Goal: Task Accomplishment & Management: Complete application form

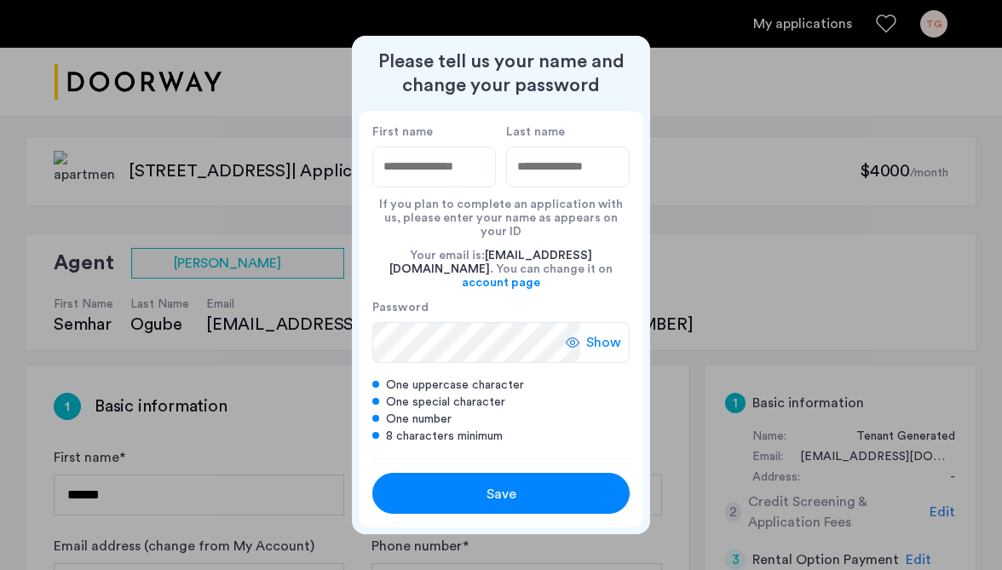
click at [410, 181] on input "First name" at bounding box center [434, 167] width 124 height 41
type input "****"
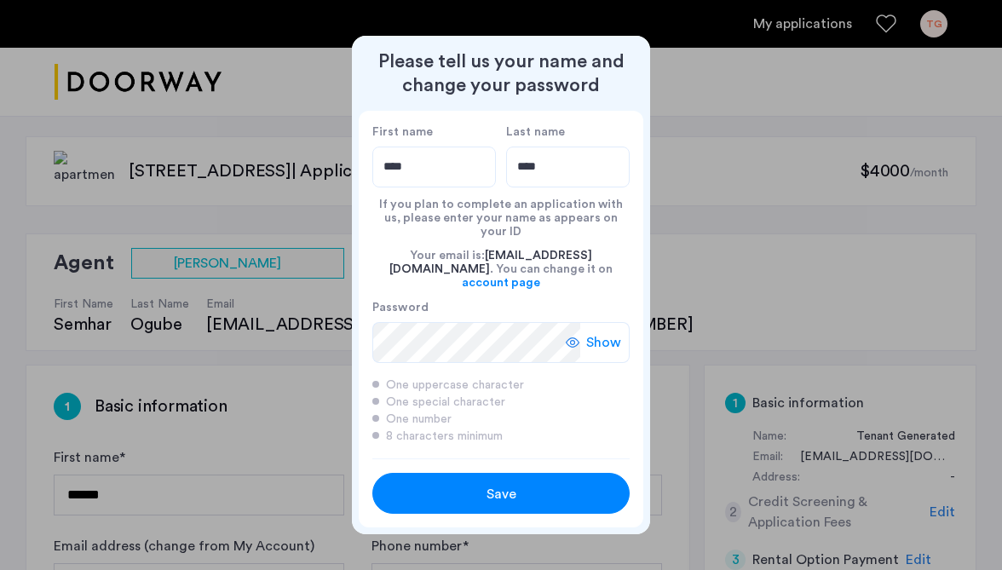
click at [545, 488] on div "Save" at bounding box center [501, 494] width 164 height 20
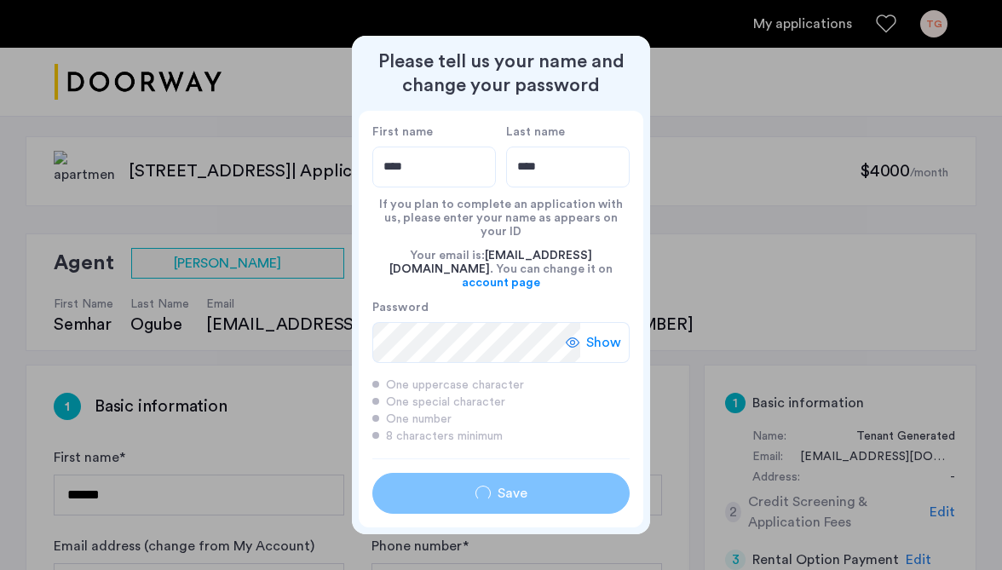
type input "****"
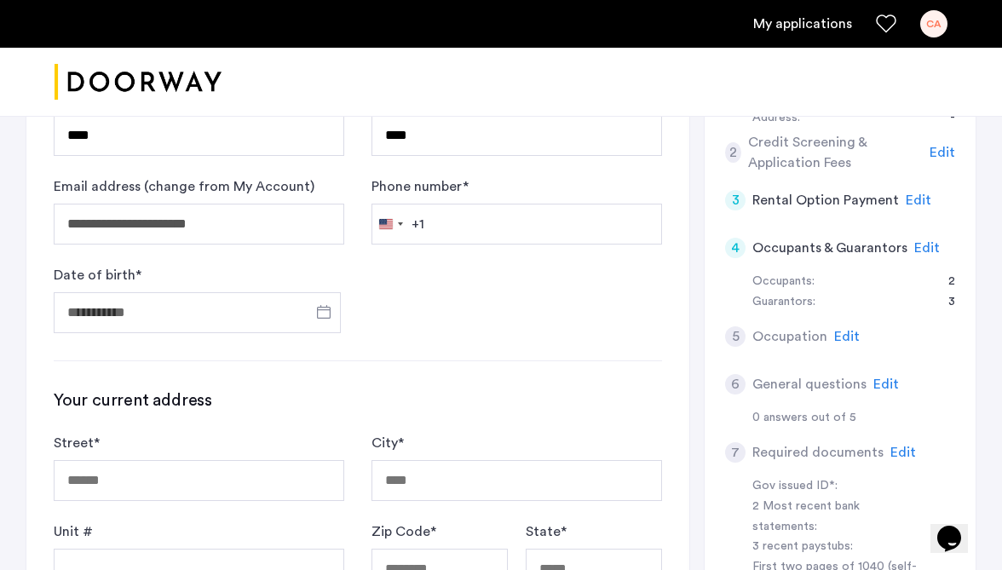
scroll to position [369, 0]
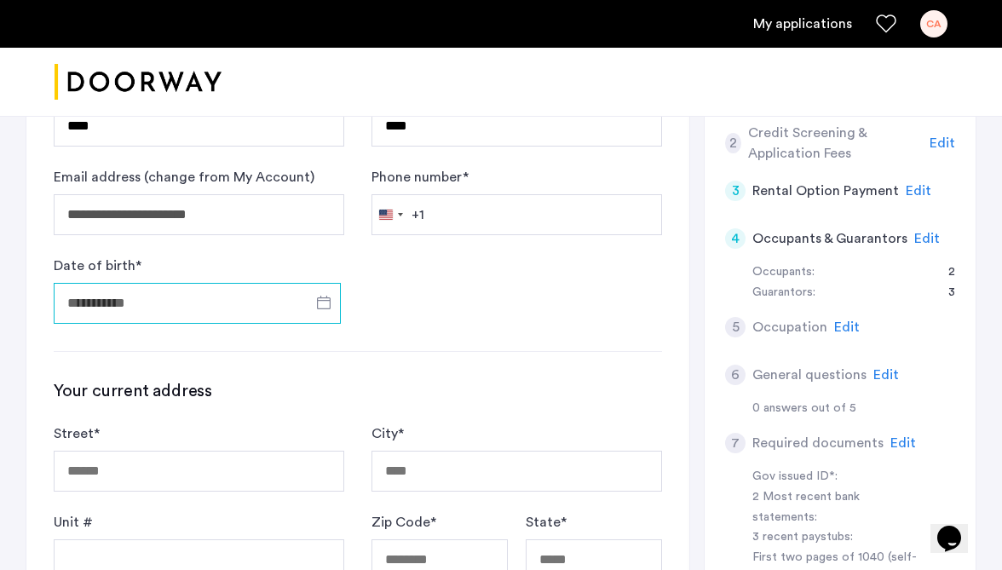
click at [235, 289] on input "Date of birth *" at bounding box center [197, 303] width 287 height 41
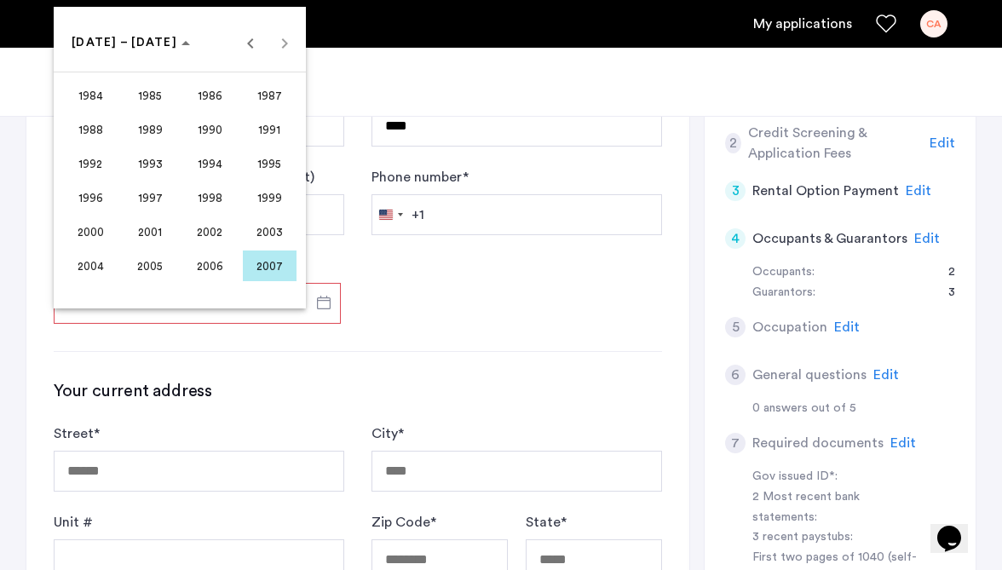
click at [139, 268] on span "2005" at bounding box center [151, 266] width 54 height 31
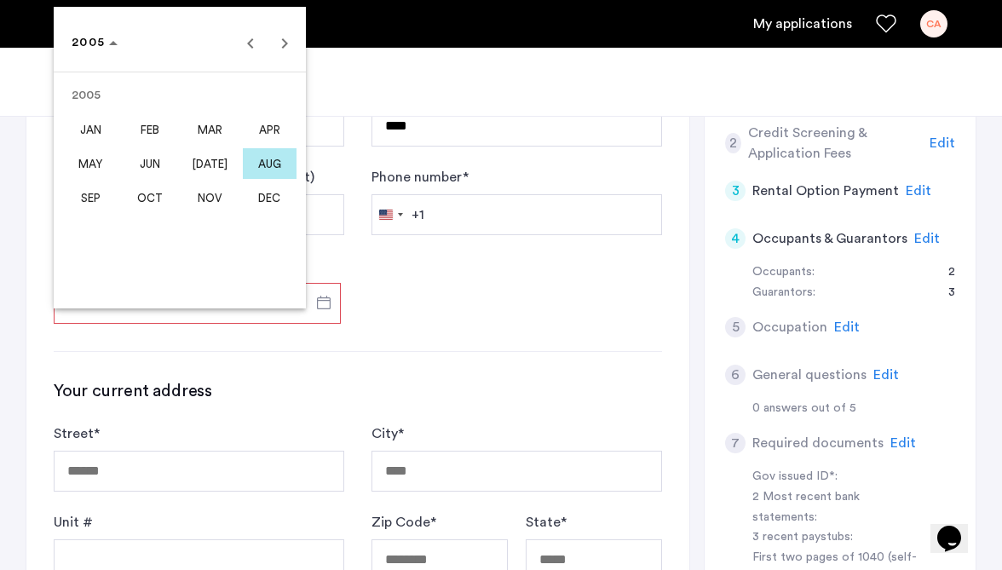
click at [264, 130] on span "APR" at bounding box center [270, 129] width 54 height 31
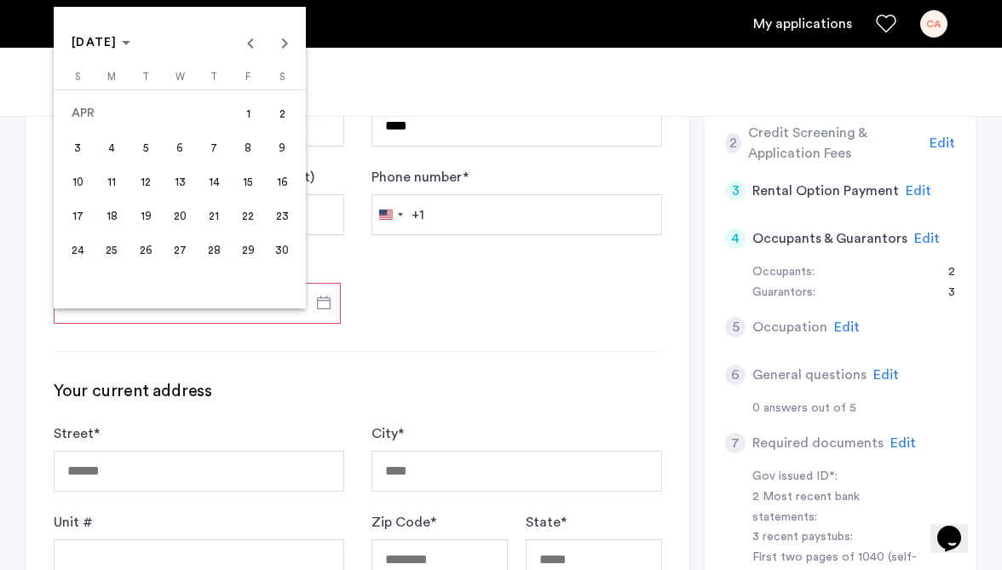
click at [188, 225] on span "20" at bounding box center [179, 215] width 31 height 31
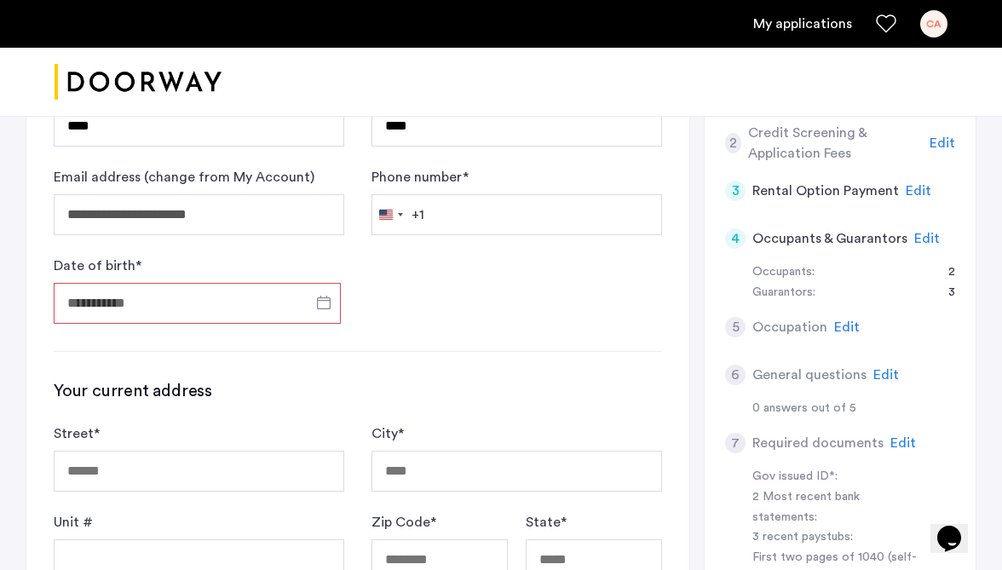
type input "**********"
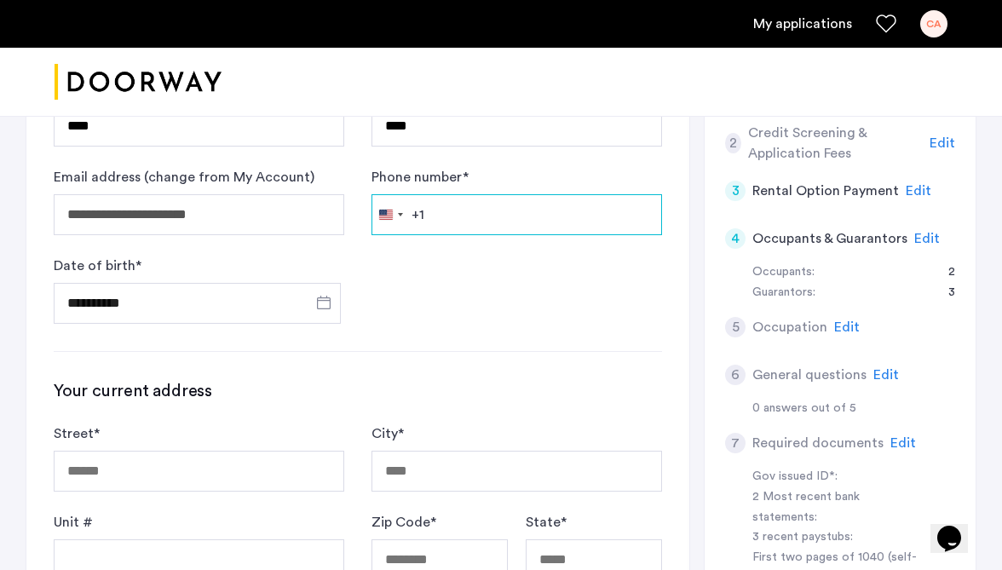
click at [480, 212] on input "Phone number *" at bounding box center [517, 214] width 291 height 41
type input "**********"
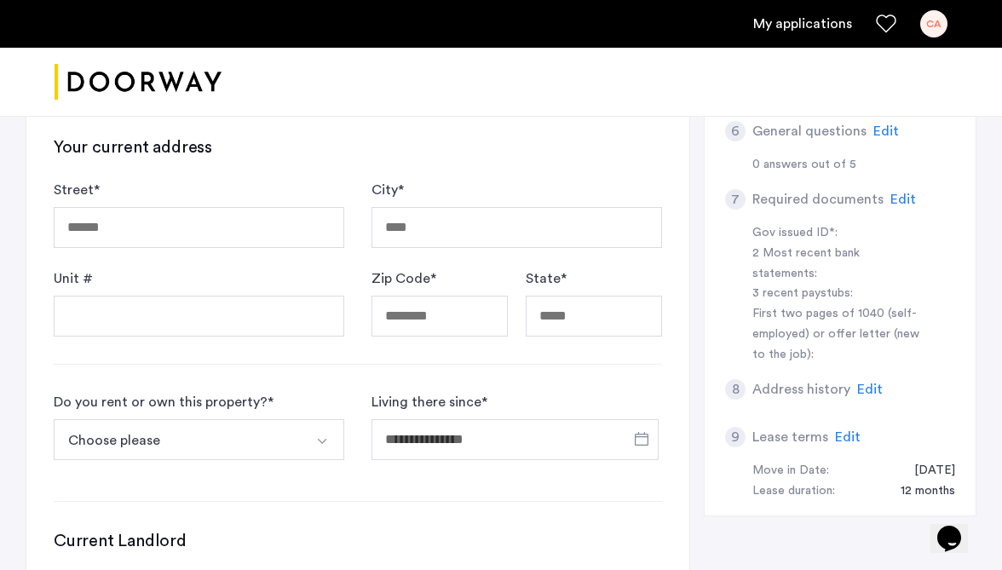
scroll to position [643, 0]
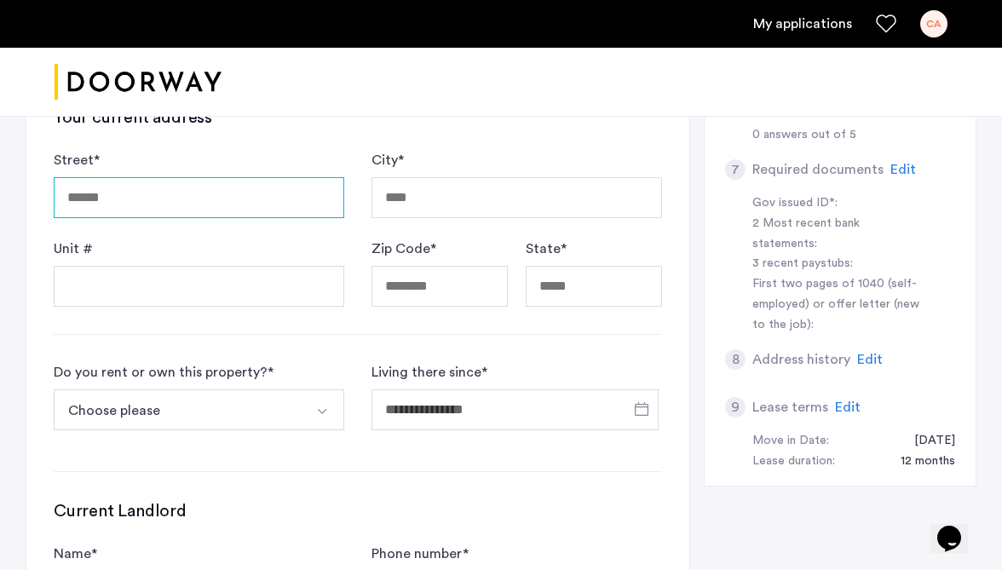
click at [151, 202] on input "Street *" at bounding box center [199, 197] width 291 height 41
type input "**********"
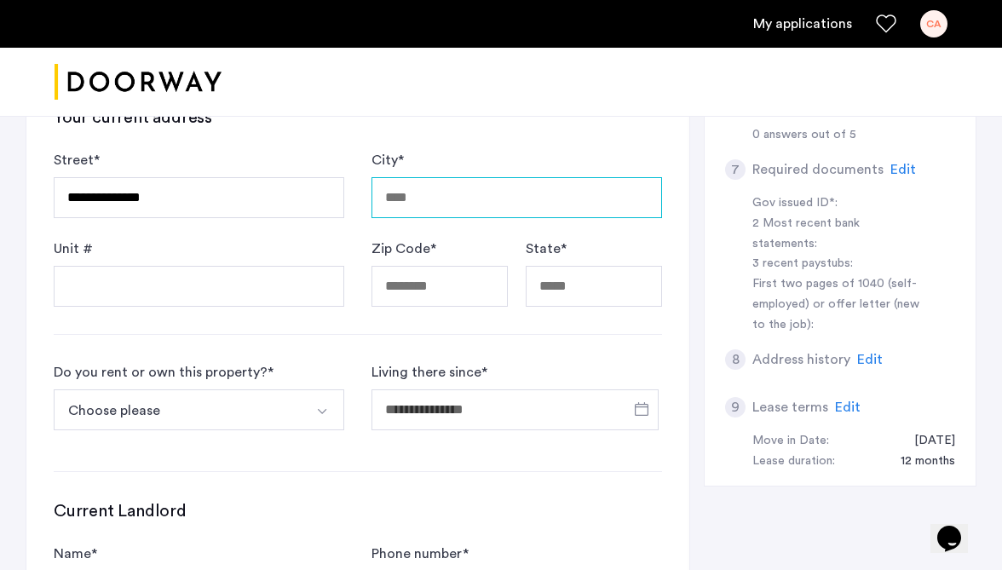
type input "******"
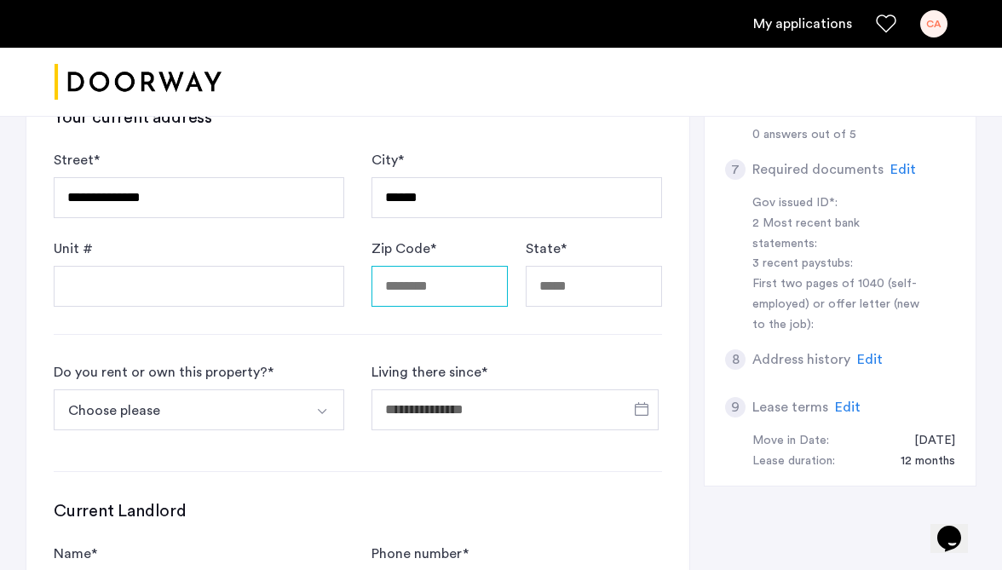
type input "*****"
type input "**"
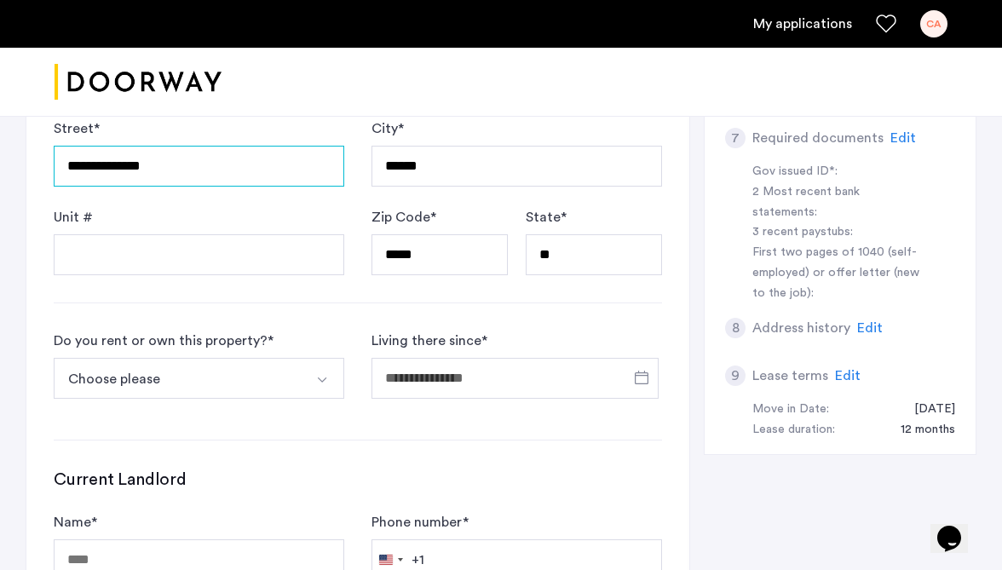
scroll to position [774, 0]
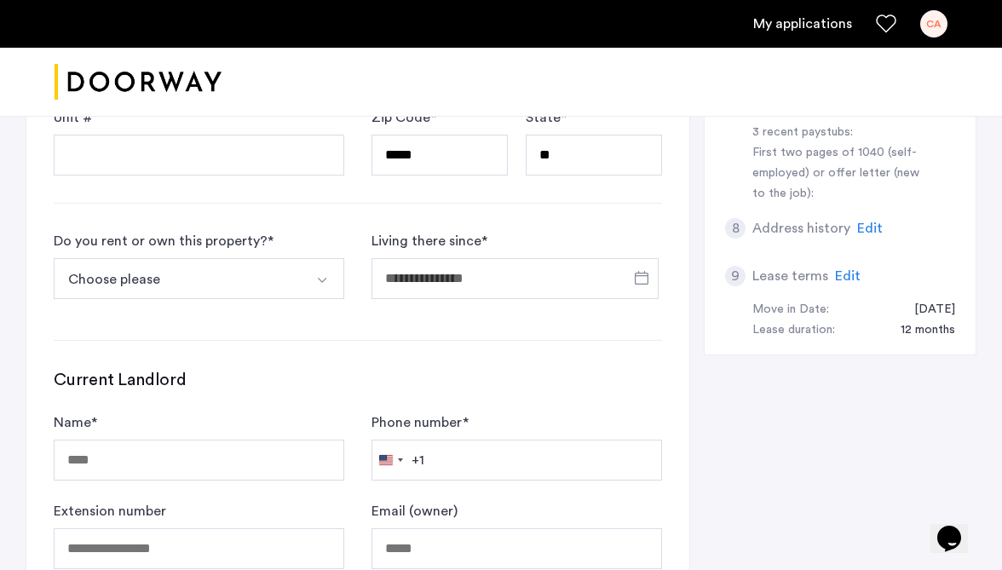
click at [205, 272] on button "Choose please" at bounding box center [179, 278] width 251 height 41
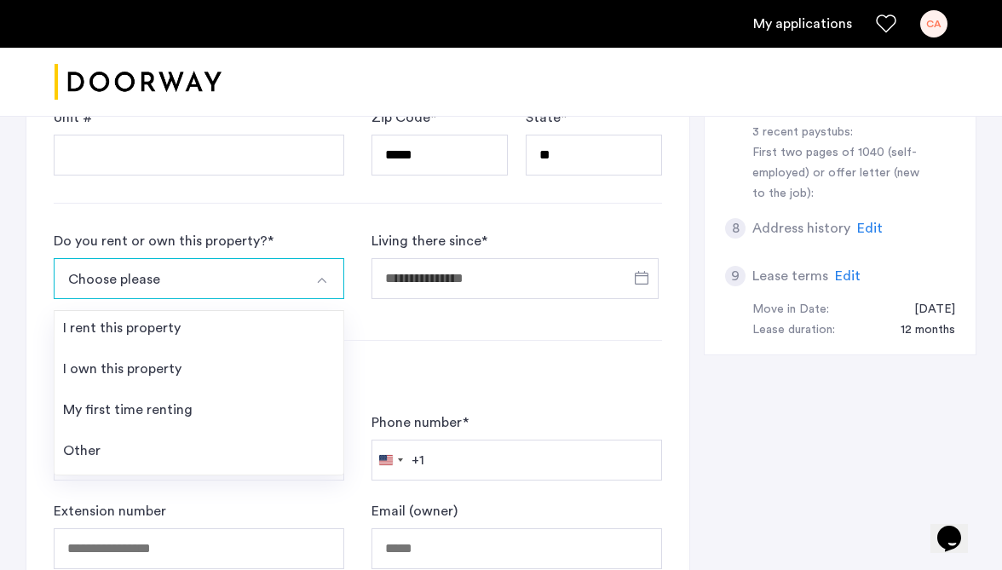
click at [191, 218] on div "**********" at bounding box center [357, 108] width 663 height 1032
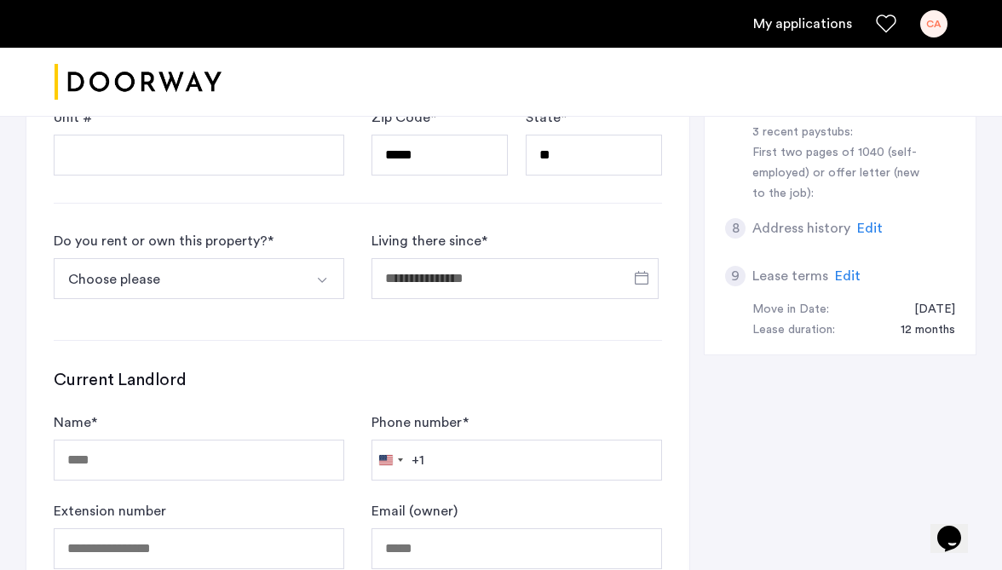
click at [187, 288] on button "Choose please" at bounding box center [179, 278] width 251 height 41
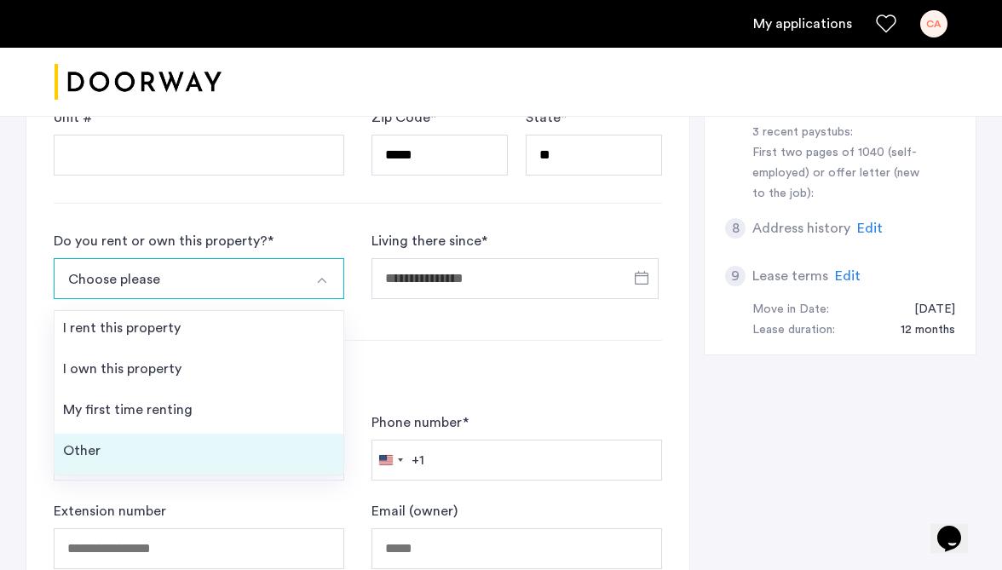
click at [157, 447] on li "Other" at bounding box center [199, 454] width 289 height 41
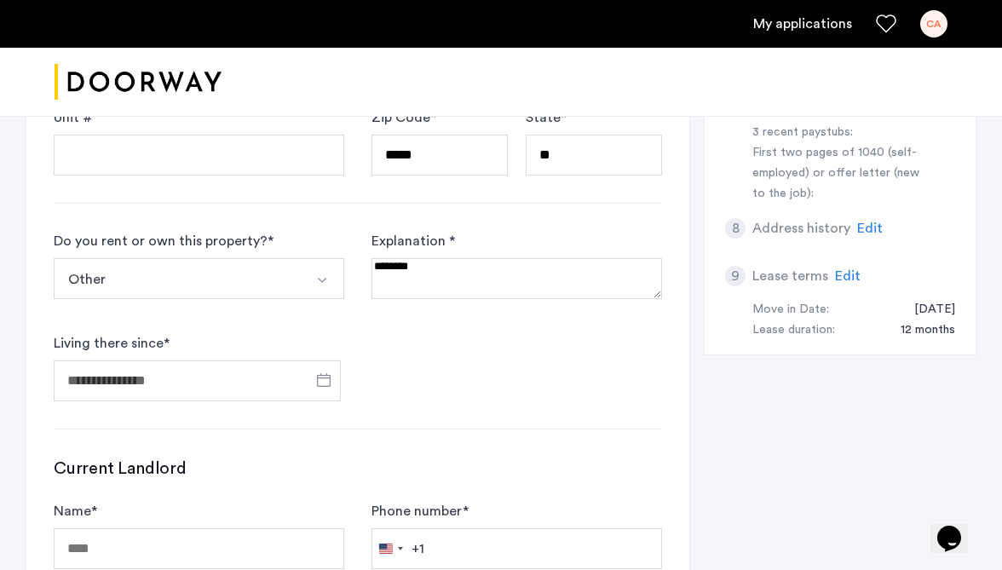
click at [574, 266] on textarea at bounding box center [517, 278] width 291 height 41
type textarea "*"
type textarea "**********"
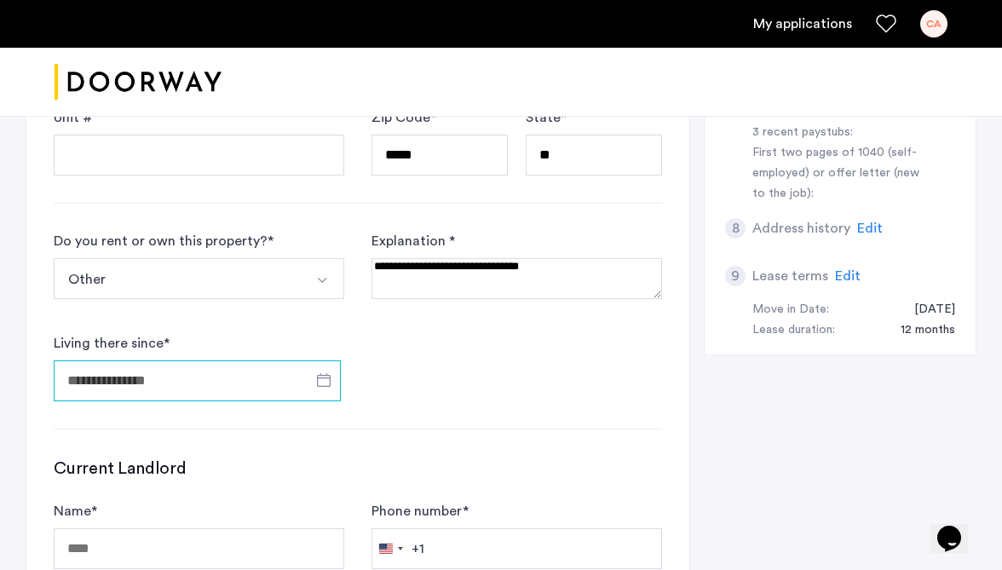
click at [176, 389] on input "Living there since *" at bounding box center [197, 380] width 287 height 41
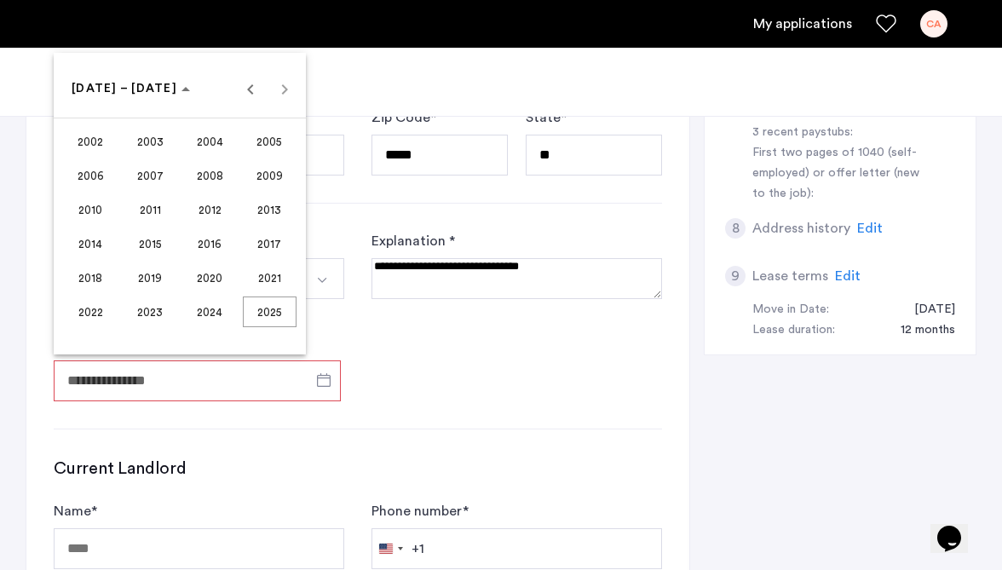
click at [254, 269] on span "2021" at bounding box center [270, 277] width 54 height 31
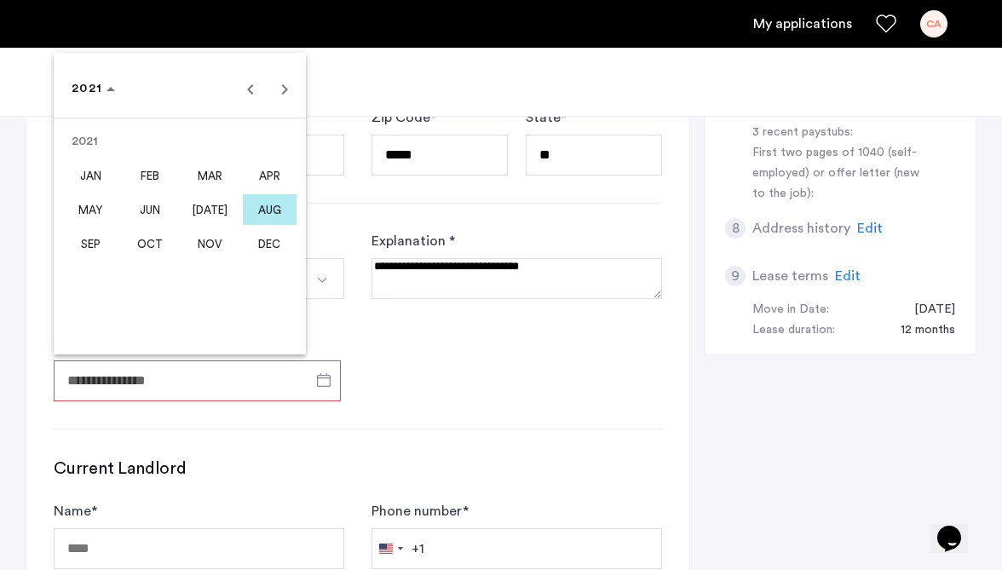
click at [254, 174] on span "APR" at bounding box center [270, 175] width 54 height 31
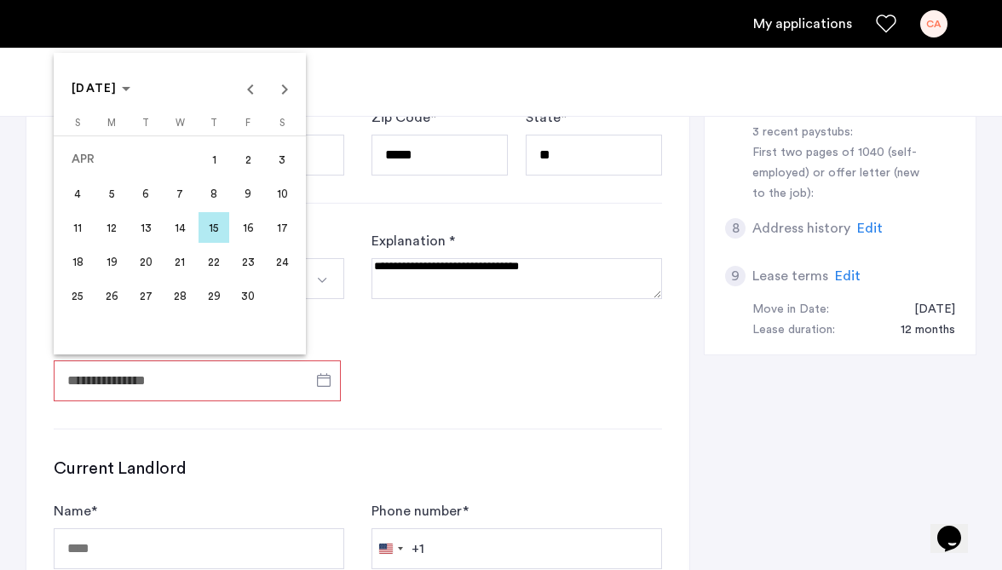
click at [212, 161] on span "1" at bounding box center [214, 159] width 31 height 31
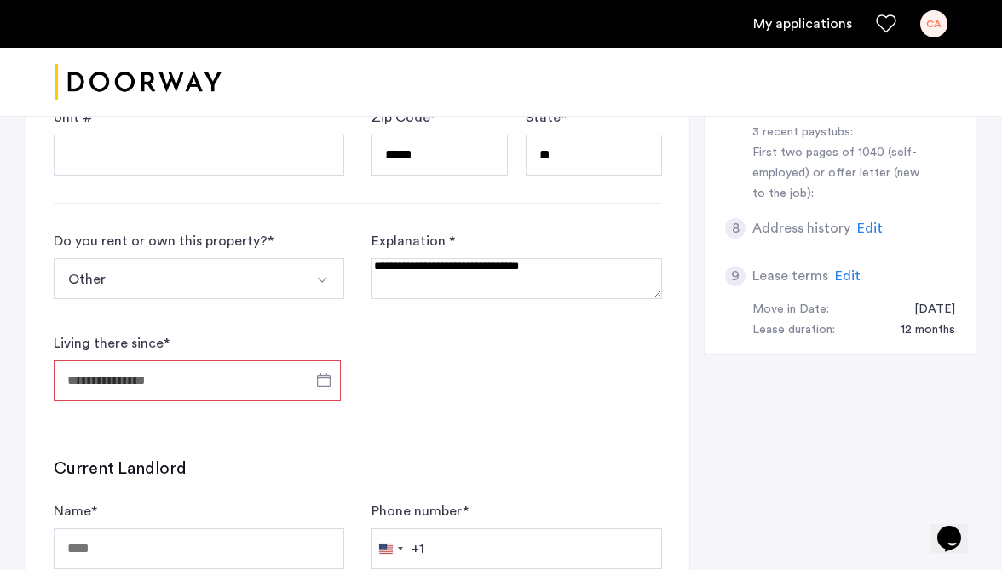
type input "**********"
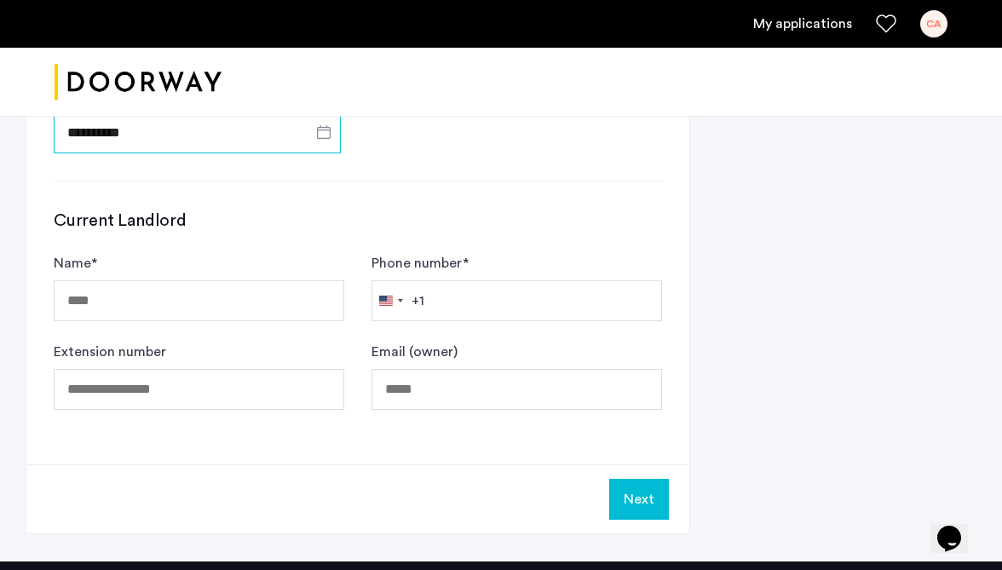
scroll to position [1078, 0]
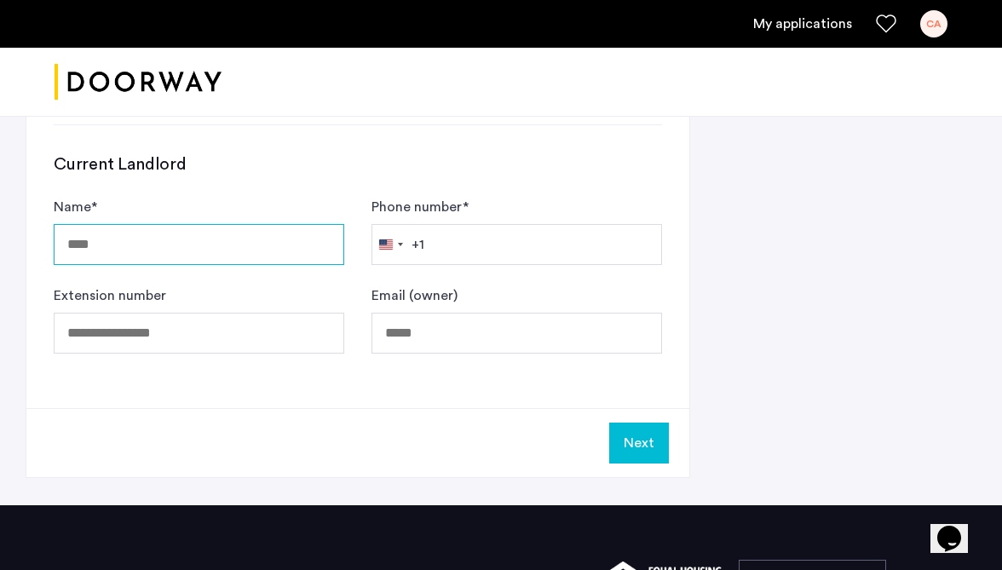
click at [159, 240] on input "Name *" at bounding box center [199, 244] width 291 height 41
type input "**********"
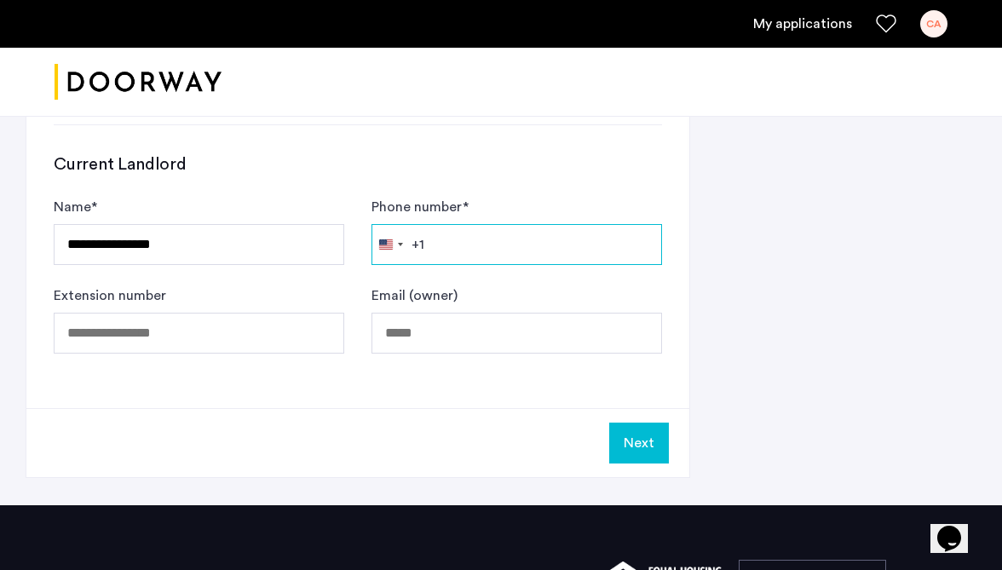
type input "**********"
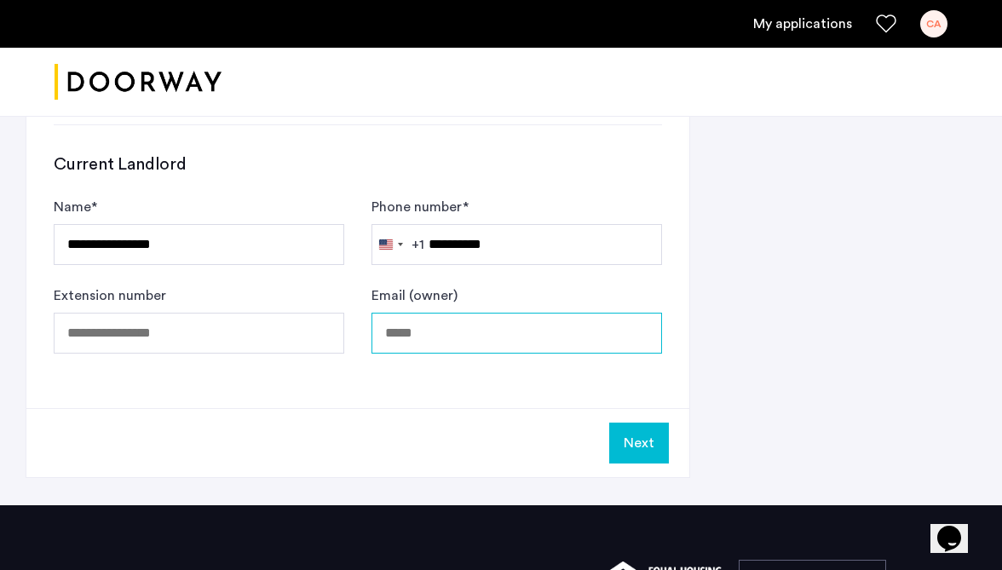
type input "**********"
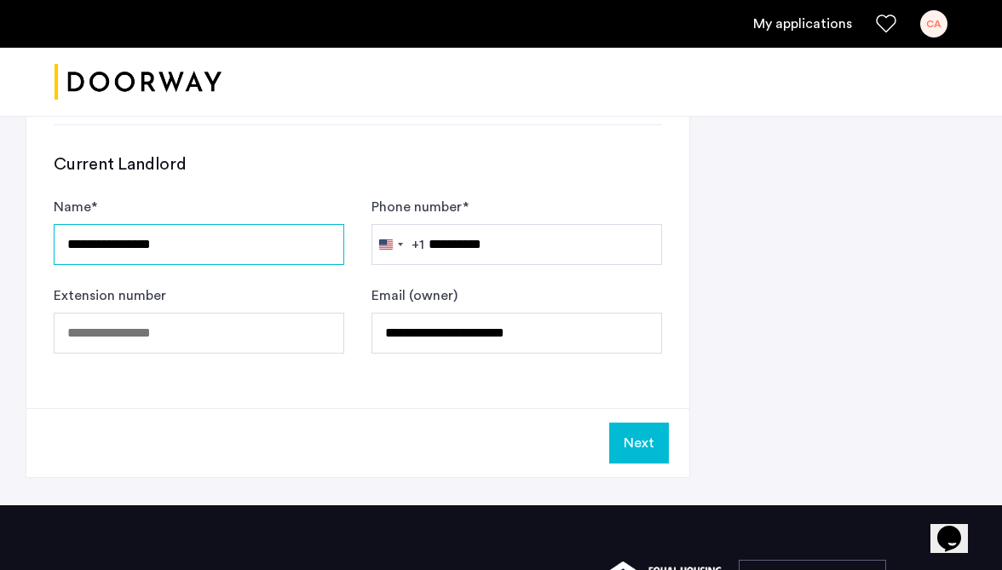
drag, startPoint x: 139, startPoint y: 249, endPoint x: 106, endPoint y: 245, distance: 33.4
click at [106, 245] on input "**********" at bounding box center [199, 244] width 291 height 41
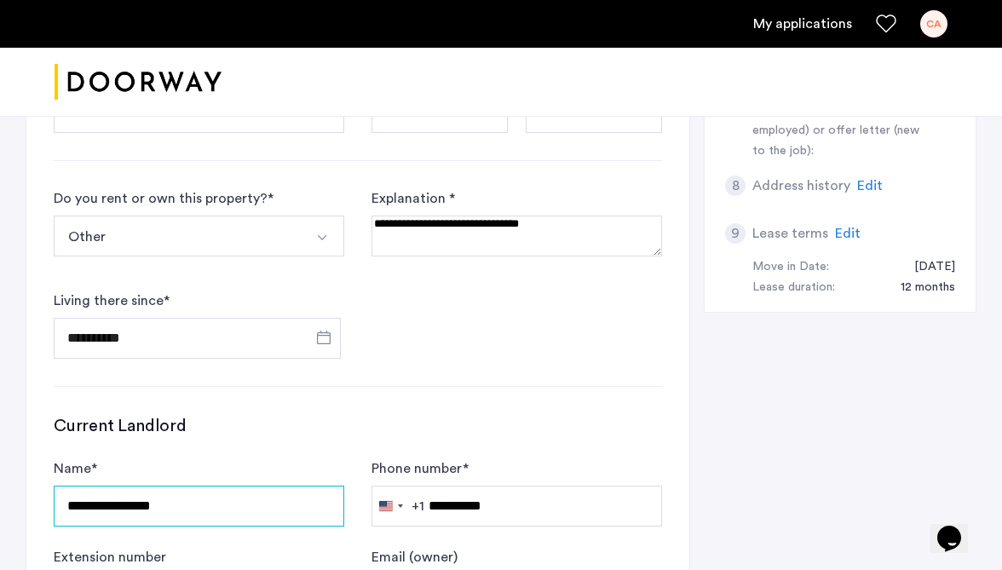
scroll to position [955, 0]
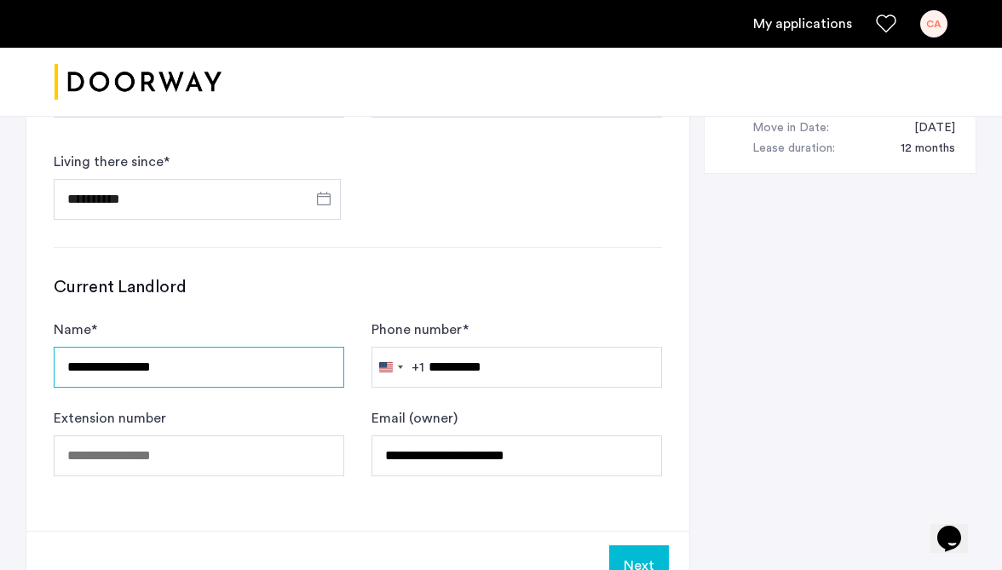
click at [237, 372] on input "**********" at bounding box center [199, 367] width 291 height 41
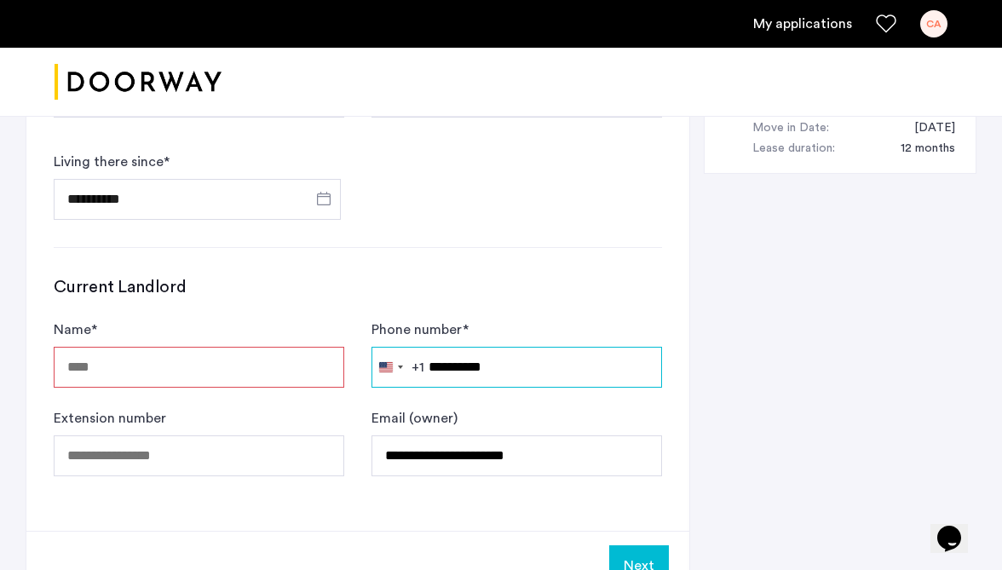
click at [537, 374] on input "**********" at bounding box center [517, 367] width 291 height 41
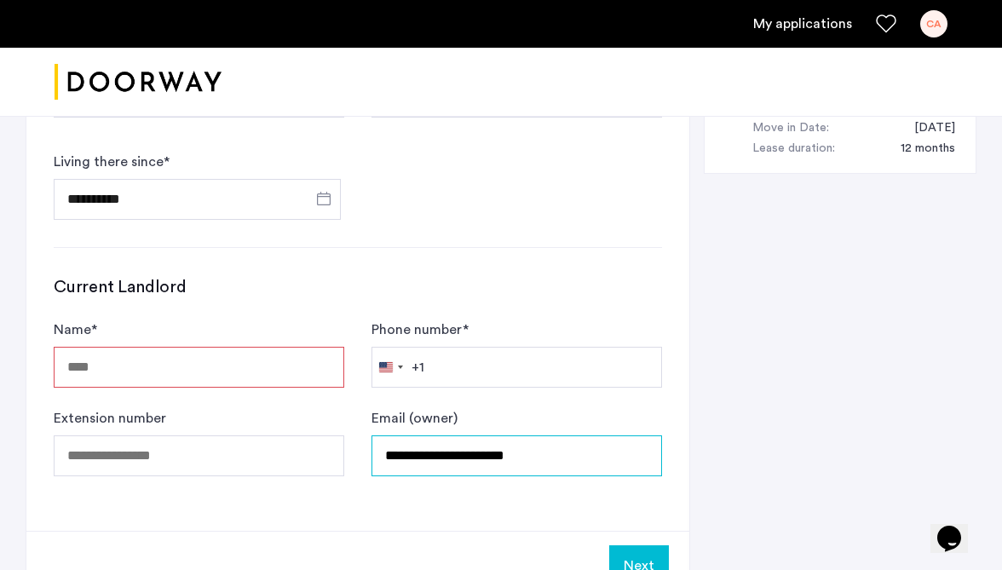
click at [597, 461] on input "**********" at bounding box center [517, 455] width 291 height 41
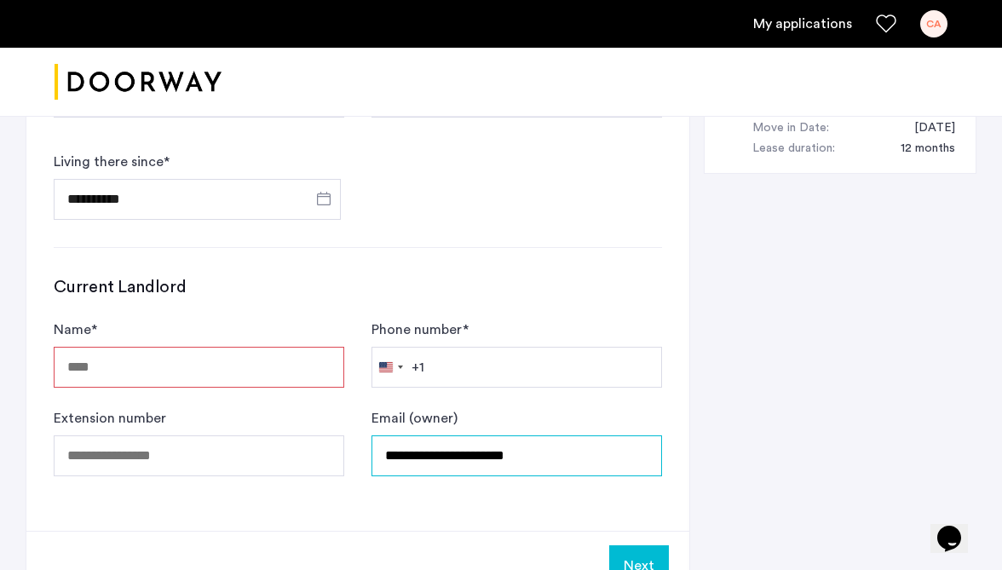
click at [597, 461] on input "**********" at bounding box center [517, 455] width 291 height 41
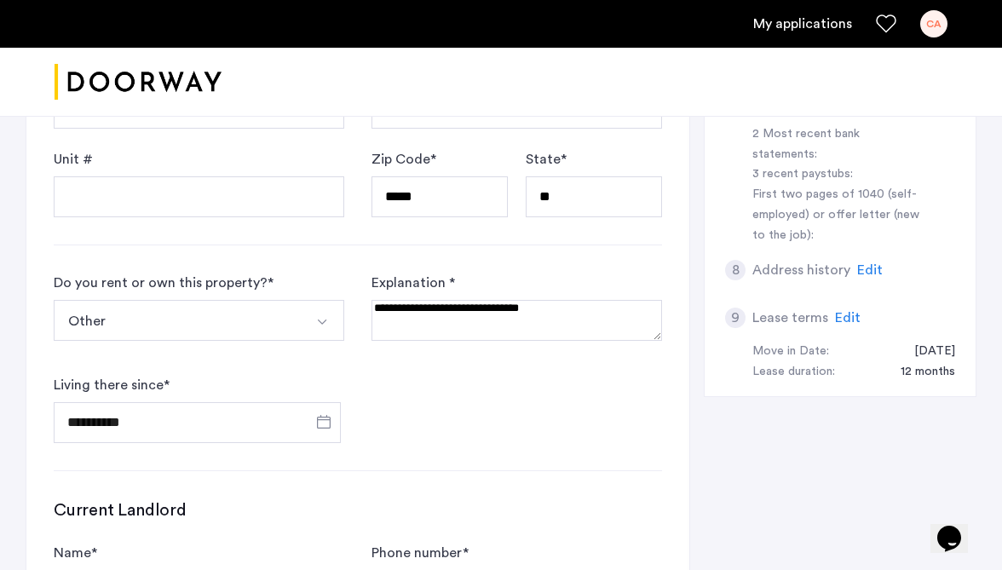
scroll to position [739, 0]
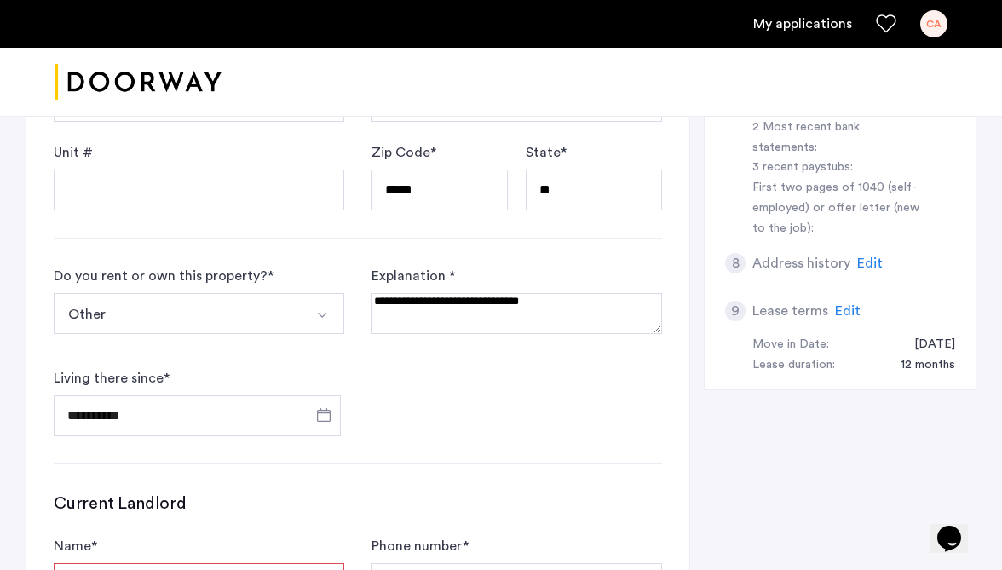
click at [239, 298] on button "Other" at bounding box center [179, 313] width 251 height 41
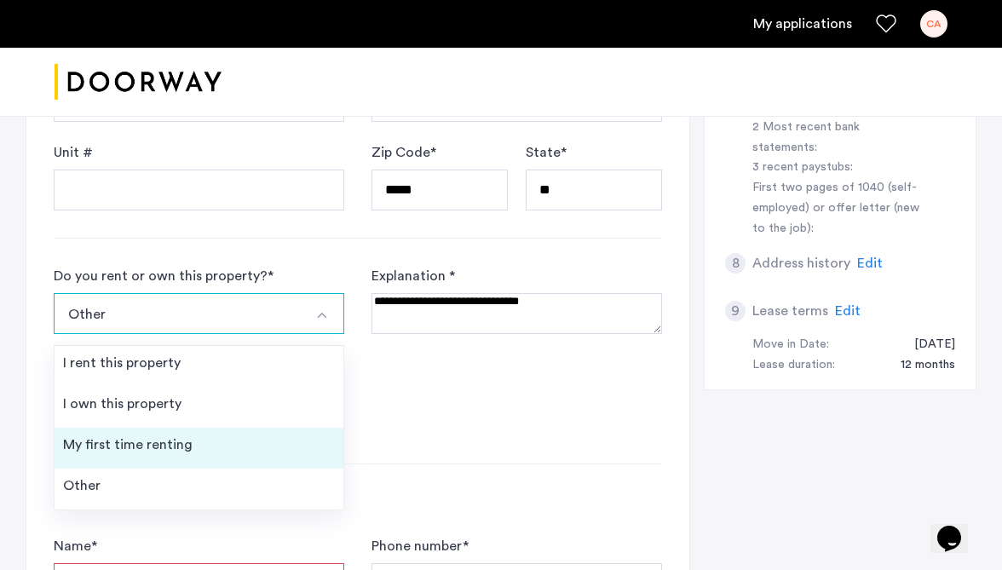
click at [176, 434] on li "My first time renting" at bounding box center [199, 448] width 289 height 41
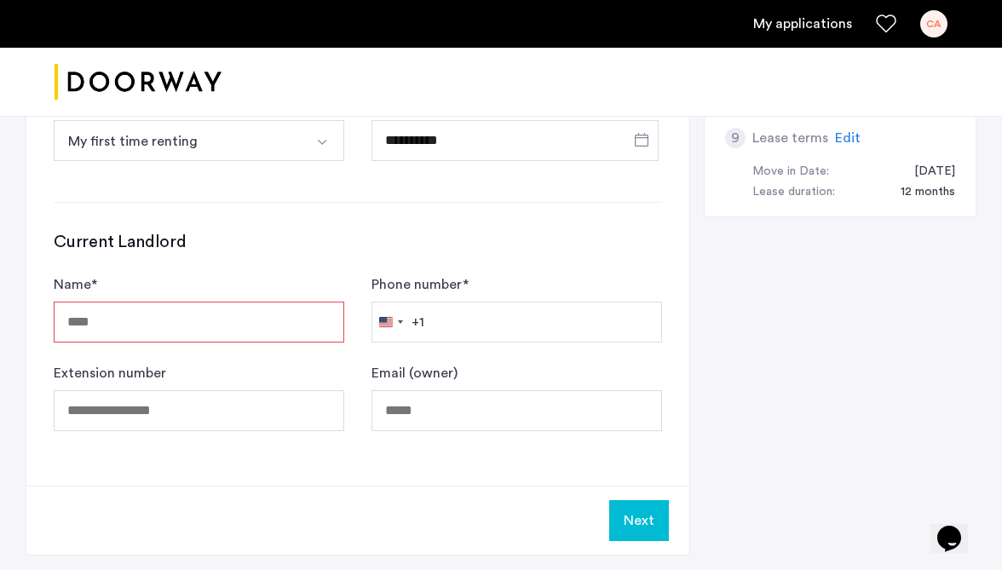
scroll to position [949, 0]
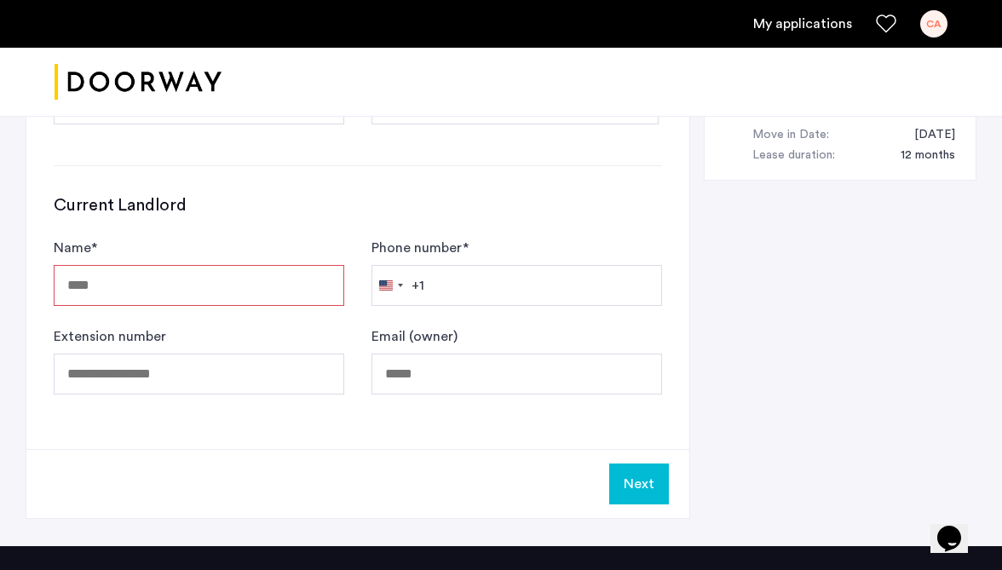
click at [173, 292] on input "Name *" at bounding box center [199, 285] width 291 height 41
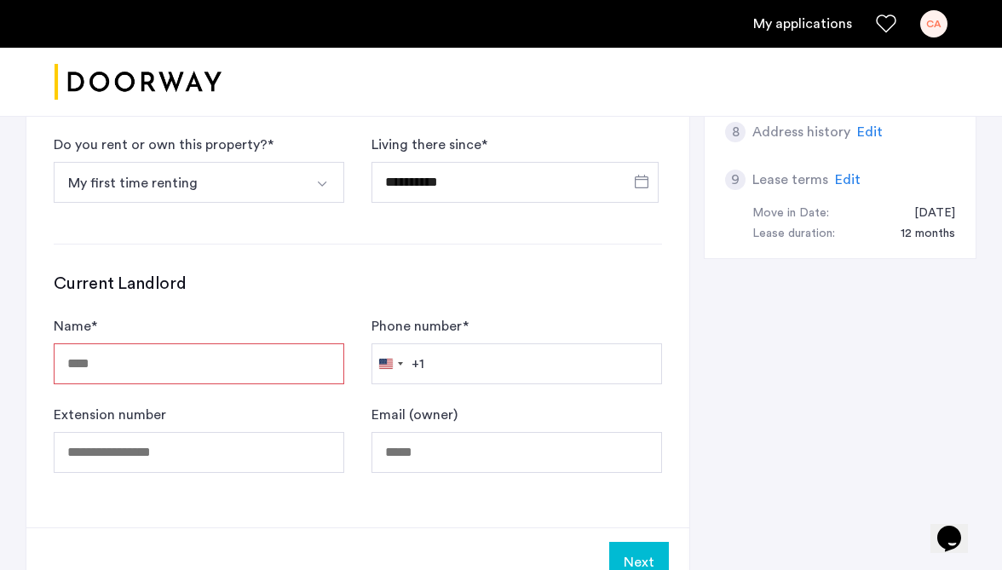
scroll to position [756, 0]
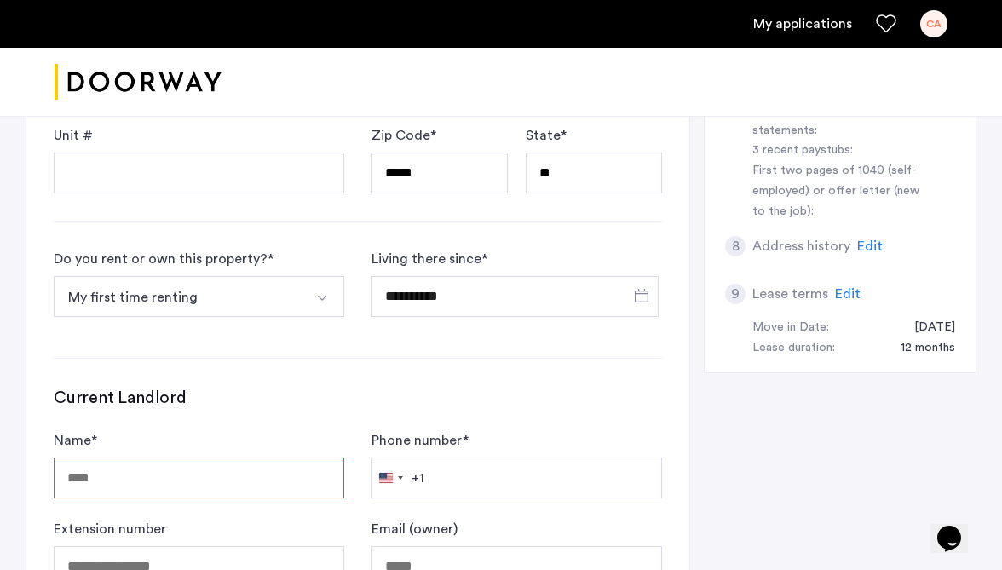
click at [173, 291] on button "My first time renting" at bounding box center [179, 296] width 251 height 41
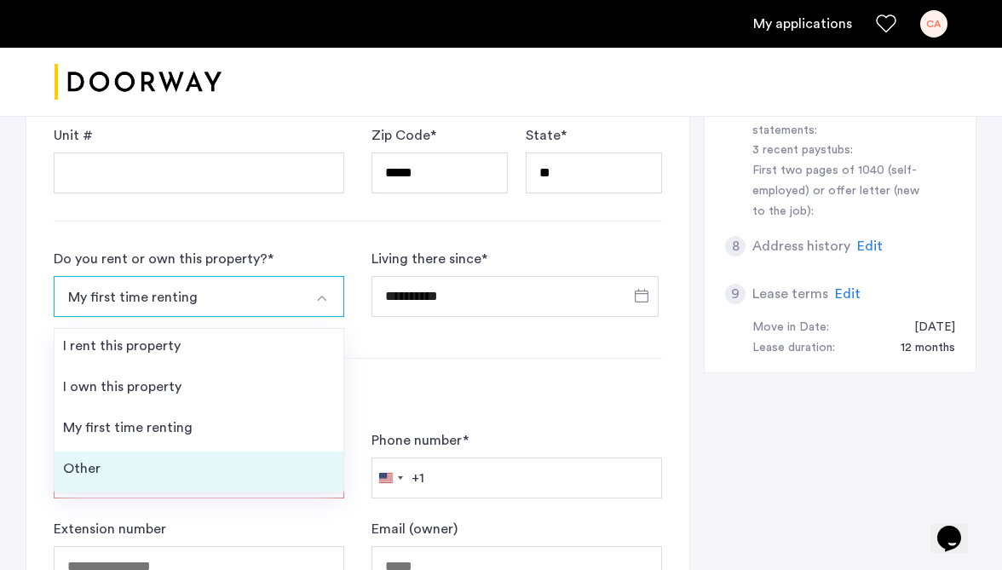
click at [146, 465] on li "Other" at bounding box center [199, 472] width 289 height 41
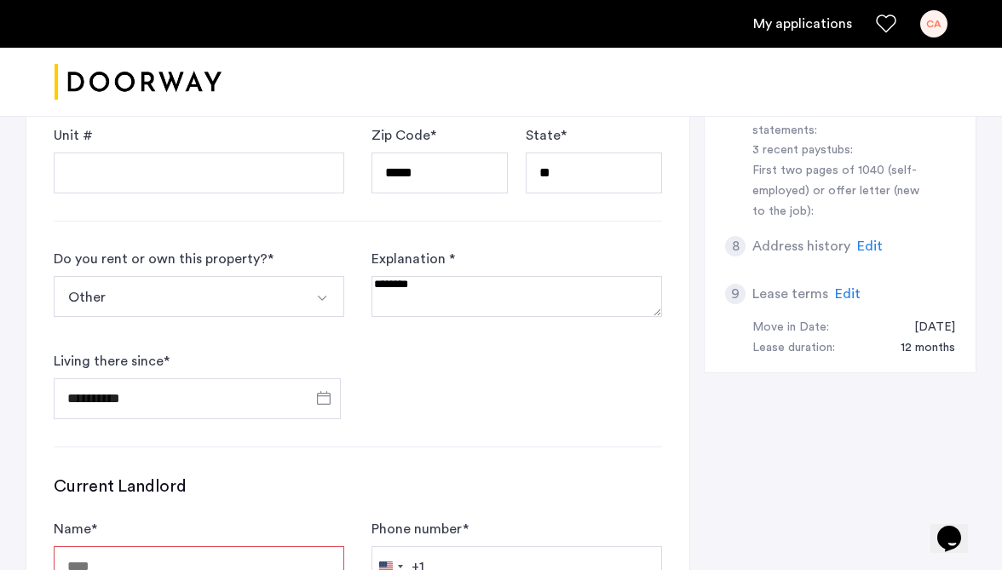
click at [480, 297] on textarea at bounding box center [517, 296] width 291 height 41
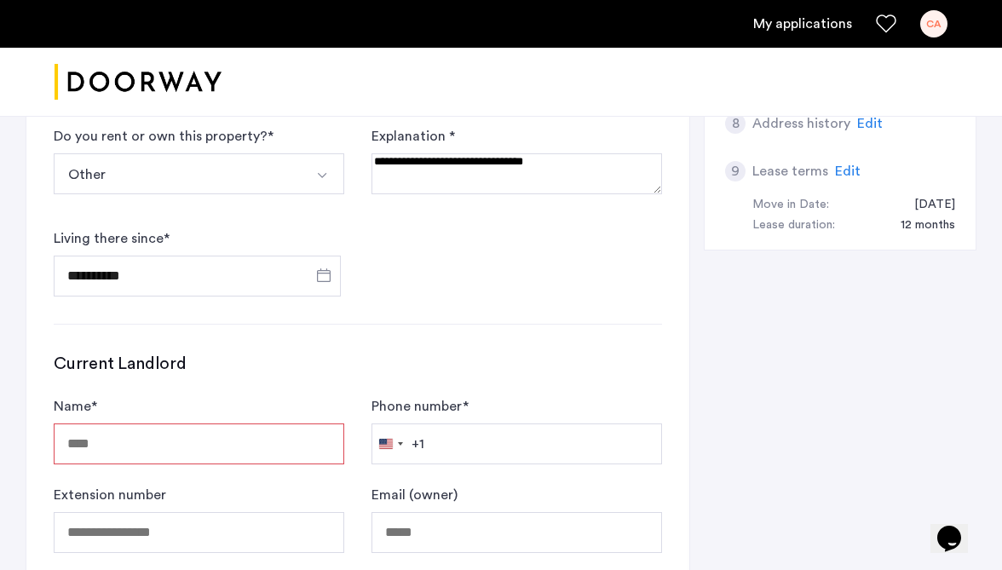
scroll to position [1004, 0]
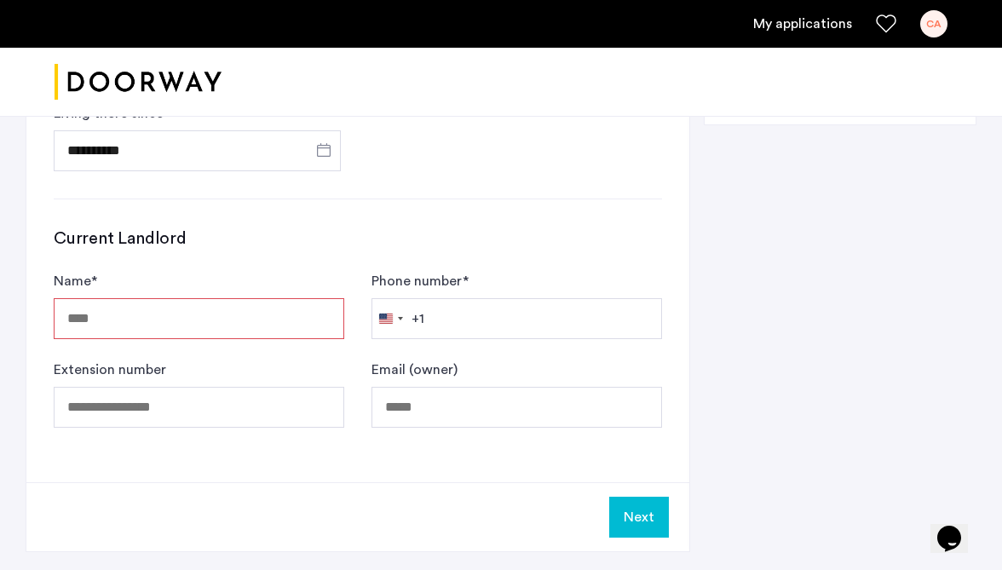
type textarea "**********"
click at [81, 330] on input "Name *" at bounding box center [199, 318] width 291 height 41
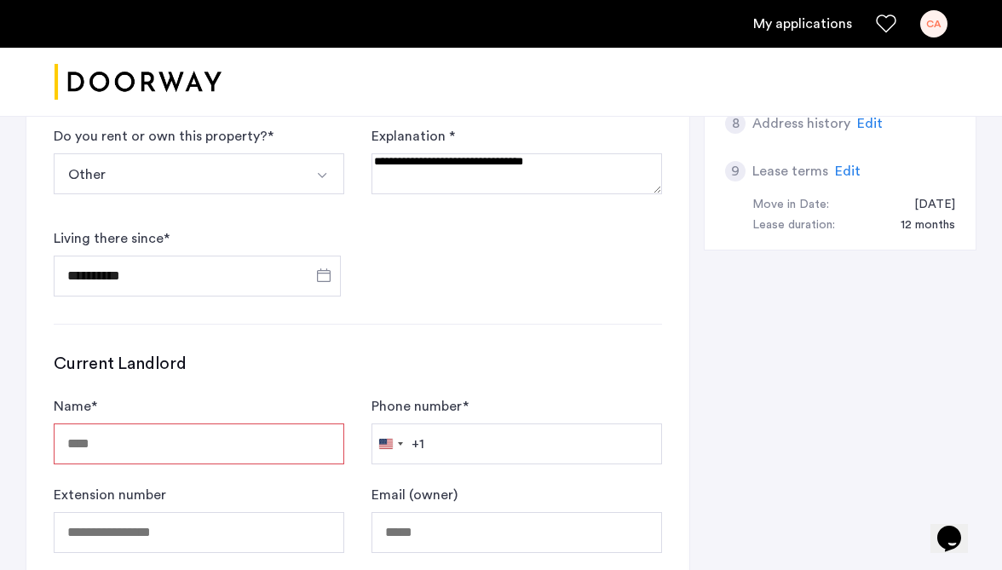
scroll to position [896, 0]
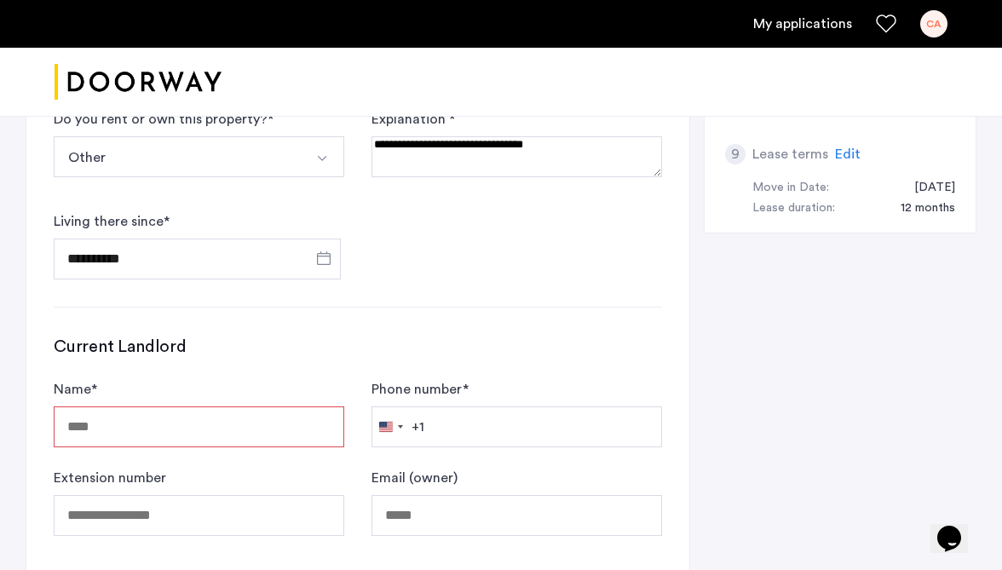
click at [302, 168] on button "Other" at bounding box center [179, 156] width 251 height 41
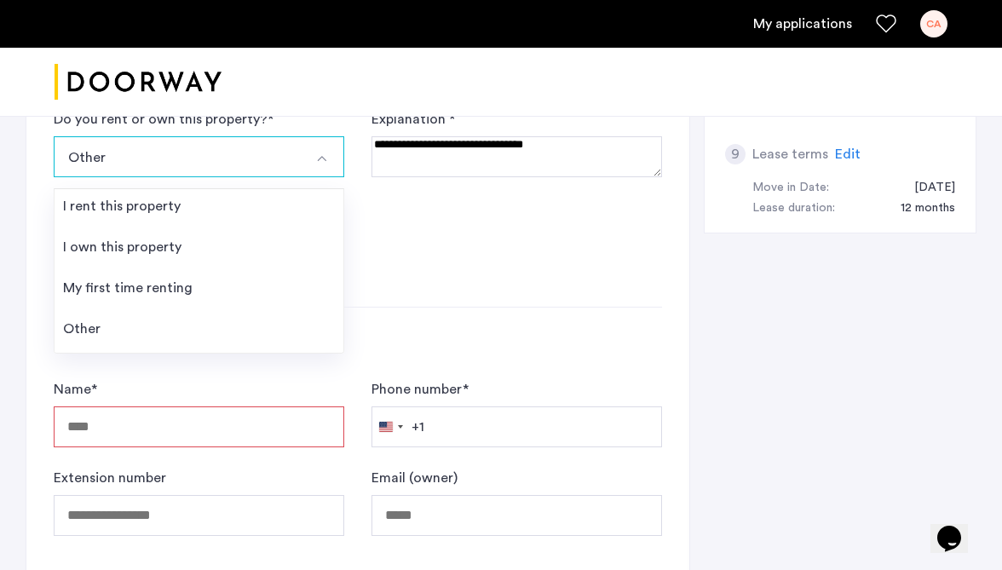
click at [326, 145] on button "Select option" at bounding box center [323, 156] width 41 height 41
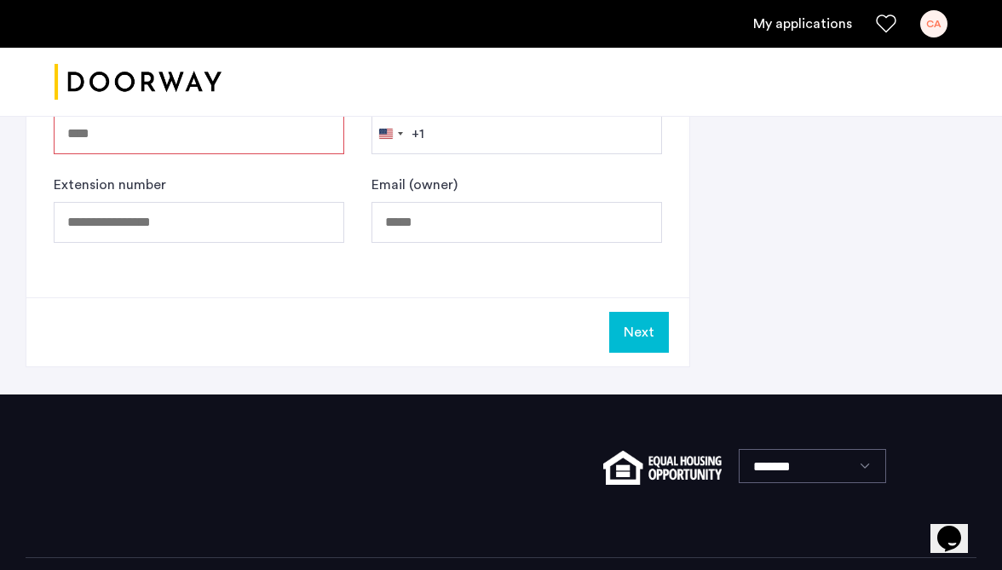
scroll to position [1261, 0]
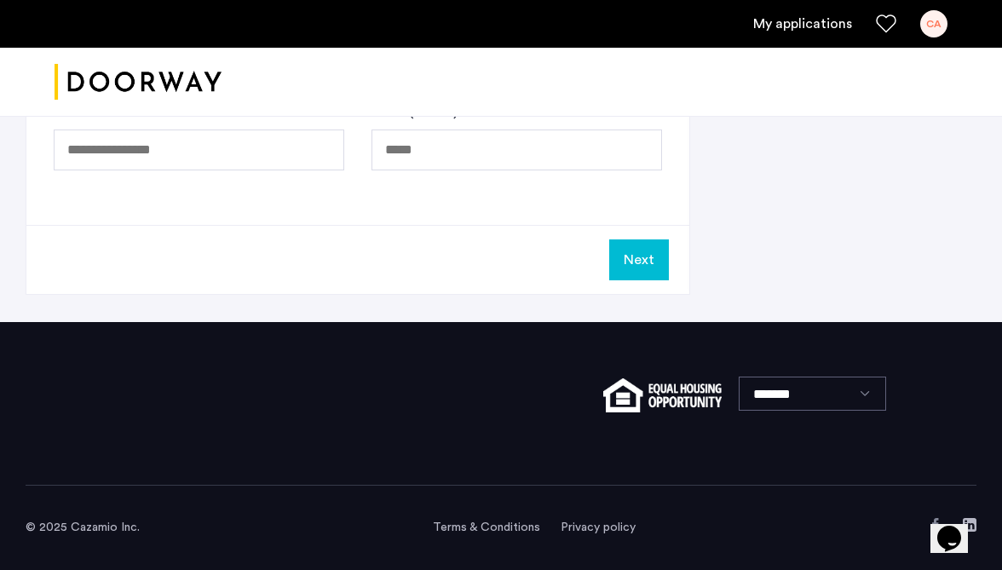
click at [620, 272] on button "Next" at bounding box center [639, 259] width 60 height 41
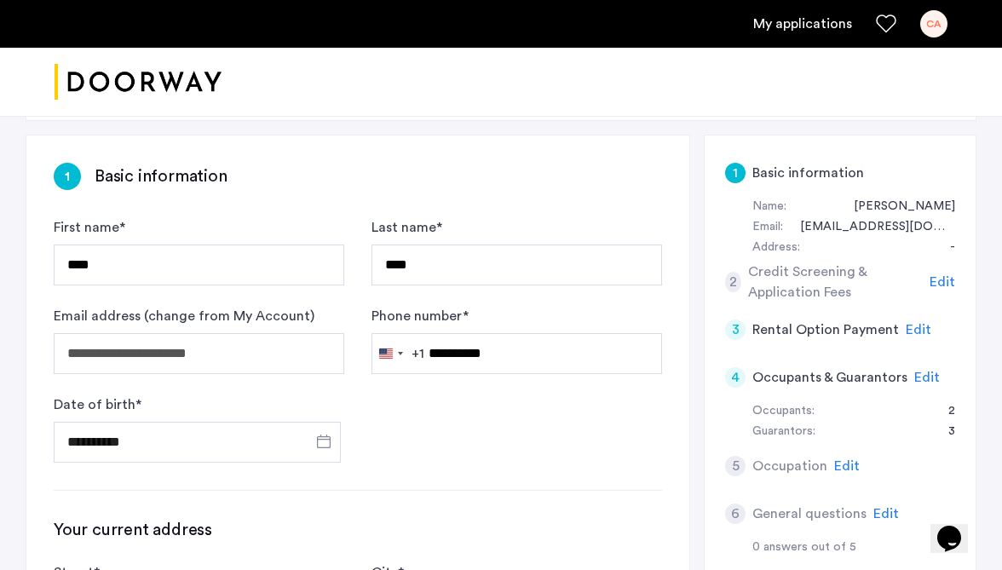
scroll to position [228, 0]
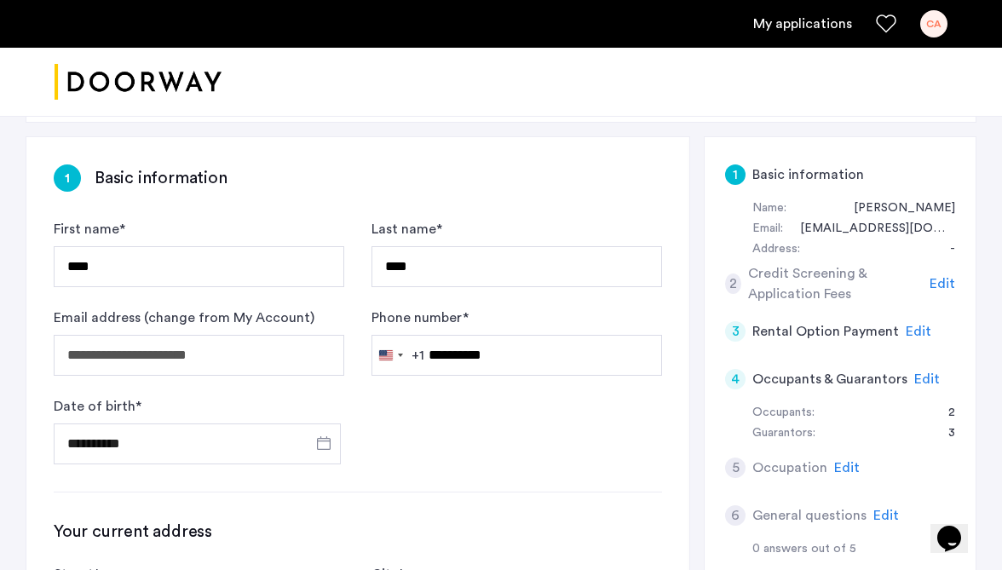
click at [944, 282] on span "Edit" at bounding box center [943, 284] width 26 height 14
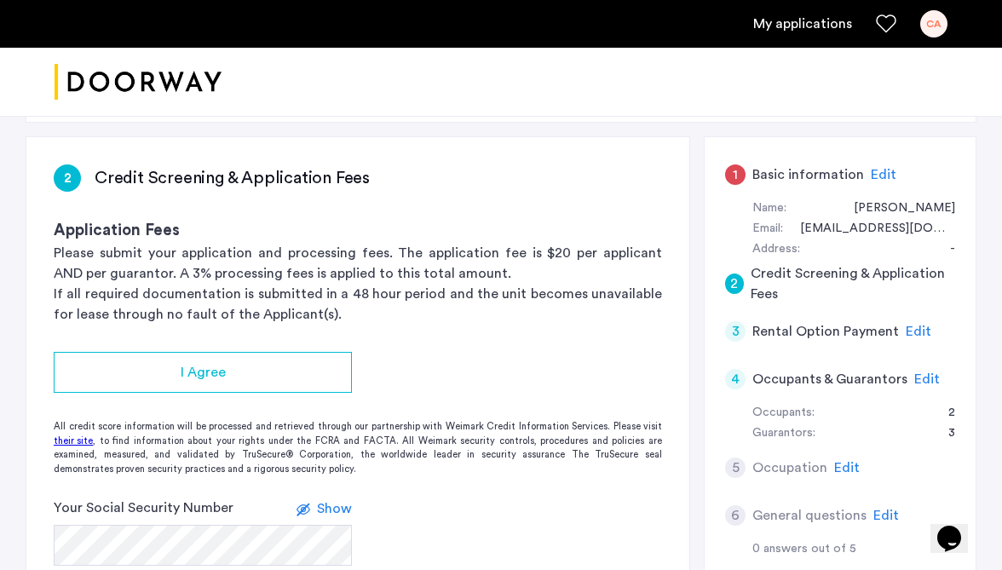
scroll to position [260, 0]
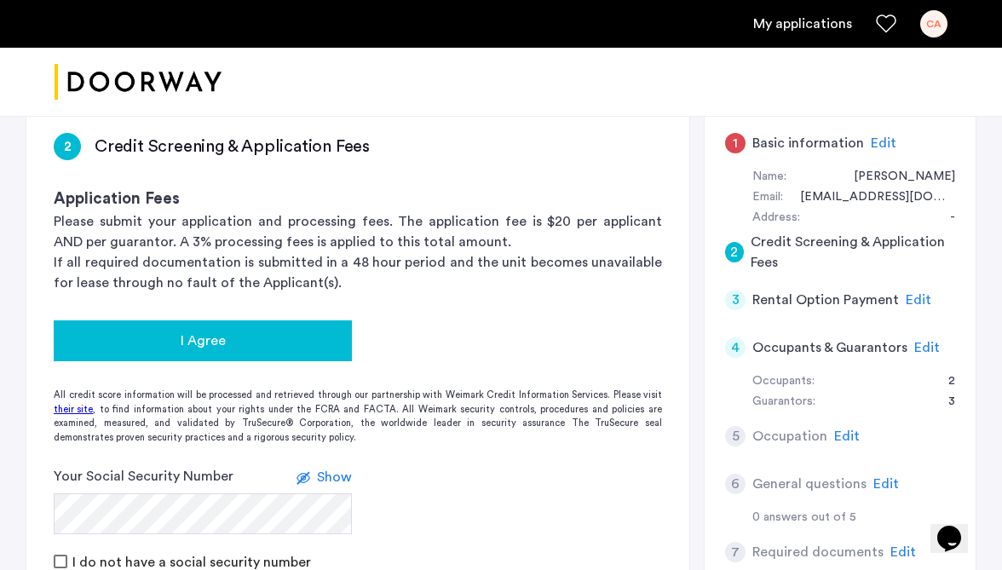
click at [190, 351] on button "I Agree" at bounding box center [203, 340] width 298 height 41
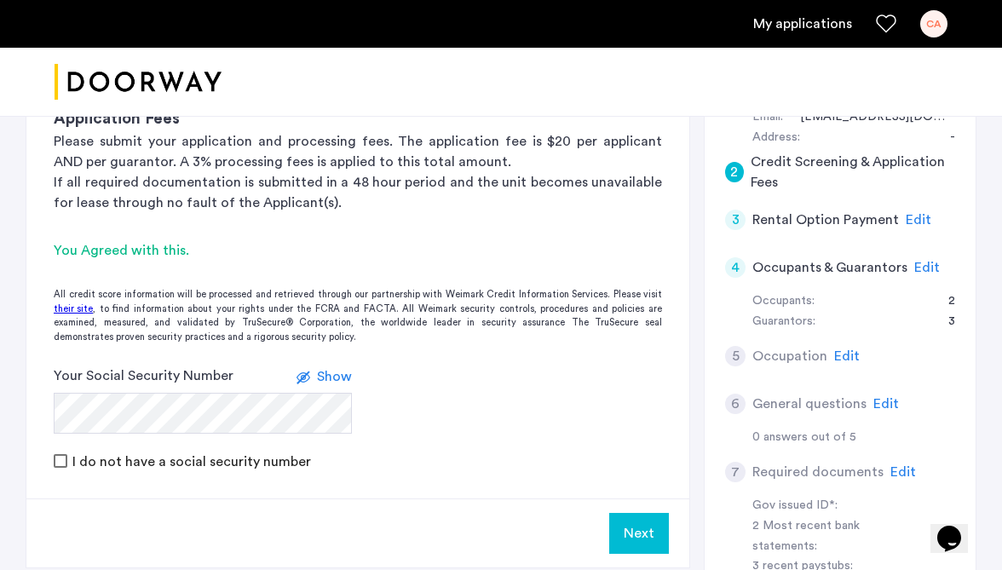
scroll to position [482, 0]
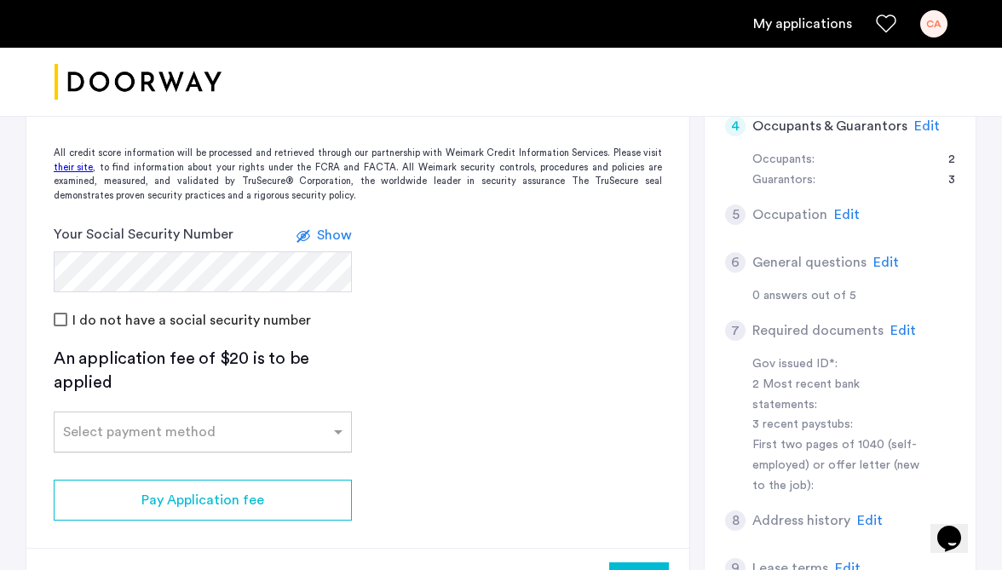
click at [281, 437] on div "Select payment method" at bounding box center [192, 432] width 275 height 20
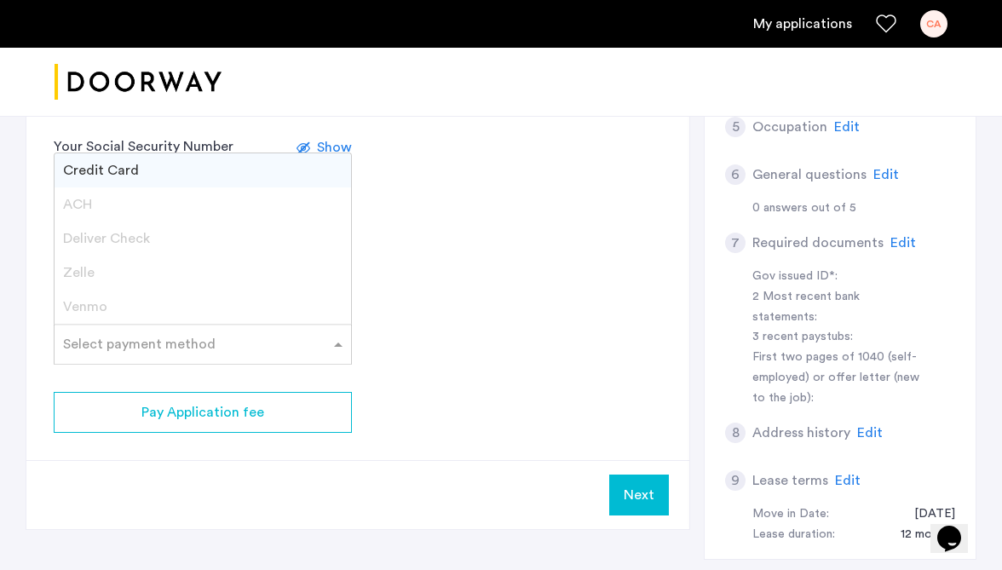
scroll to position [580, 0]
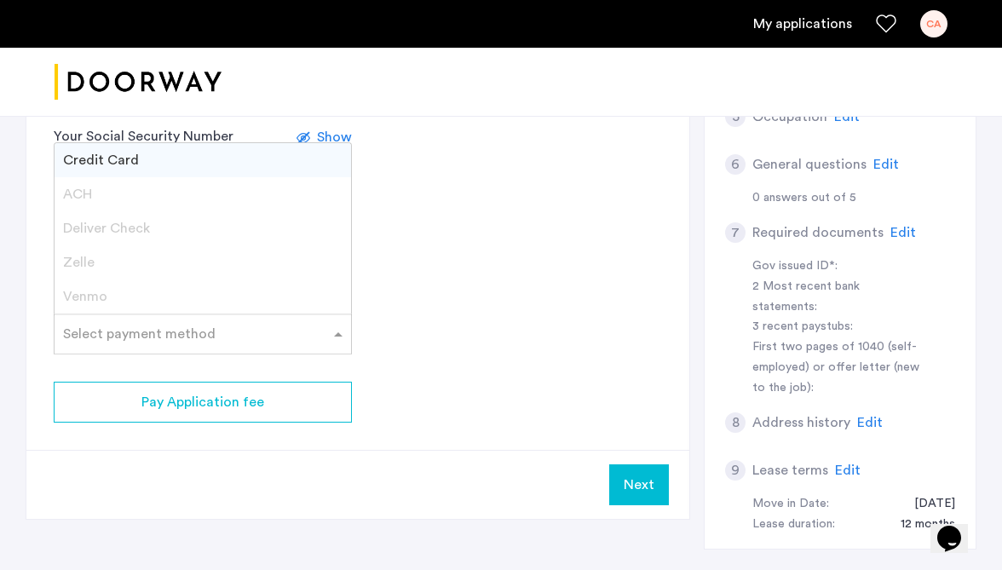
click at [130, 161] on span "Credit Card" at bounding box center [101, 160] width 76 height 14
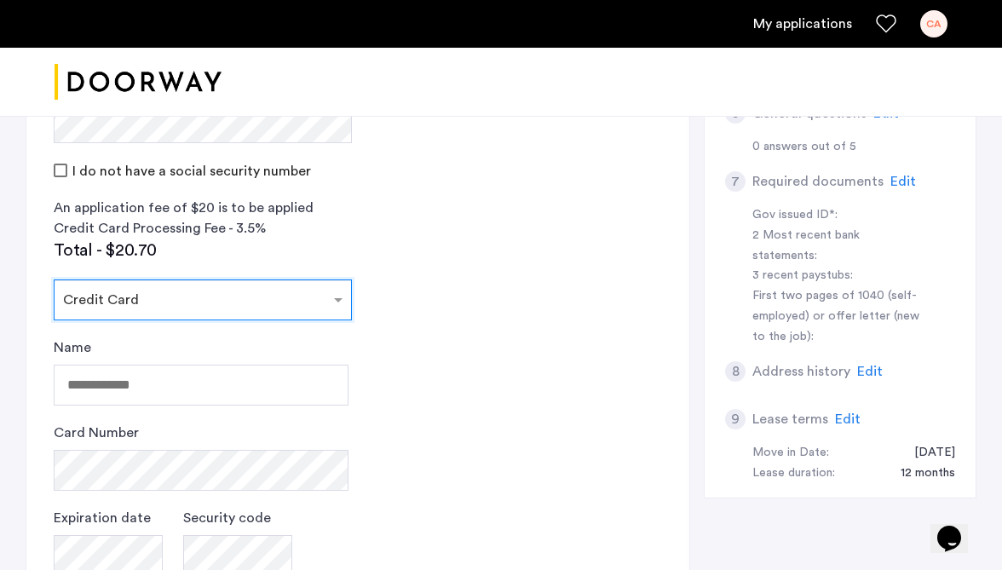
scroll to position [689, 0]
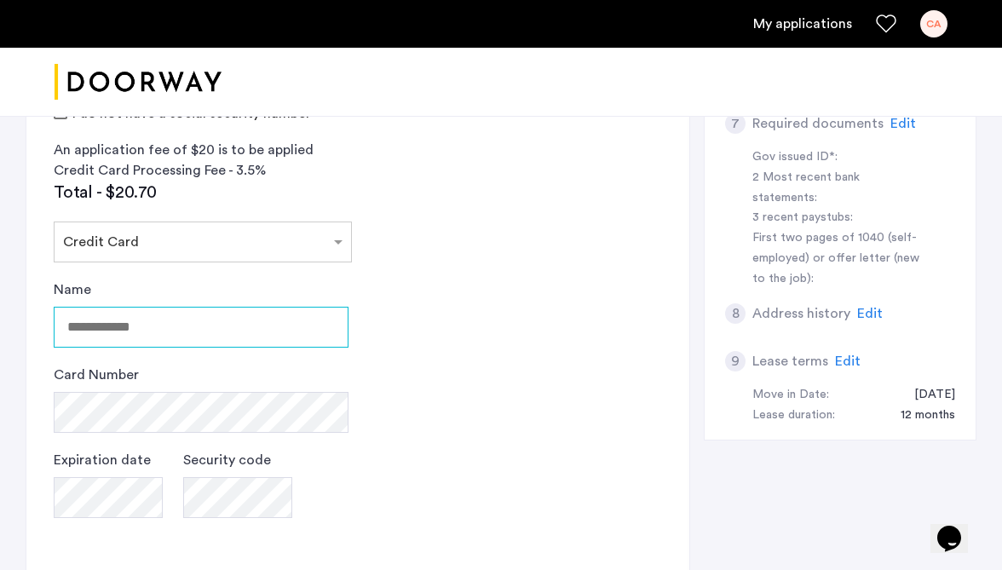
click at [169, 340] on input "Name" at bounding box center [201, 327] width 295 height 41
type input "**********"
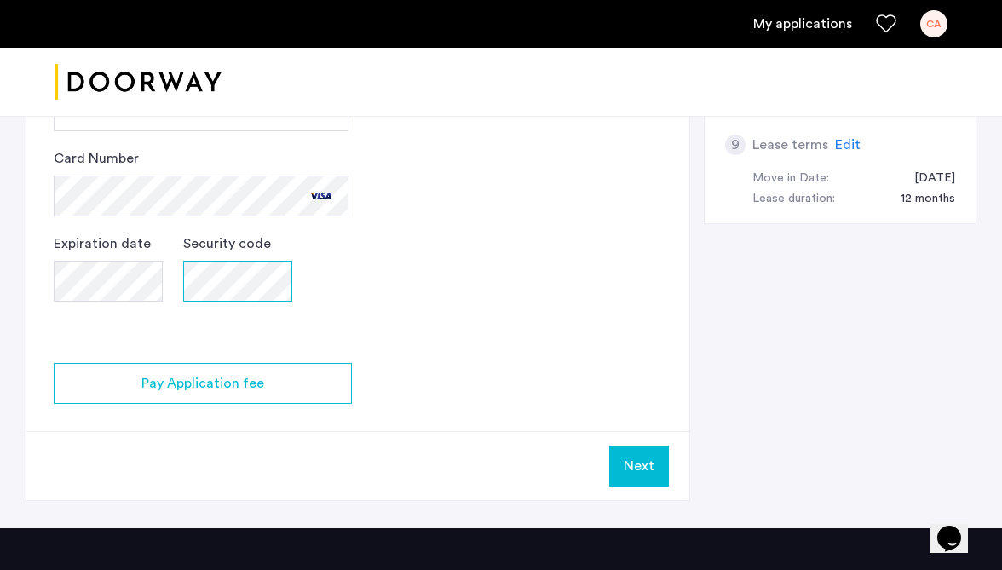
scroll to position [962, 0]
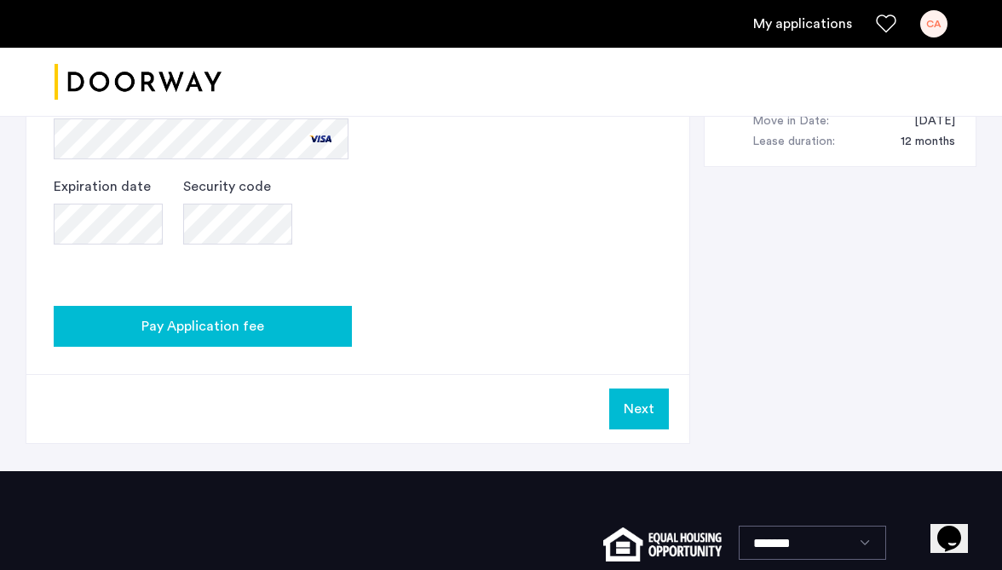
click at [282, 344] on button "Pay Application fee" at bounding box center [203, 326] width 298 height 41
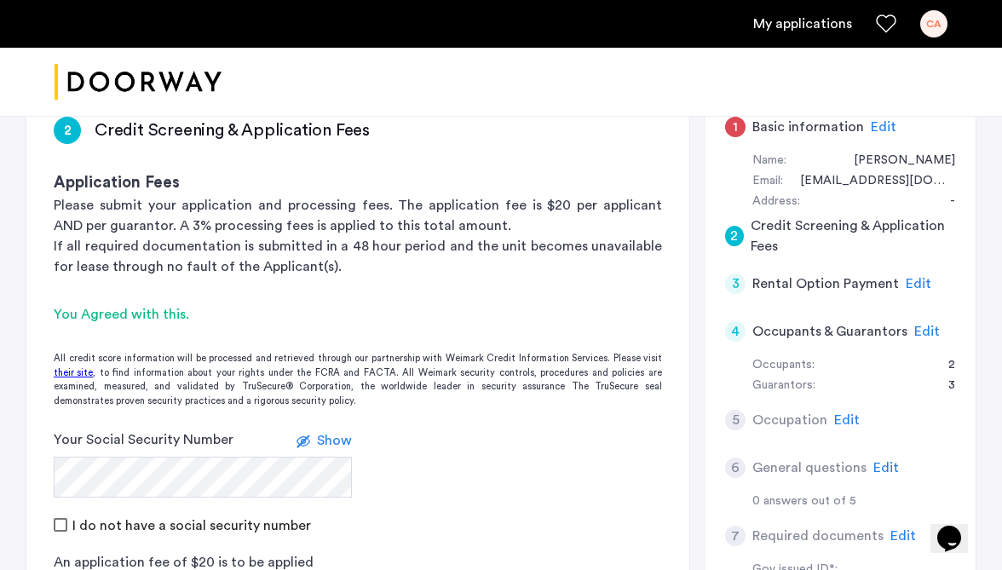
scroll to position [236, 0]
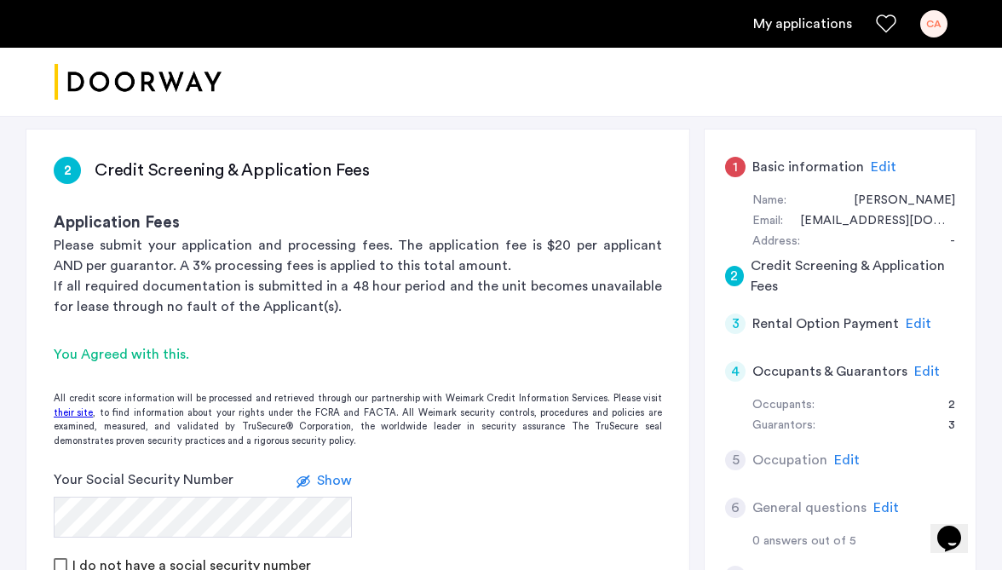
click at [873, 167] on span "Edit" at bounding box center [884, 167] width 26 height 14
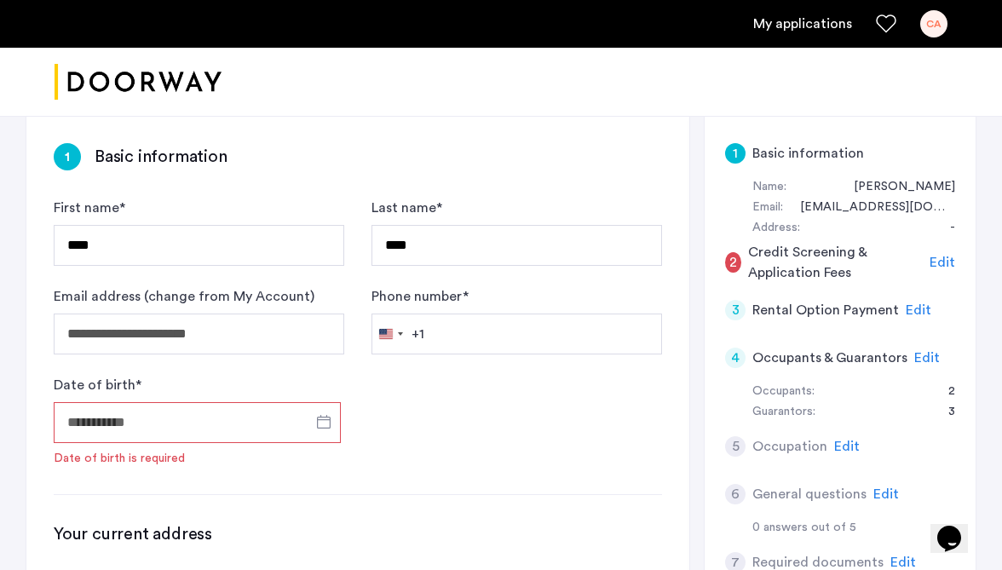
scroll to position [266, 0]
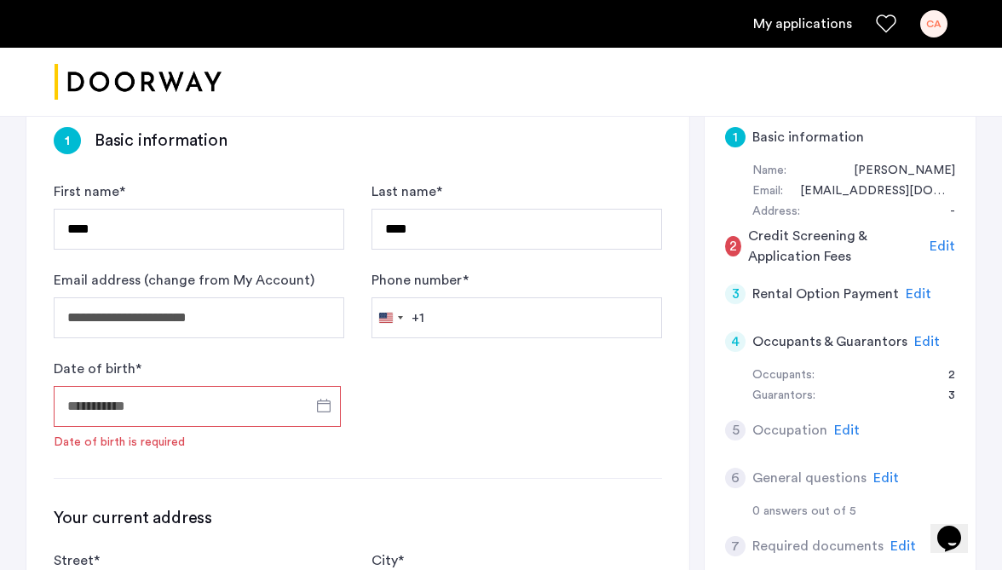
click at [943, 247] on span "Edit" at bounding box center [943, 246] width 26 height 14
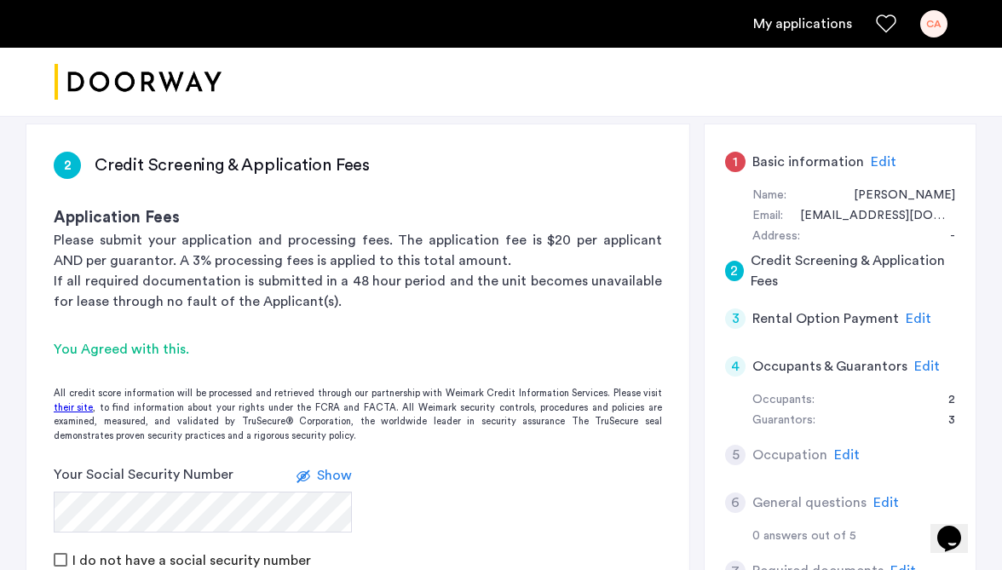
scroll to position [251, 0]
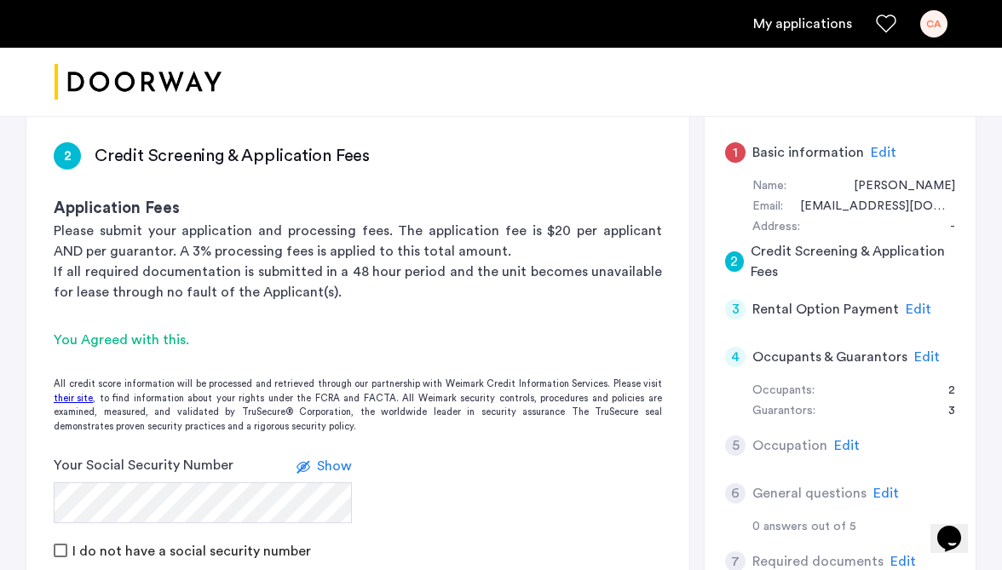
click at [913, 308] on span "Edit" at bounding box center [919, 310] width 26 height 14
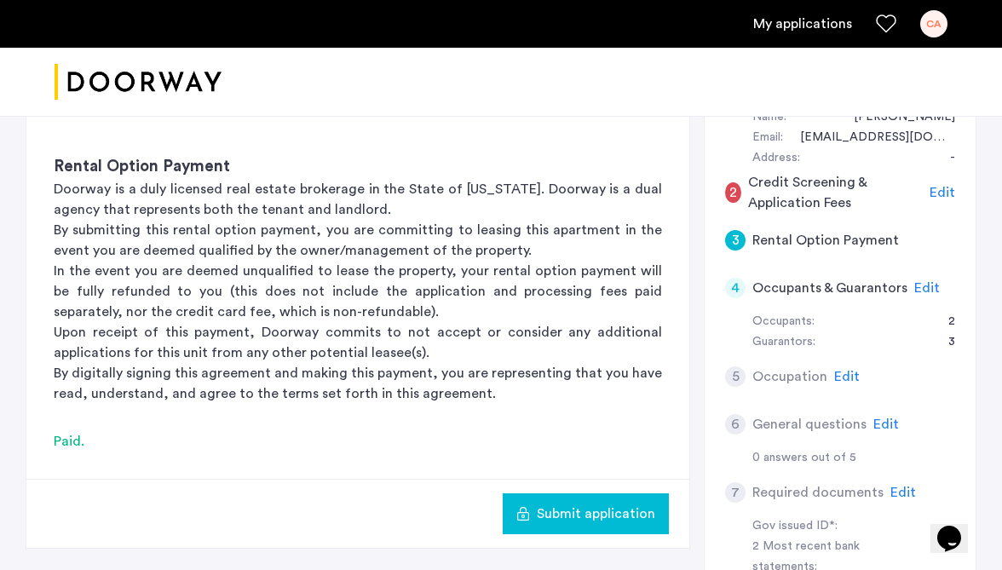
scroll to position [326, 0]
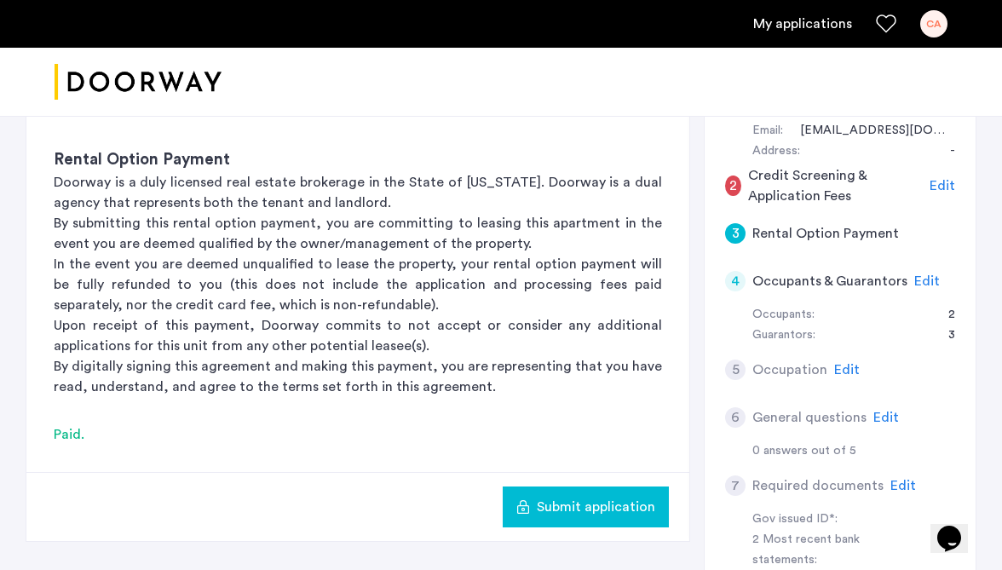
click at [928, 284] on span "Edit" at bounding box center [927, 281] width 26 height 14
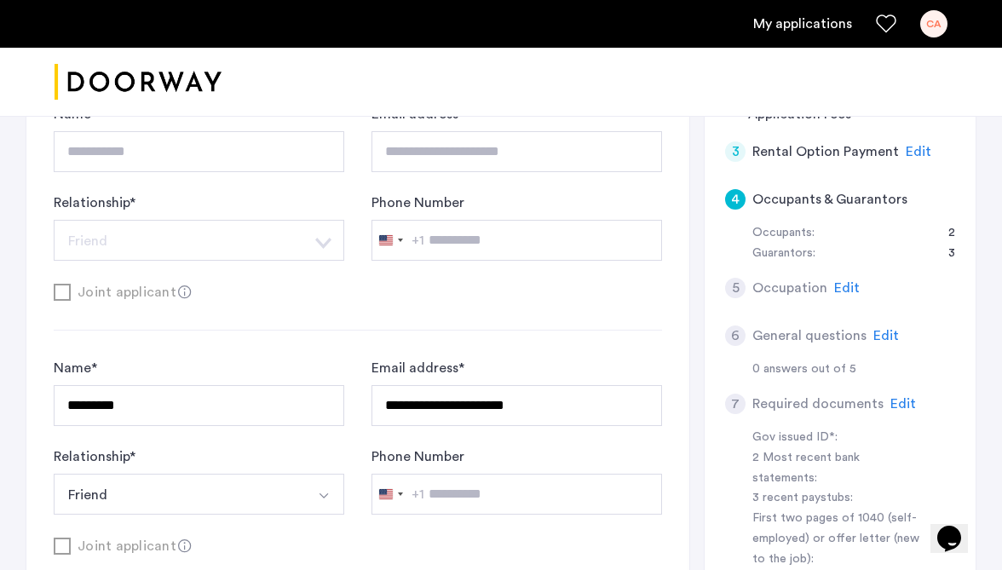
scroll to position [422, 0]
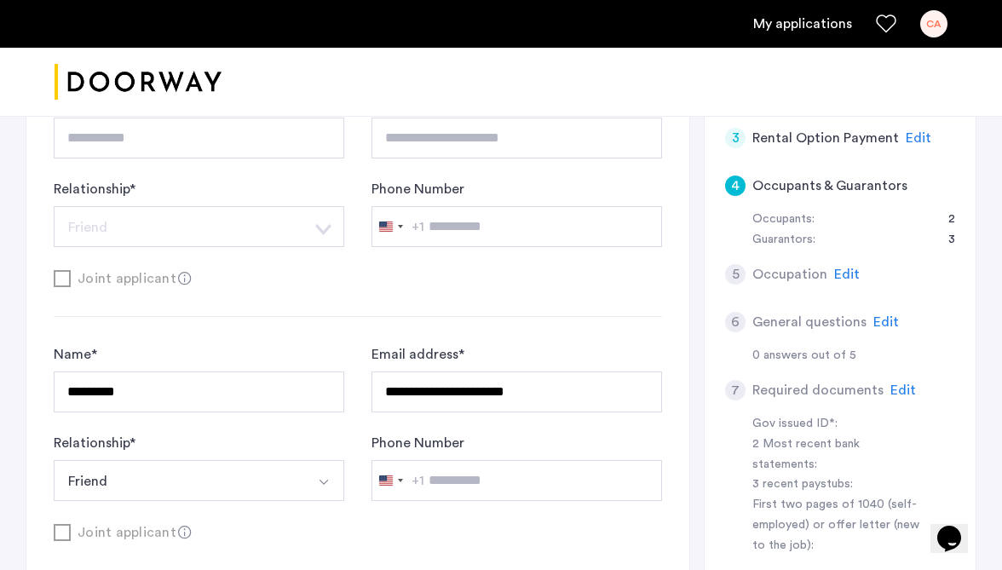
click at [839, 274] on span "Edit" at bounding box center [847, 275] width 26 height 14
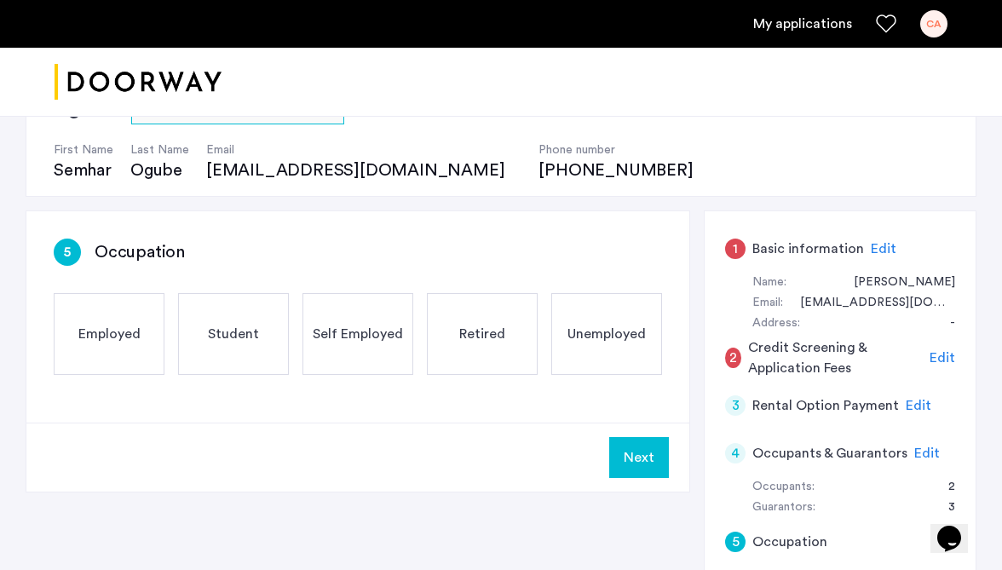
scroll to position [148, 0]
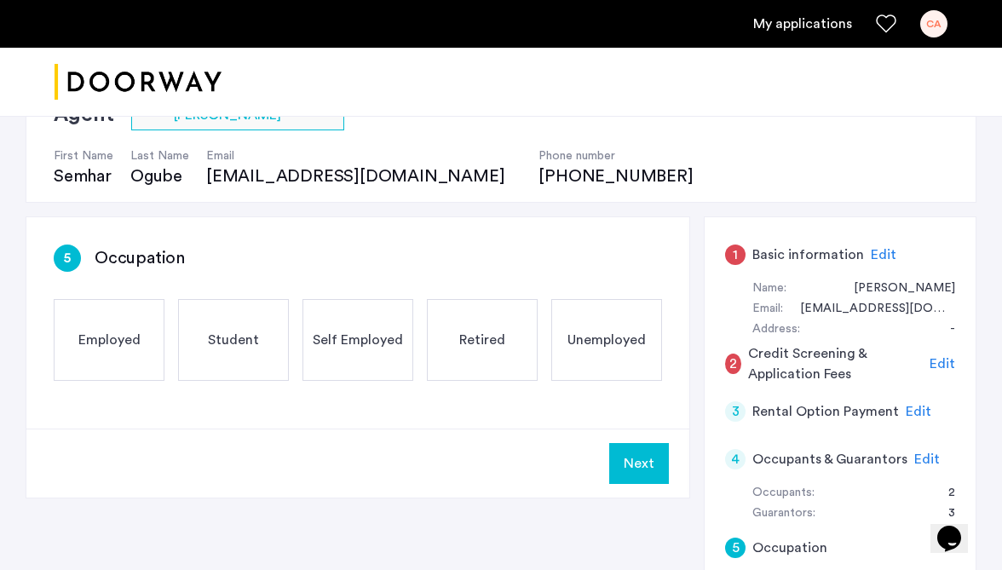
click at [135, 323] on div "Employed" at bounding box center [109, 340] width 111 height 82
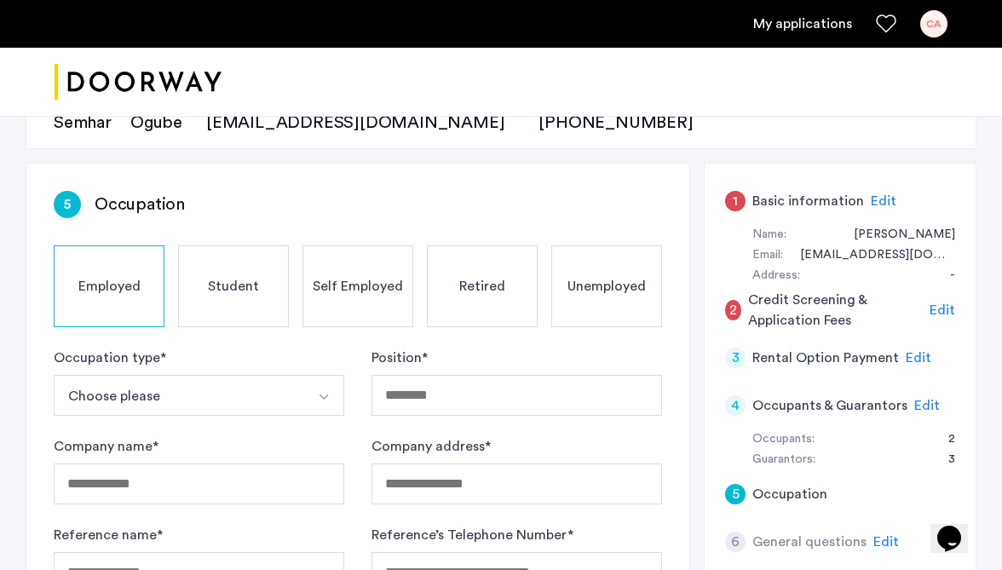
scroll to position [265, 0]
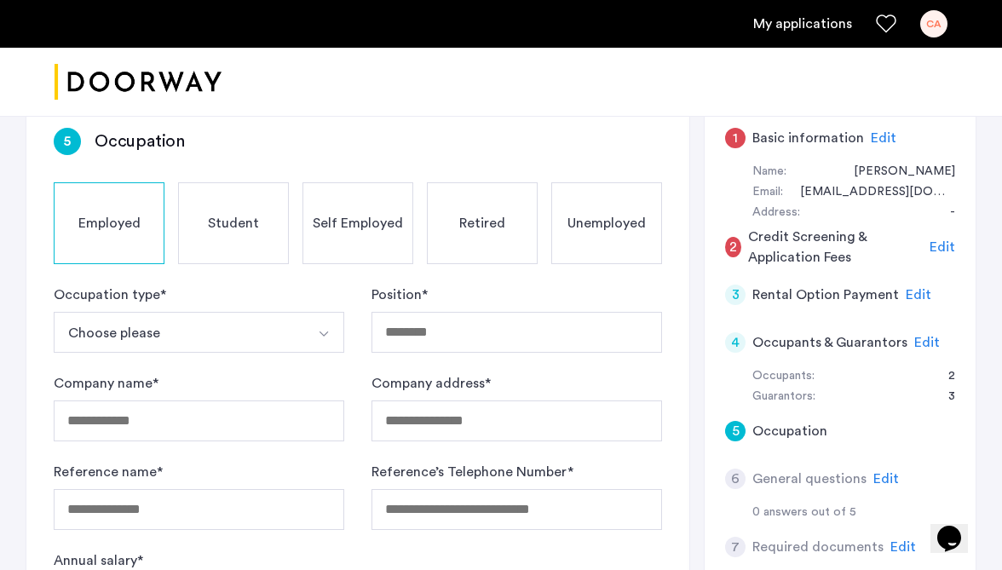
click at [248, 211] on div "Student" at bounding box center [233, 223] width 111 height 82
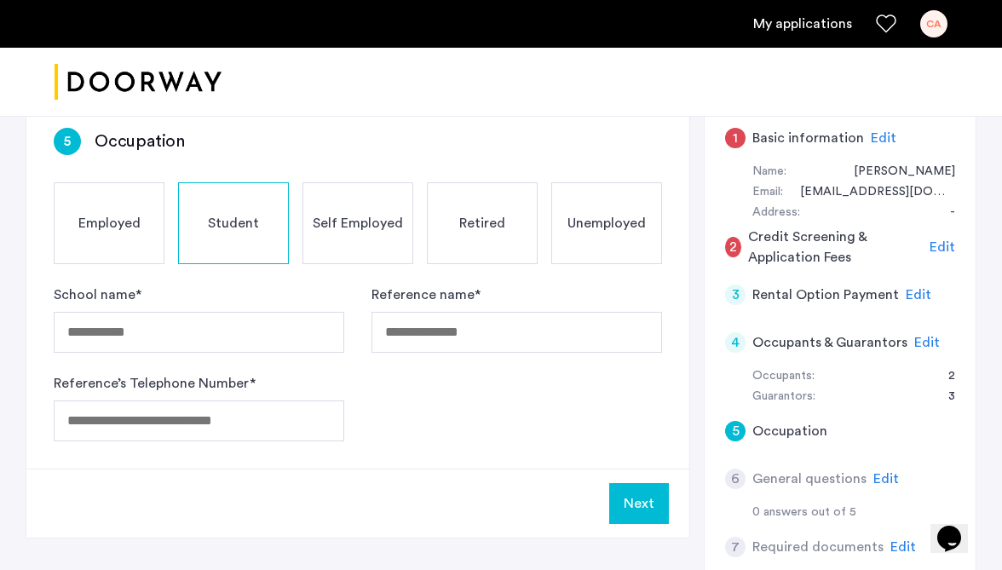
click at [90, 211] on div "Employed" at bounding box center [109, 223] width 111 height 82
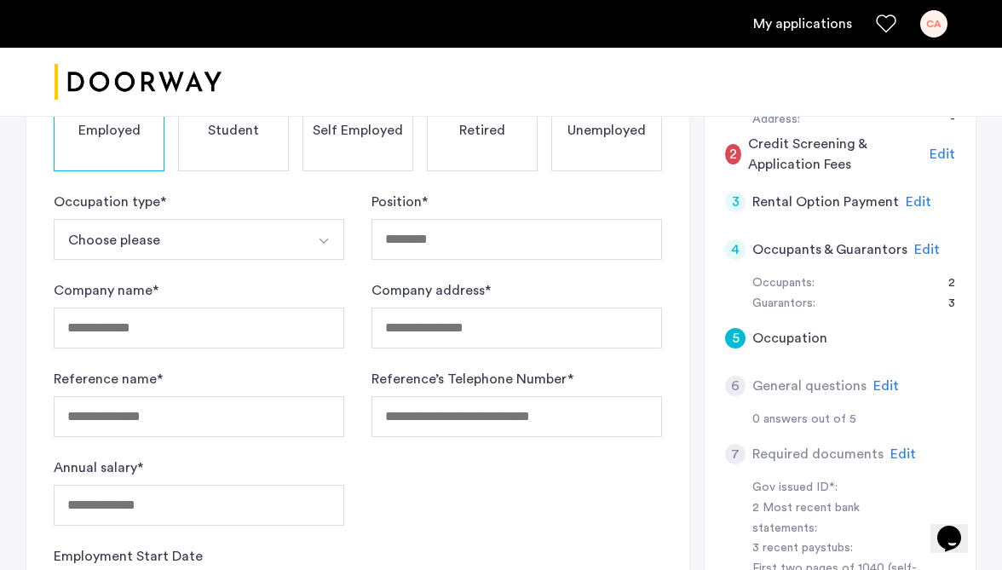
scroll to position [401, 0]
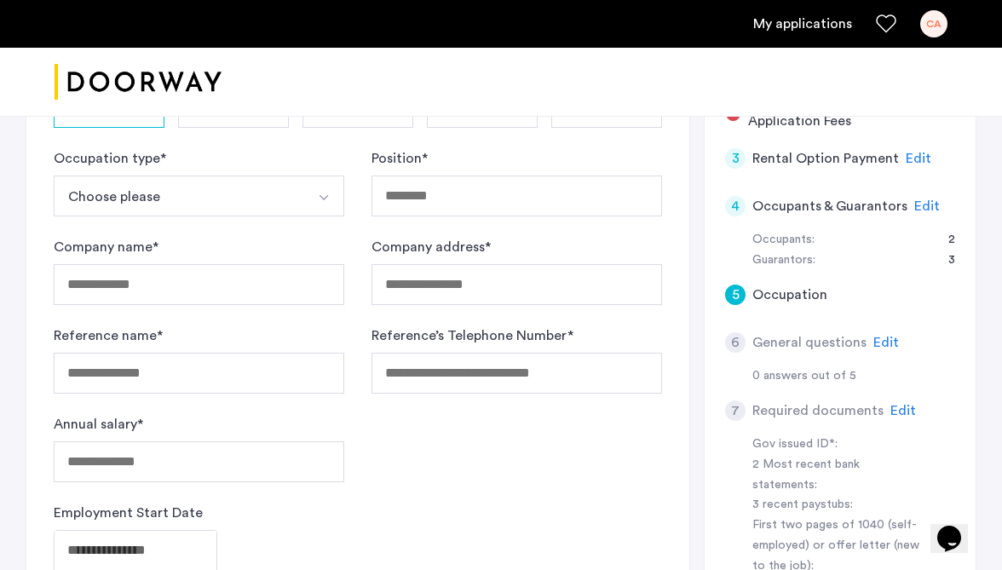
click at [187, 204] on button "Choose please" at bounding box center [179, 196] width 251 height 41
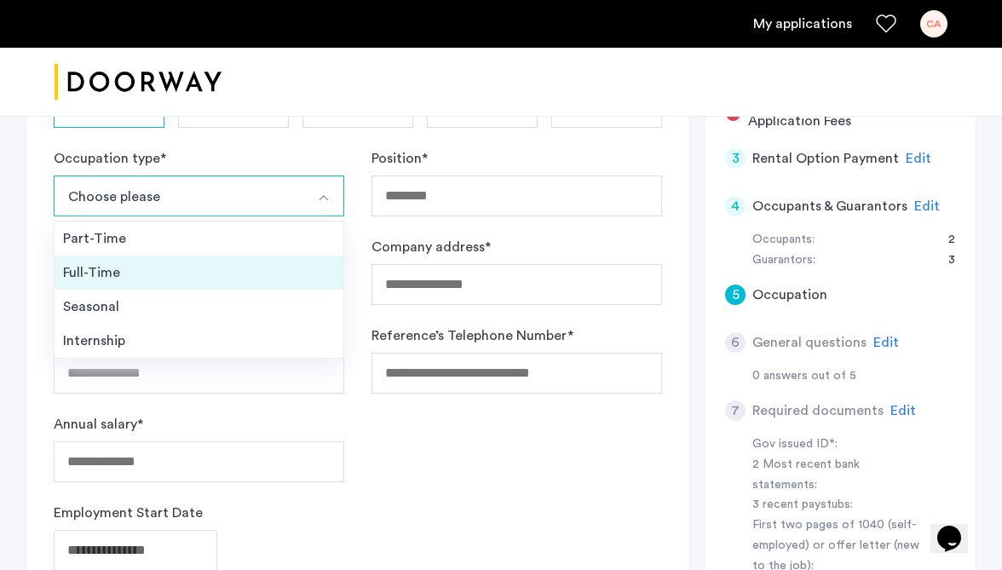
scroll to position [441, 0]
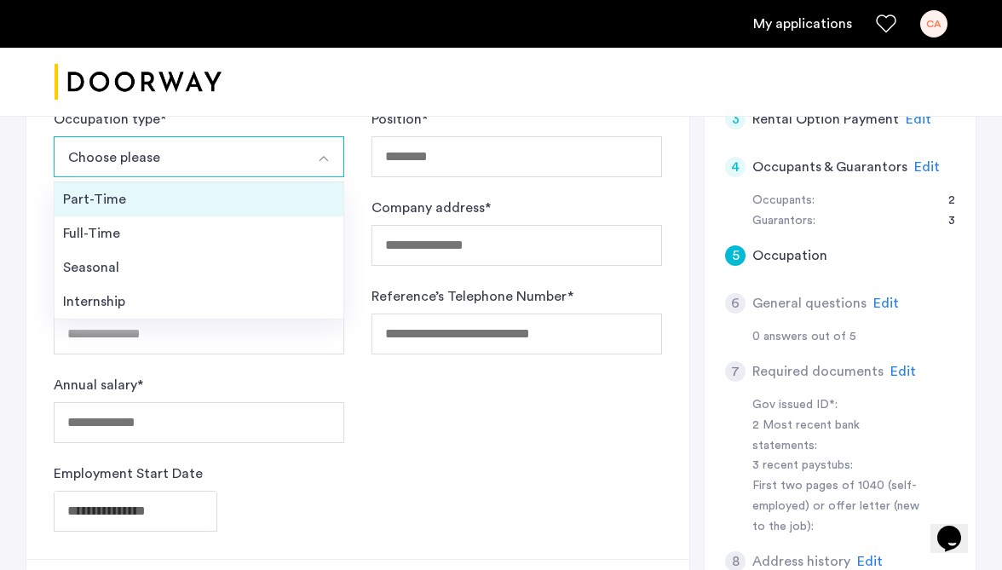
click at [139, 205] on div "Part-Time" at bounding box center [199, 199] width 272 height 20
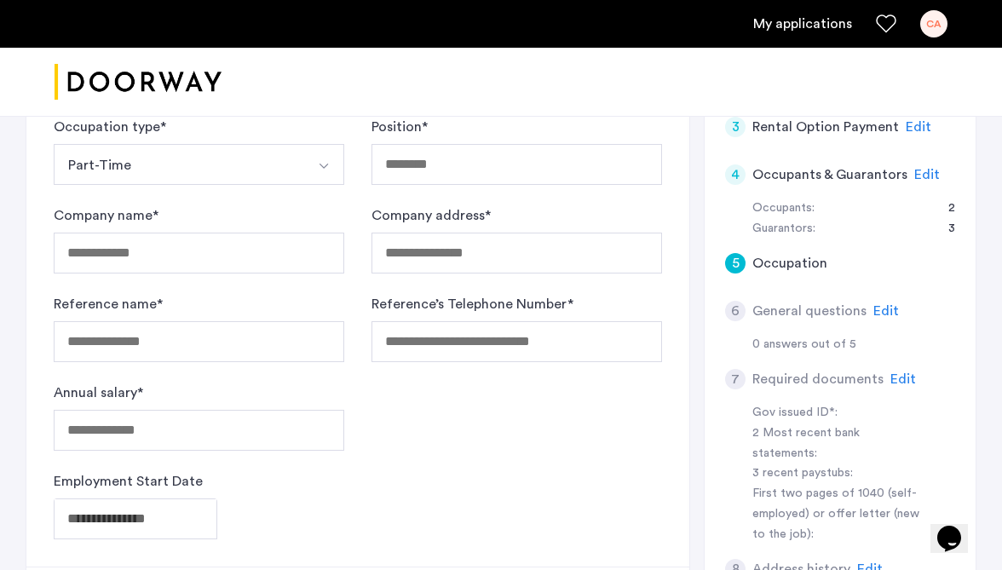
scroll to position [389, 0]
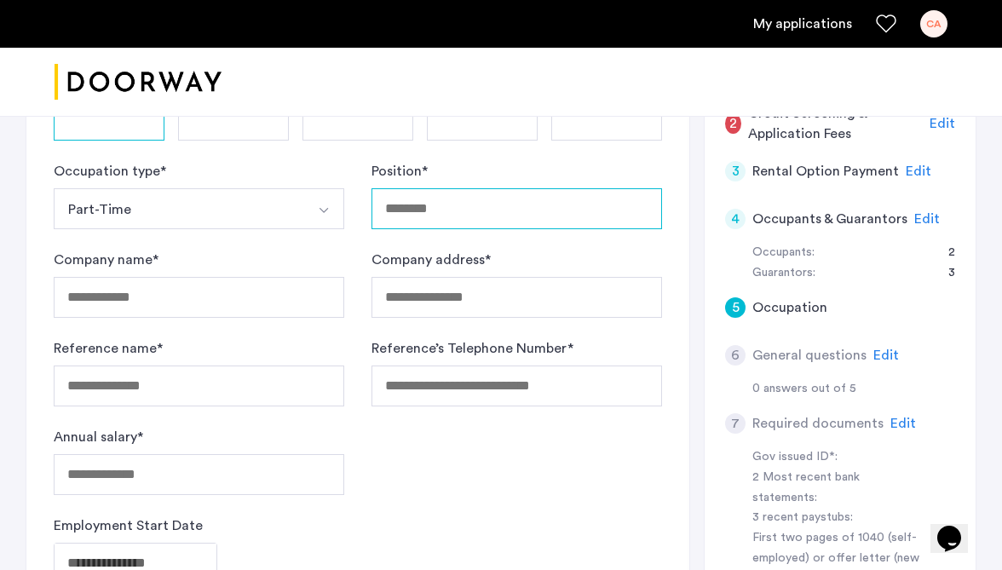
click at [430, 208] on input "Position *" at bounding box center [517, 208] width 291 height 41
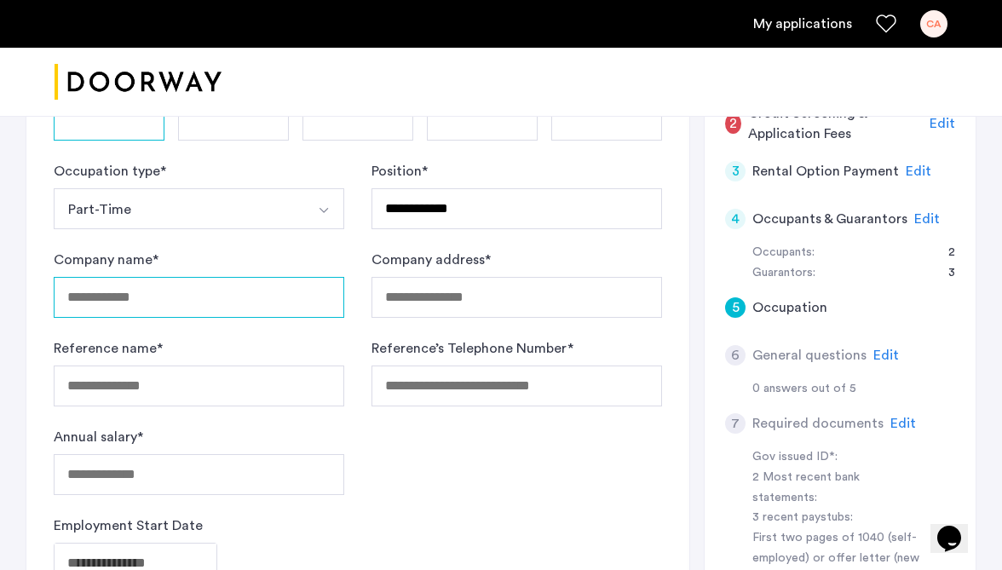
click at [117, 291] on input "Company name *" at bounding box center [199, 297] width 291 height 41
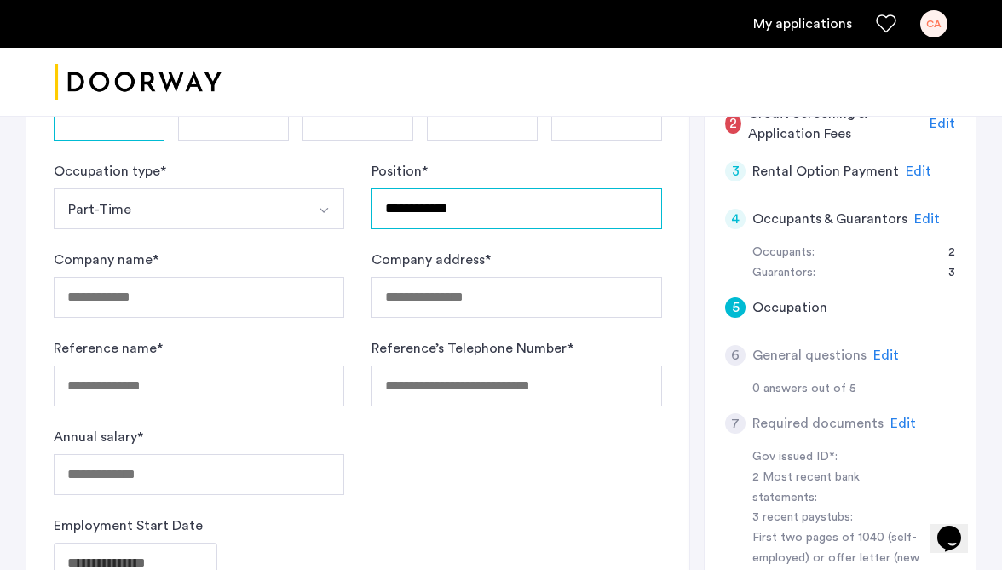
click at [499, 216] on input "**********" at bounding box center [517, 208] width 291 height 41
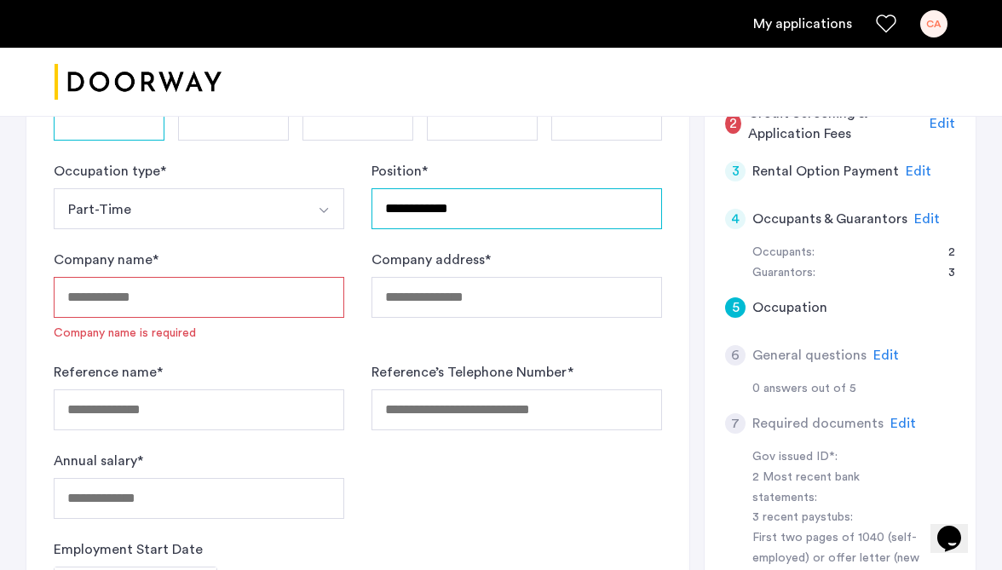
click at [499, 216] on input "**********" at bounding box center [517, 208] width 291 height 41
type input "**********"
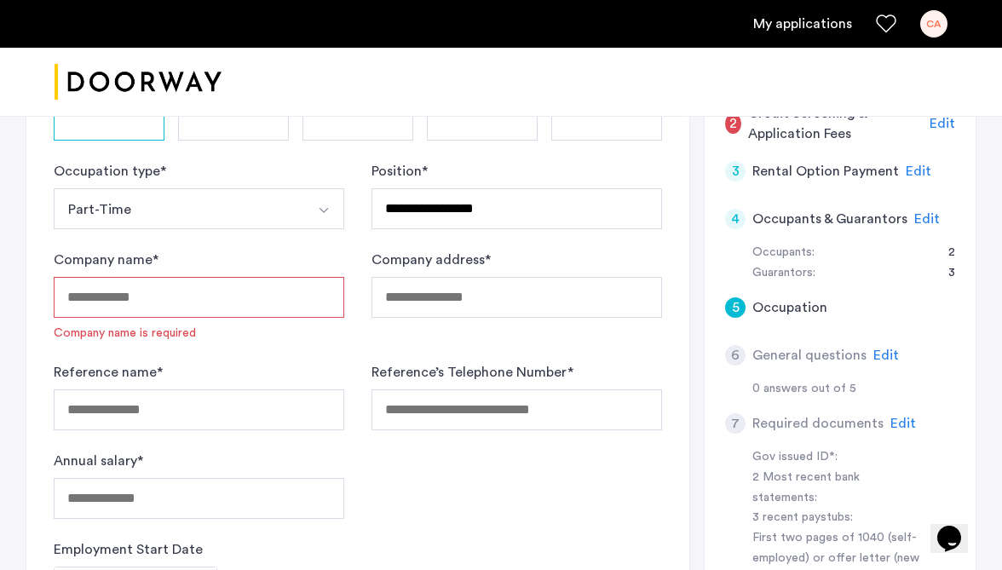
click at [141, 297] on input "Company name *" at bounding box center [199, 297] width 291 height 41
click at [218, 212] on button "Part-Time" at bounding box center [179, 208] width 251 height 41
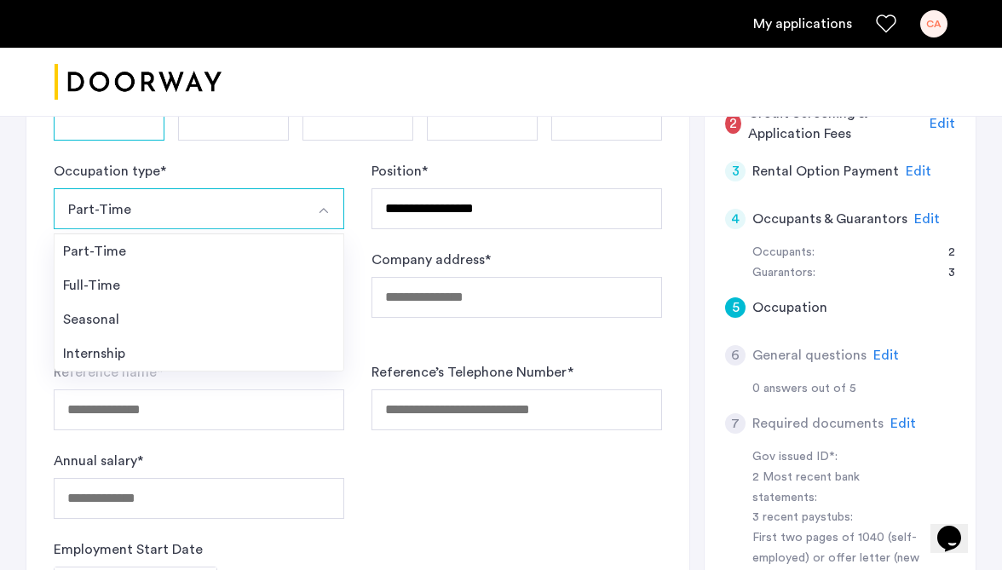
scroll to position [275, 0]
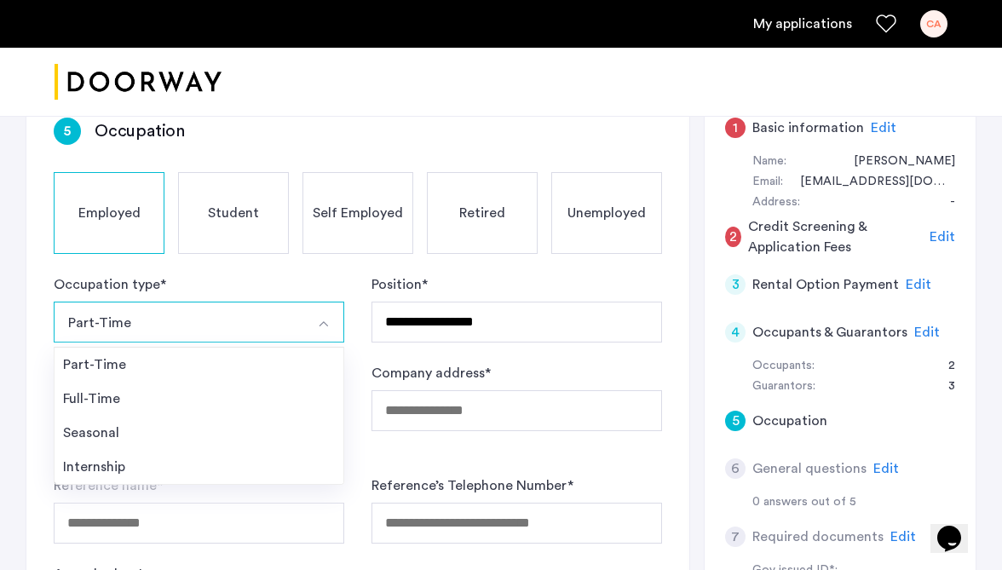
click at [217, 291] on div "Occupation type * Part-Time Part-Time Full-Time Seasonal Internship" at bounding box center [199, 308] width 291 height 68
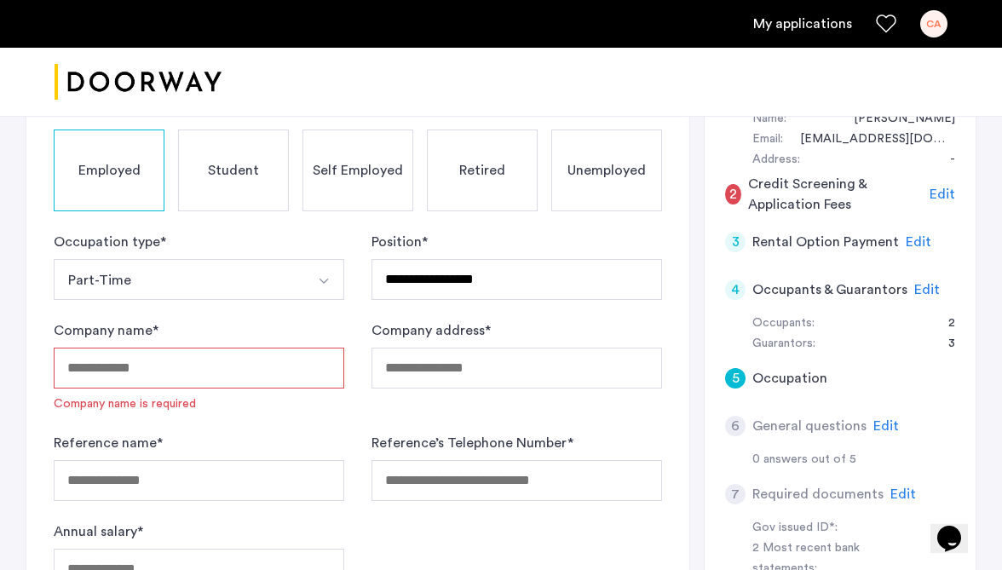
scroll to position [346, 0]
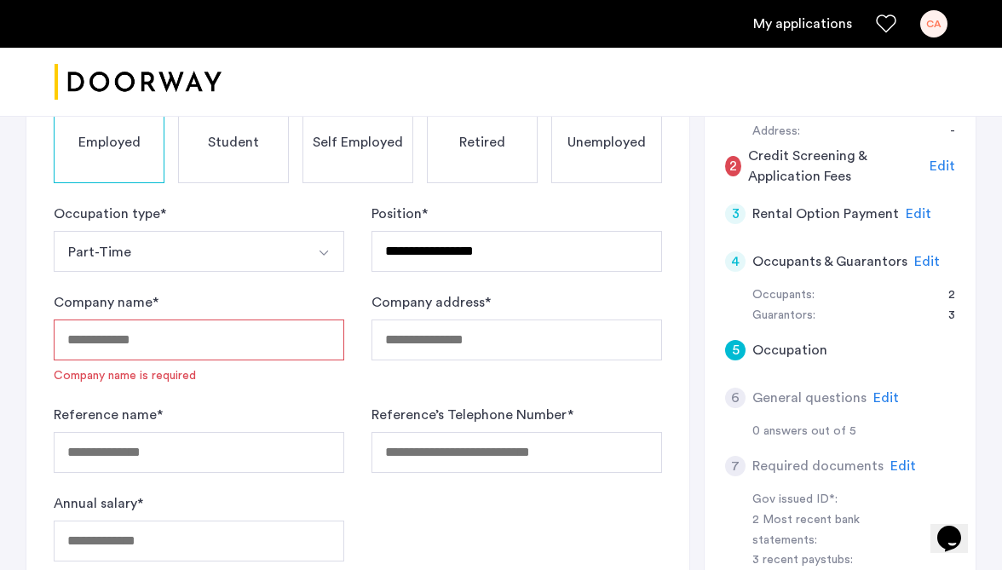
click at [199, 349] on input "Company name *" at bounding box center [199, 340] width 291 height 41
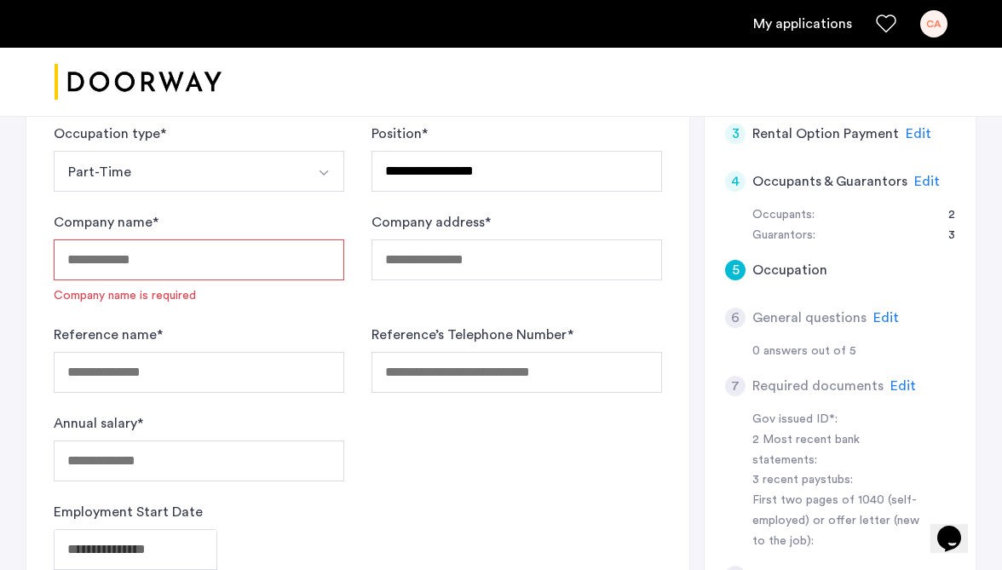
scroll to position [468, 0]
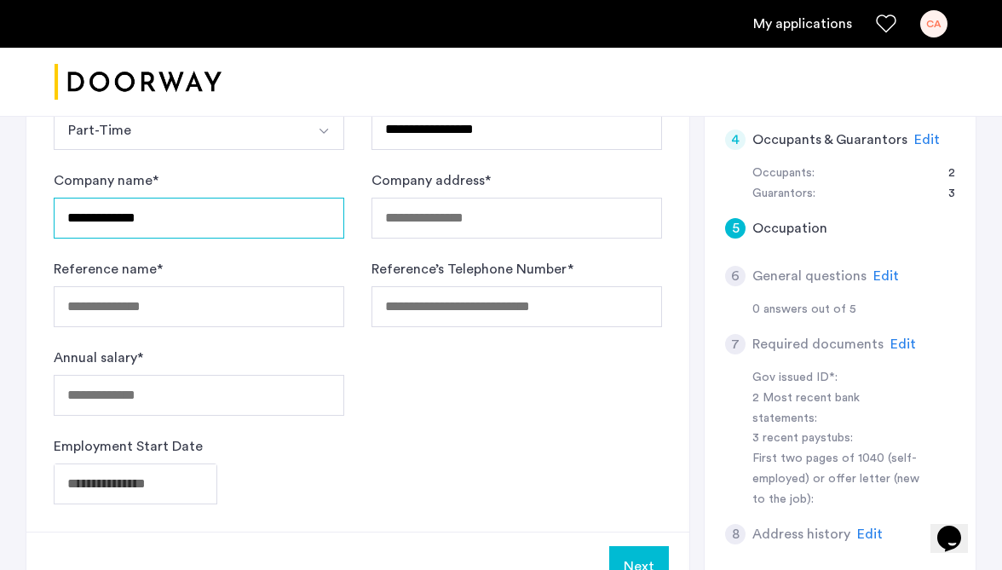
type input "**********"
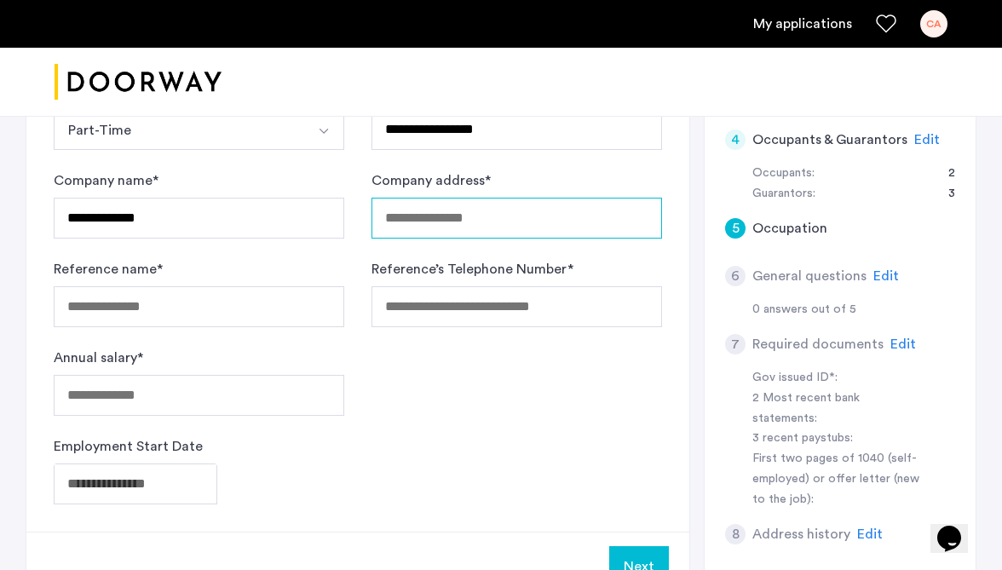
click at [437, 217] on input "Company address *" at bounding box center [517, 218] width 291 height 41
type input "**********"
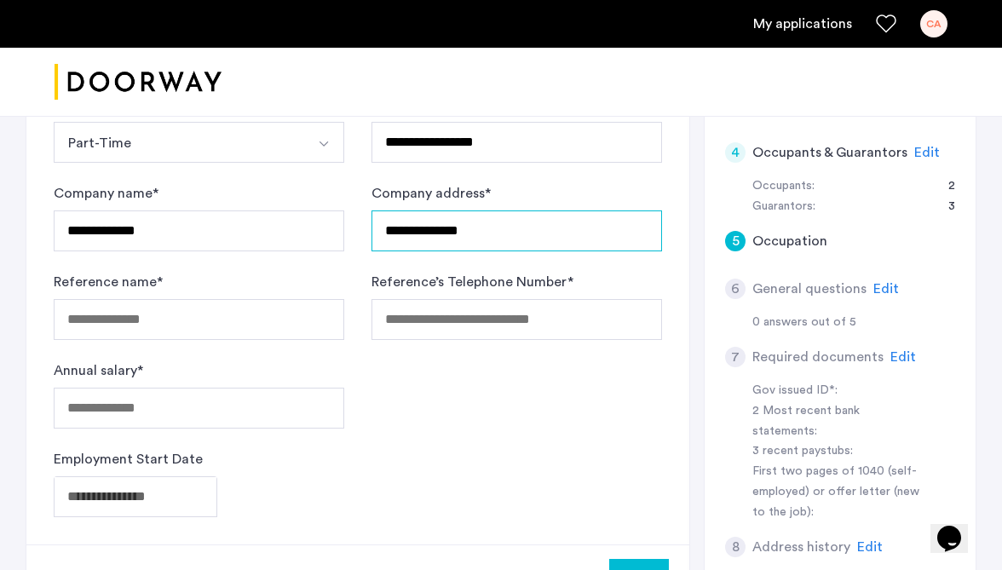
scroll to position [417, 0]
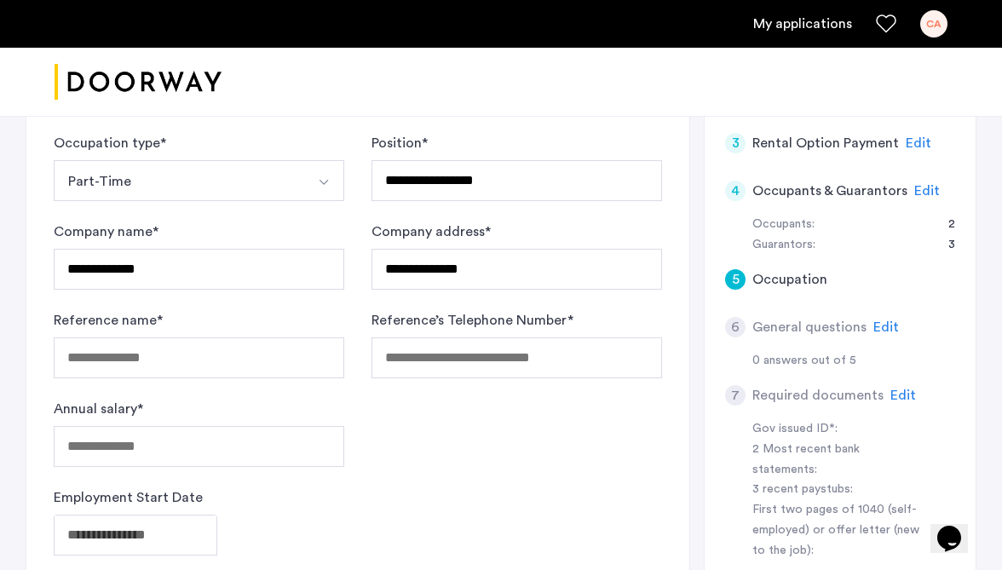
click at [159, 190] on button "Part-Time" at bounding box center [179, 180] width 251 height 41
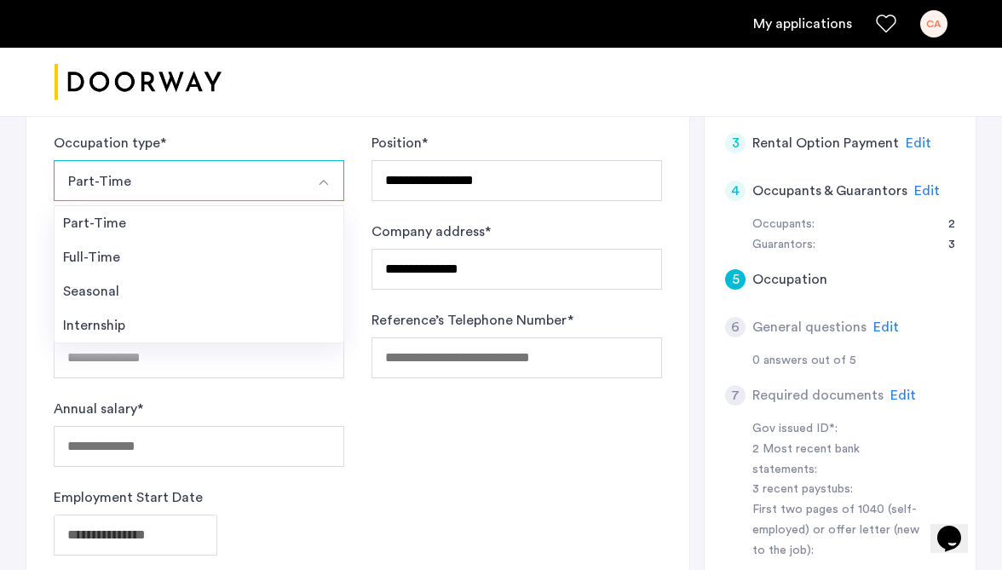
click at [159, 190] on button "Part-Time" at bounding box center [179, 180] width 251 height 41
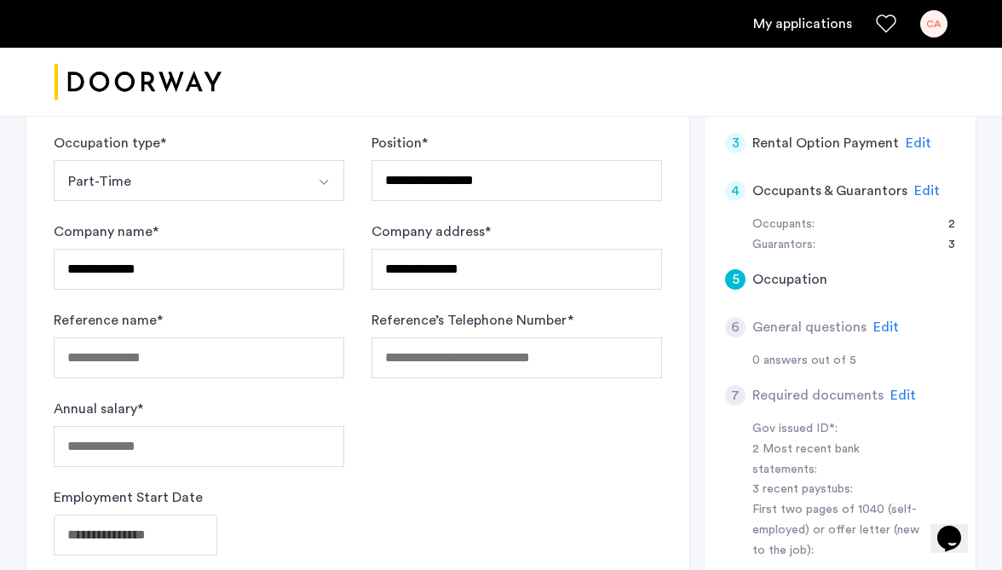
click at [159, 190] on button "Part-Time" at bounding box center [179, 180] width 251 height 41
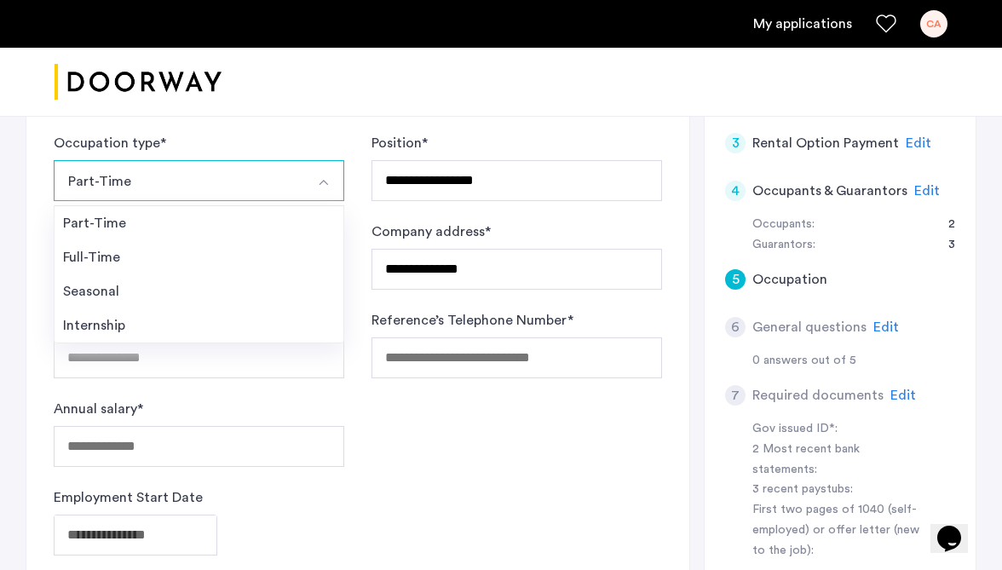
click at [141, 181] on button "Part-Time" at bounding box center [179, 180] width 251 height 41
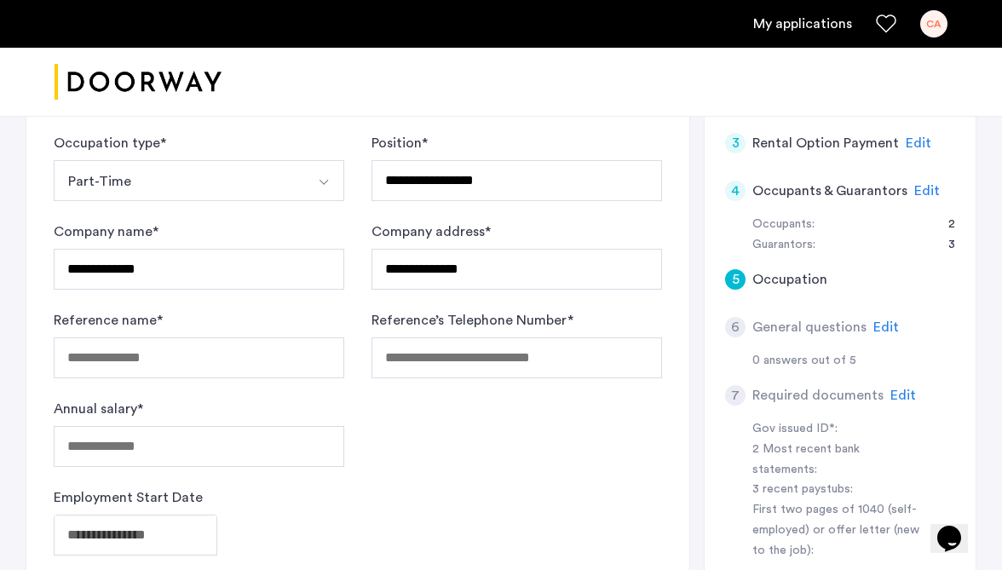
click at [140, 186] on button "Part-Time" at bounding box center [179, 180] width 251 height 41
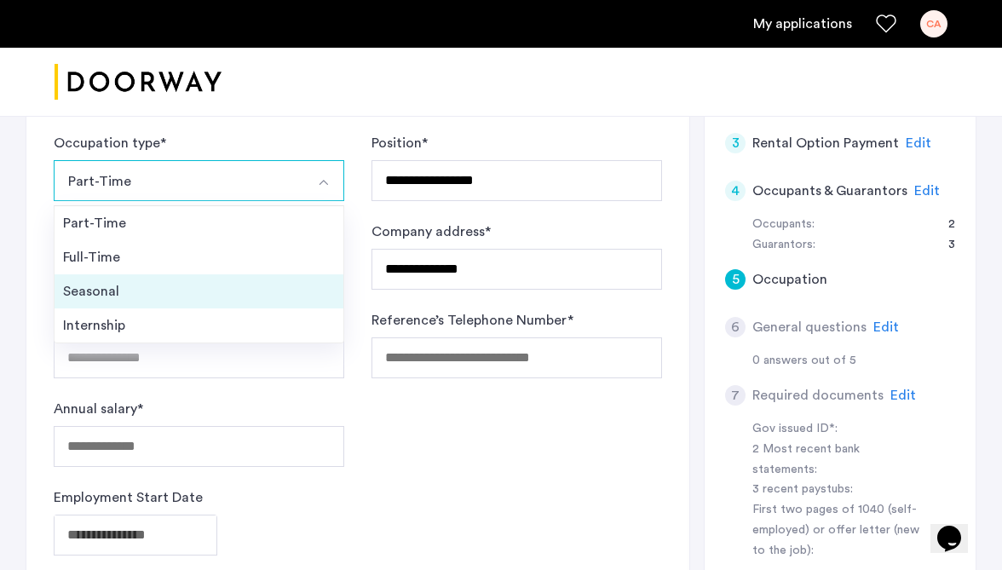
click at [145, 290] on div "Seasonal" at bounding box center [199, 291] width 272 height 20
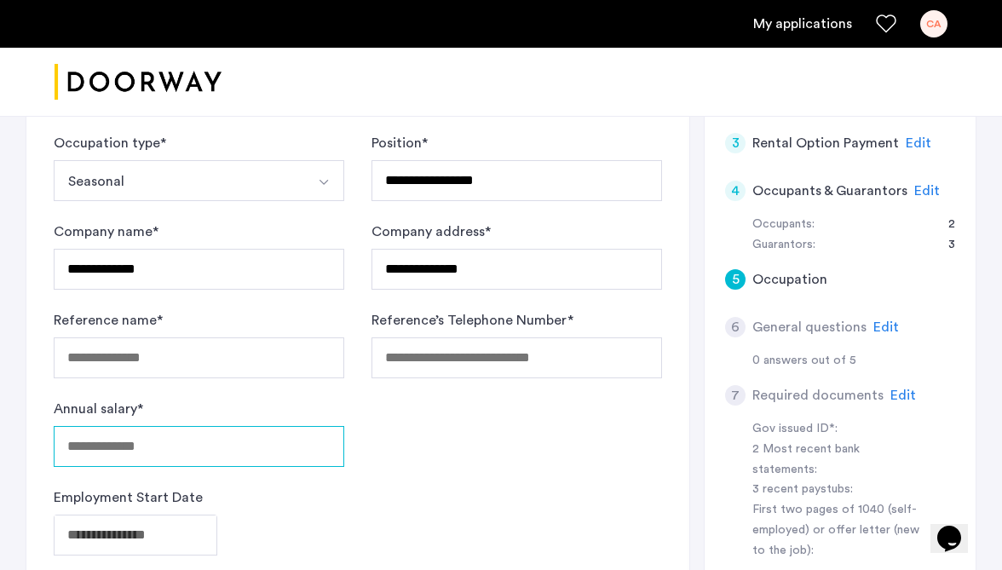
click at [112, 462] on input "Annual salary *" at bounding box center [199, 446] width 291 height 41
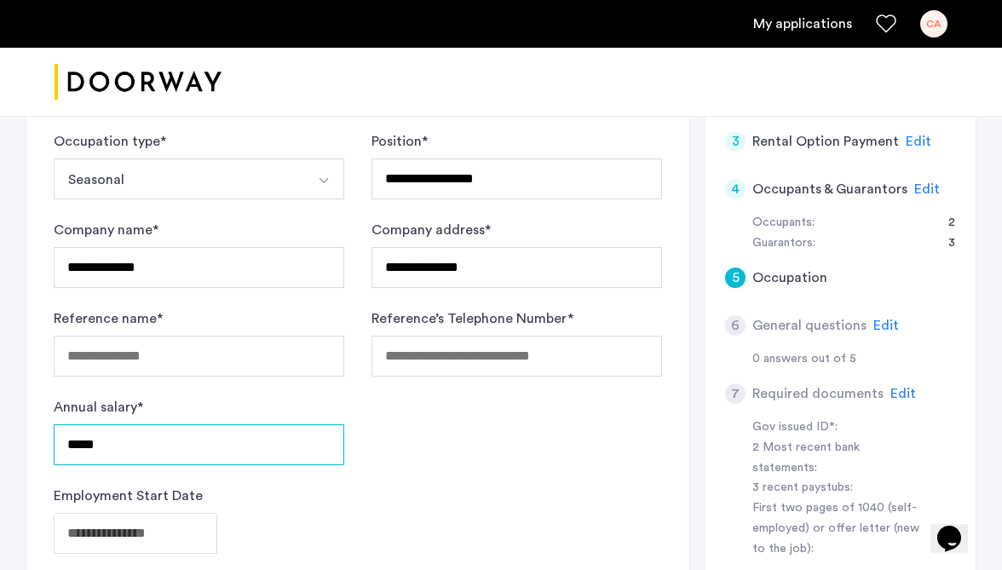
scroll to position [416, 0]
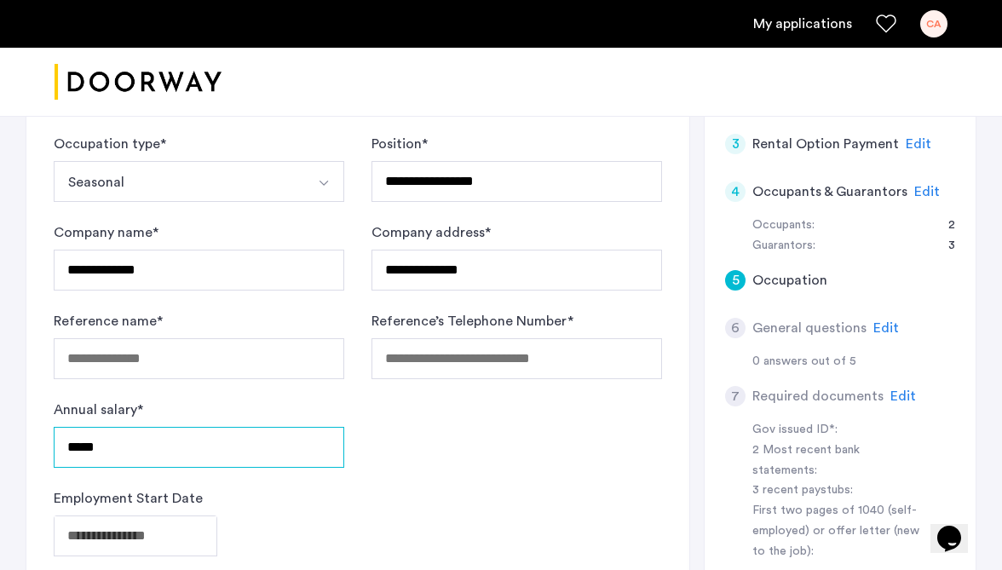
type input "*****"
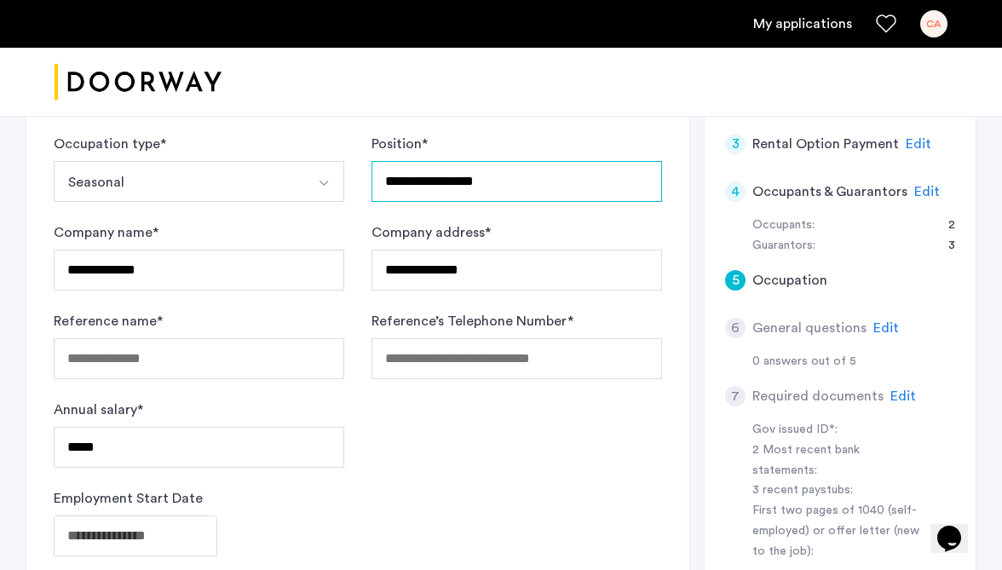
click at [535, 173] on input "**********" at bounding box center [517, 181] width 291 height 41
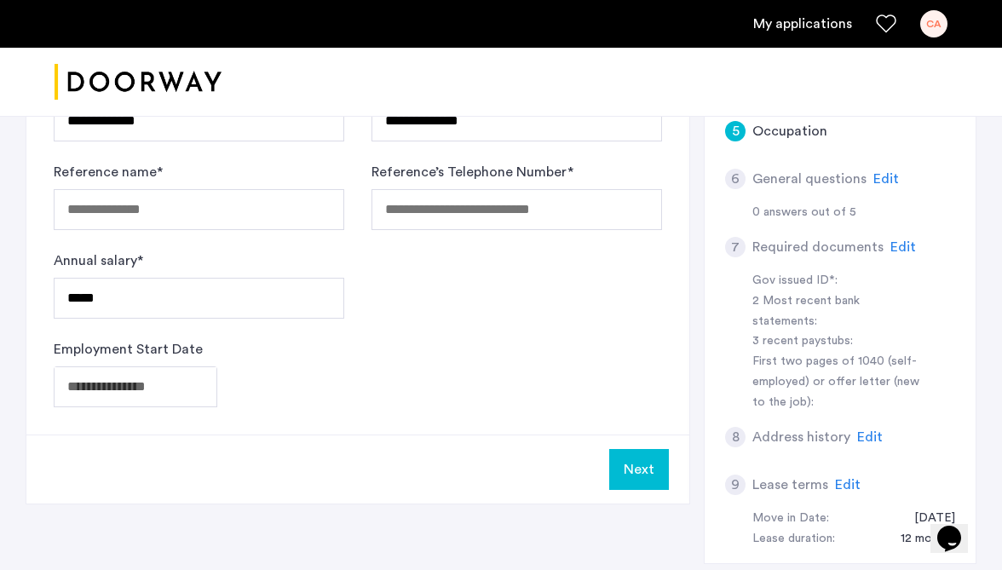
scroll to position [611, 0]
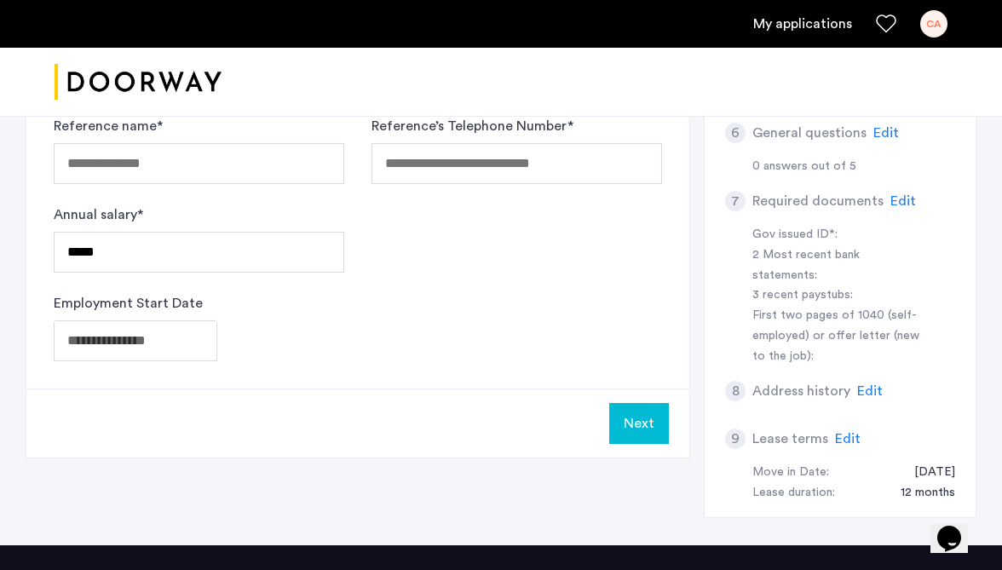
type input "**********"
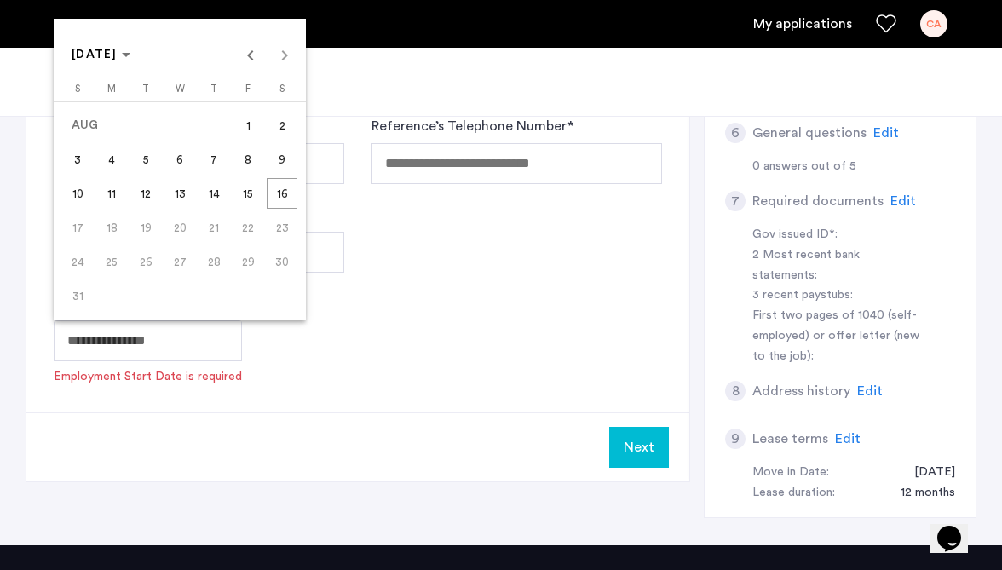
click at [251, 58] on span "Previous month" at bounding box center [251, 54] width 34 height 34
click at [109, 57] on span "[DATE]" at bounding box center [95, 55] width 46 height 12
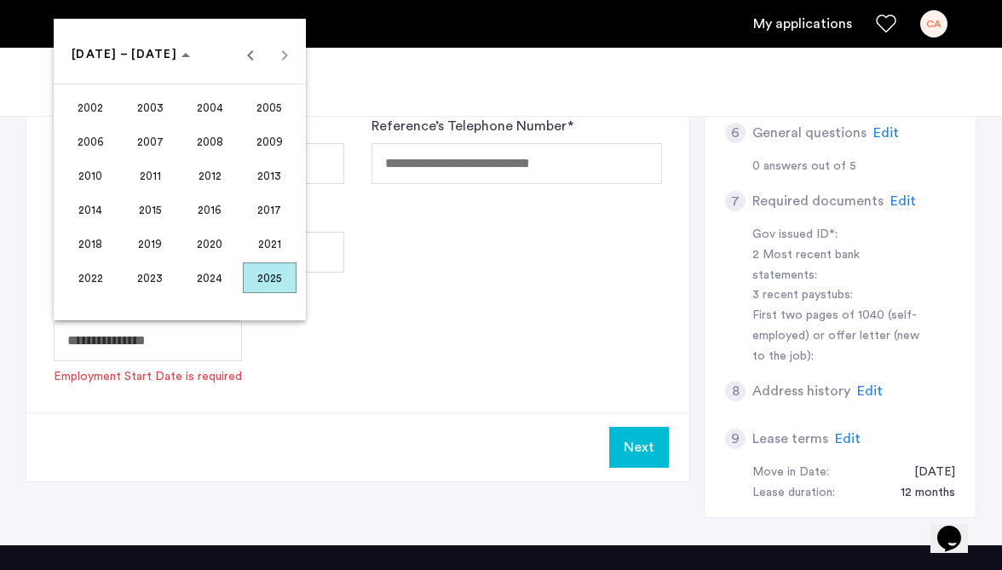
click at [221, 253] on span "2020" at bounding box center [210, 243] width 54 height 31
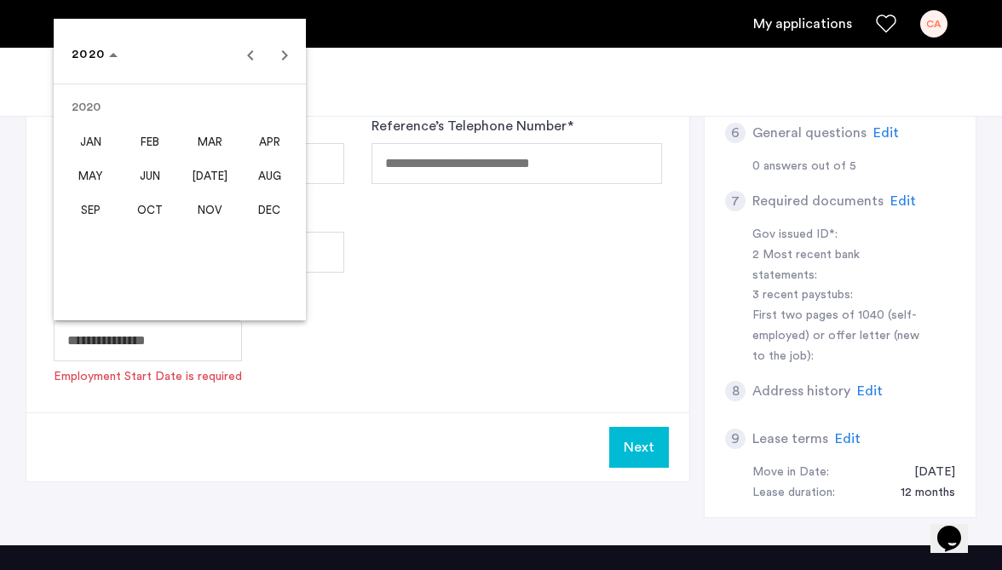
click at [95, 167] on span "MAY" at bounding box center [91, 175] width 54 height 31
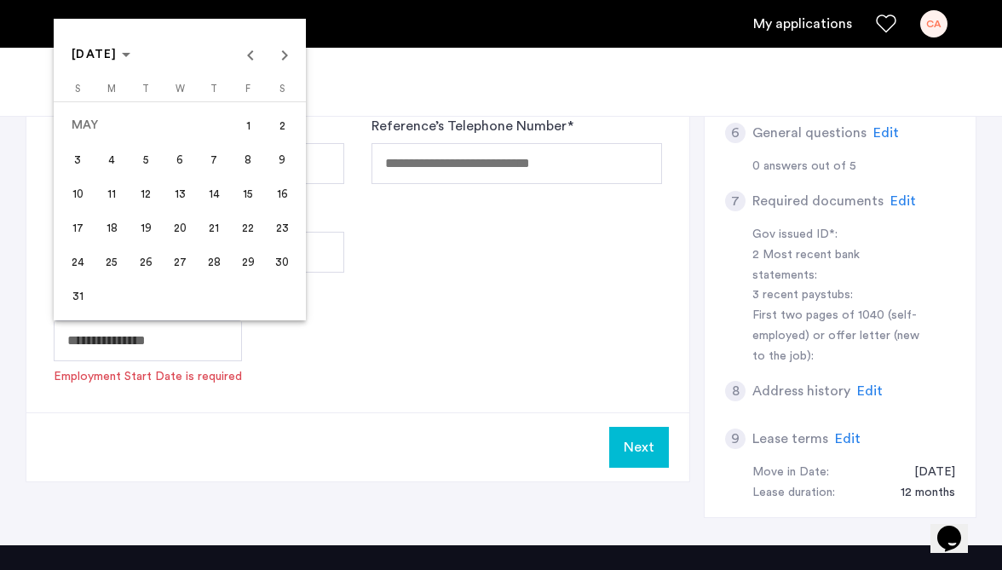
click at [105, 223] on span "18" at bounding box center [111, 227] width 31 height 31
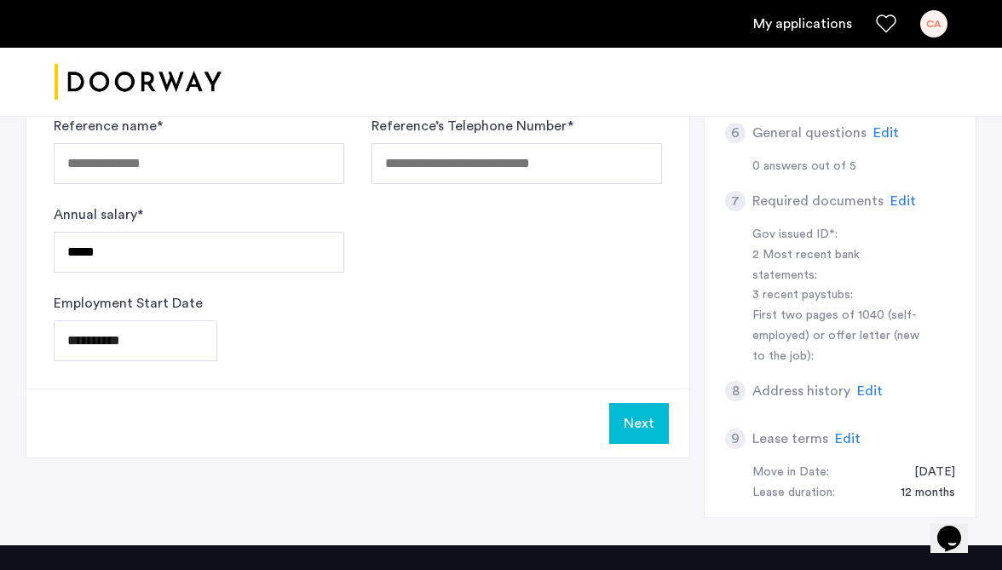
click at [635, 428] on button "Next" at bounding box center [639, 423] width 60 height 41
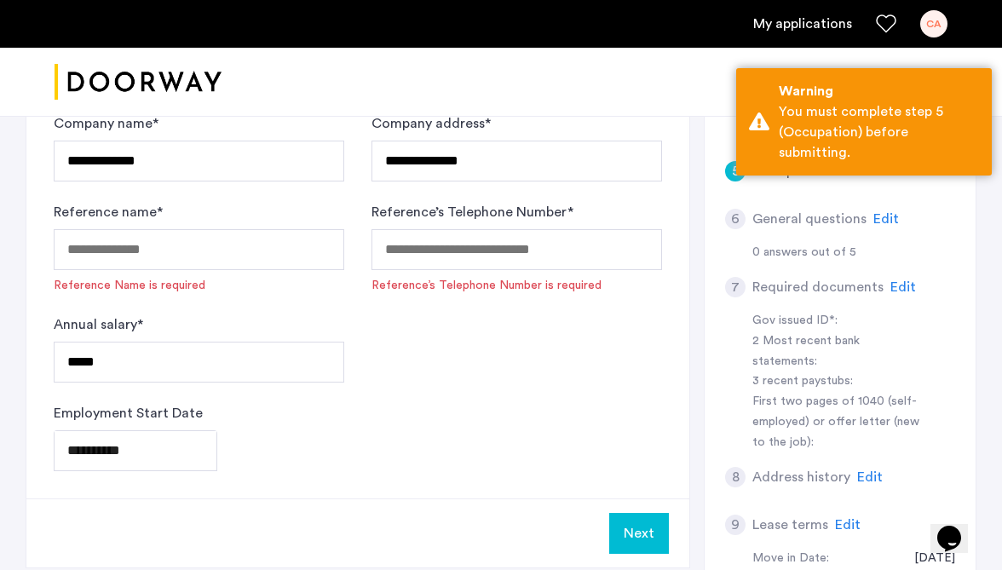
scroll to position [516, 0]
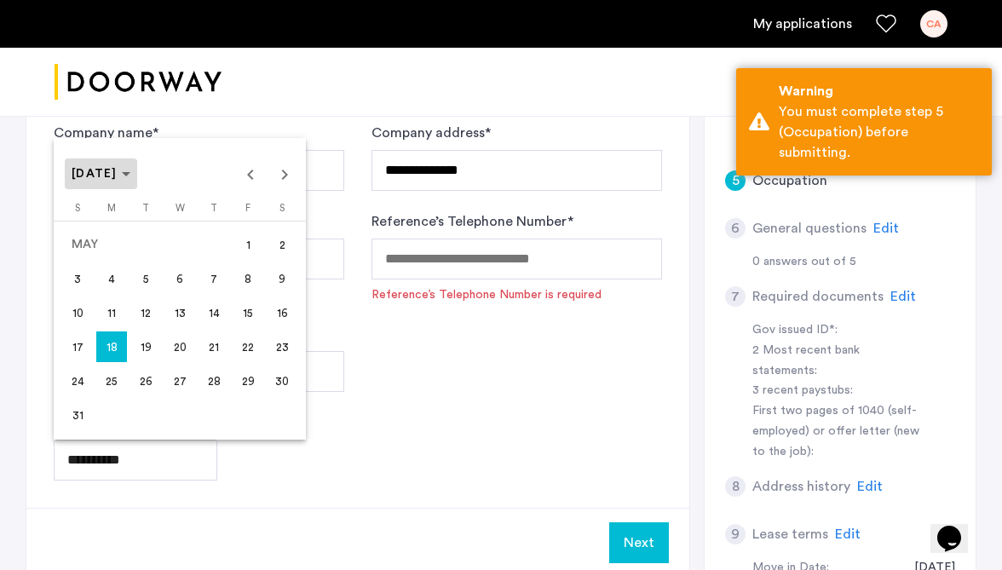
click at [130, 174] on polygon "Choose month and year" at bounding box center [126, 174] width 9 height 4
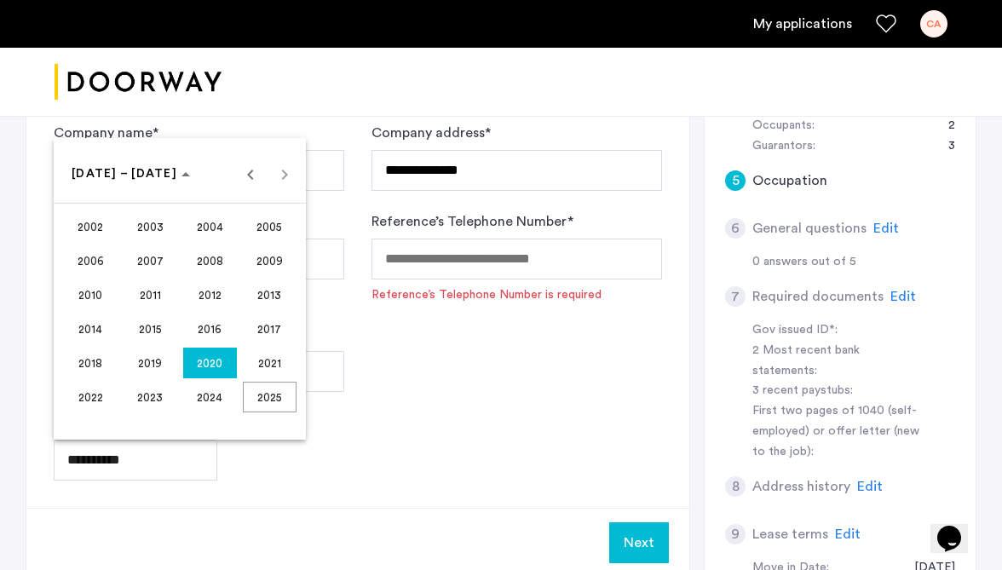
click at [251, 371] on span "2021" at bounding box center [270, 363] width 54 height 31
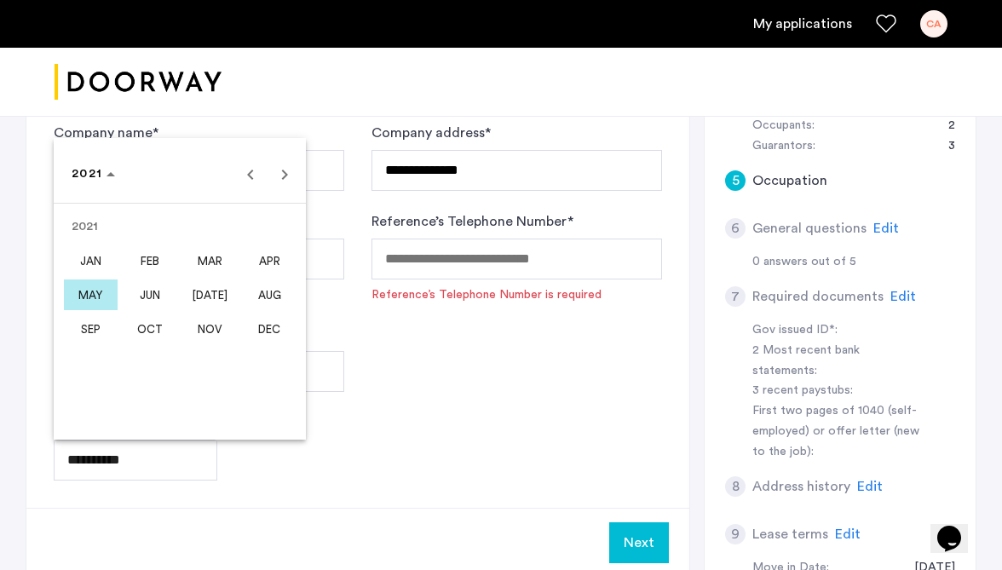
click at [85, 285] on span "MAY" at bounding box center [91, 295] width 54 height 31
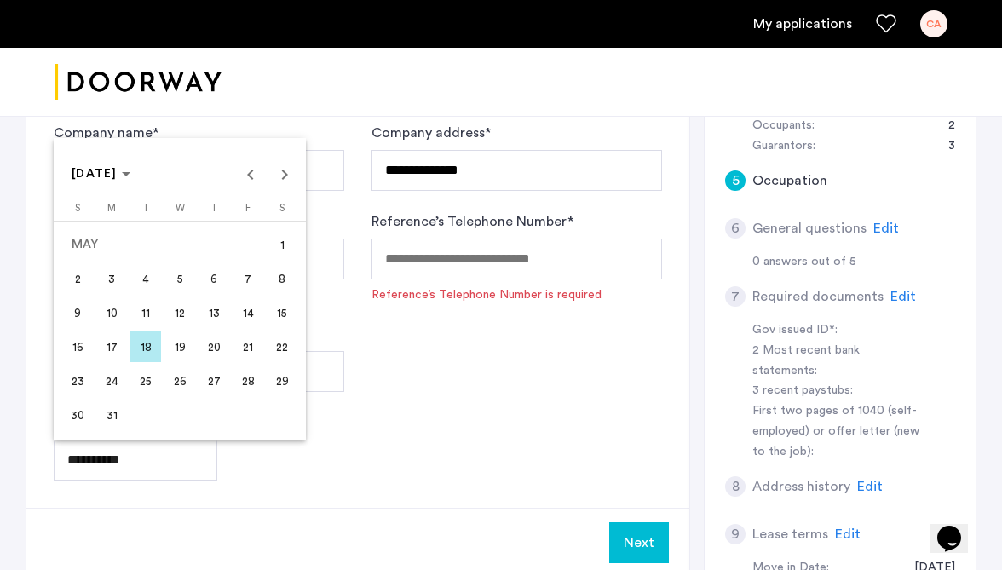
click at [153, 345] on span "18" at bounding box center [145, 347] width 31 height 31
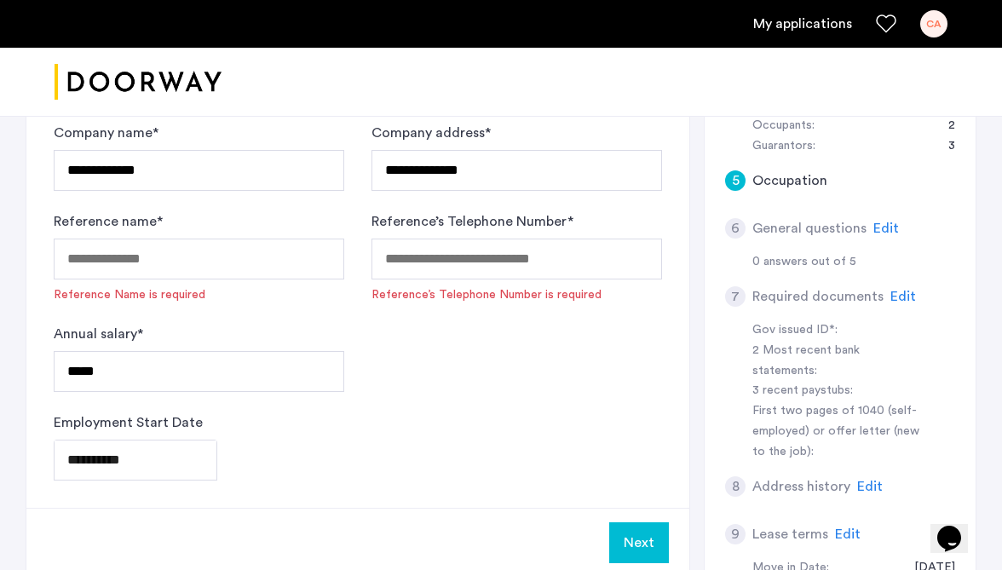
type input "**********"
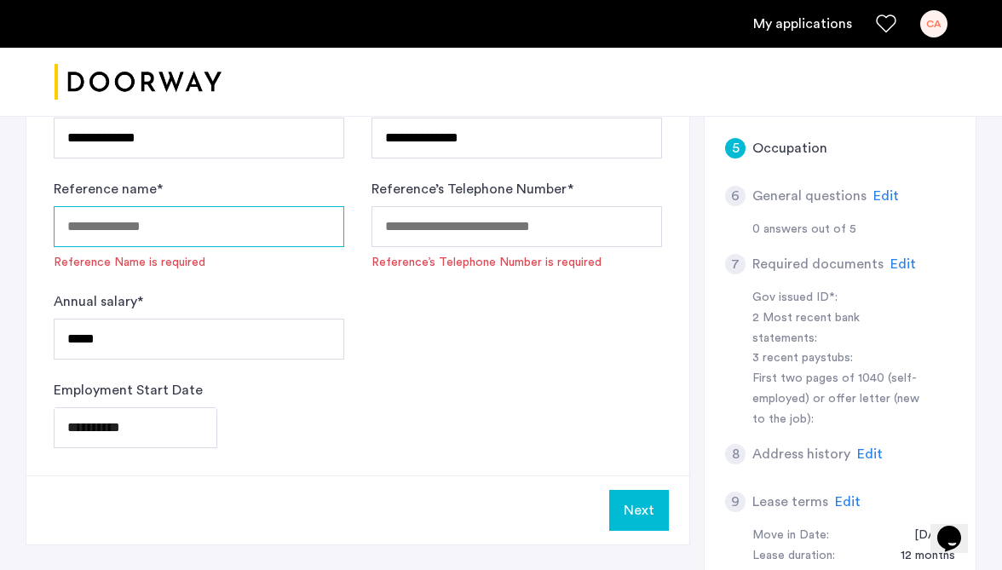
click at [188, 224] on input "Reference name *" at bounding box center [199, 226] width 291 height 41
type input "**********"
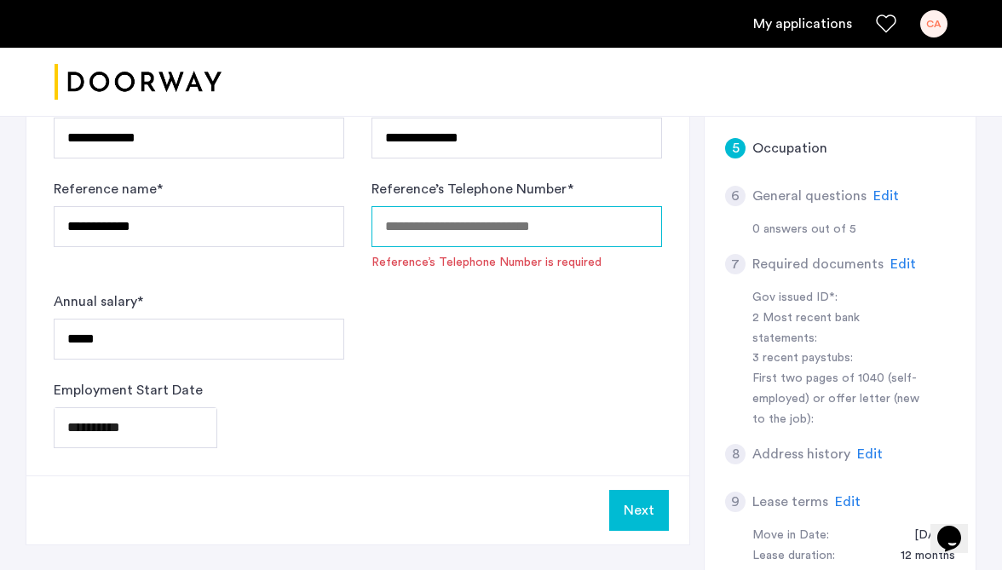
click at [469, 225] on input "Reference’s Telephone Number *" at bounding box center [517, 226] width 291 height 41
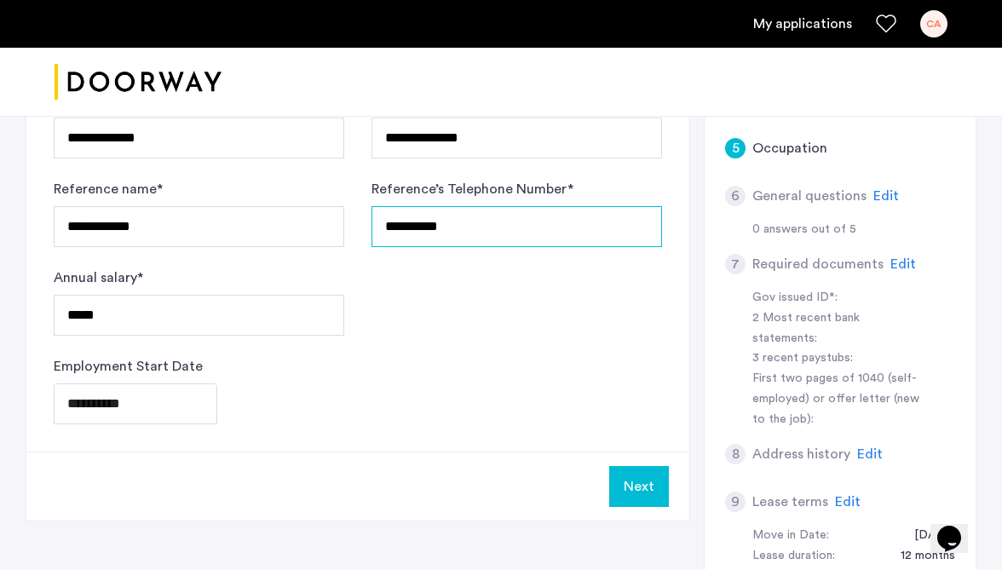
type input "**********"
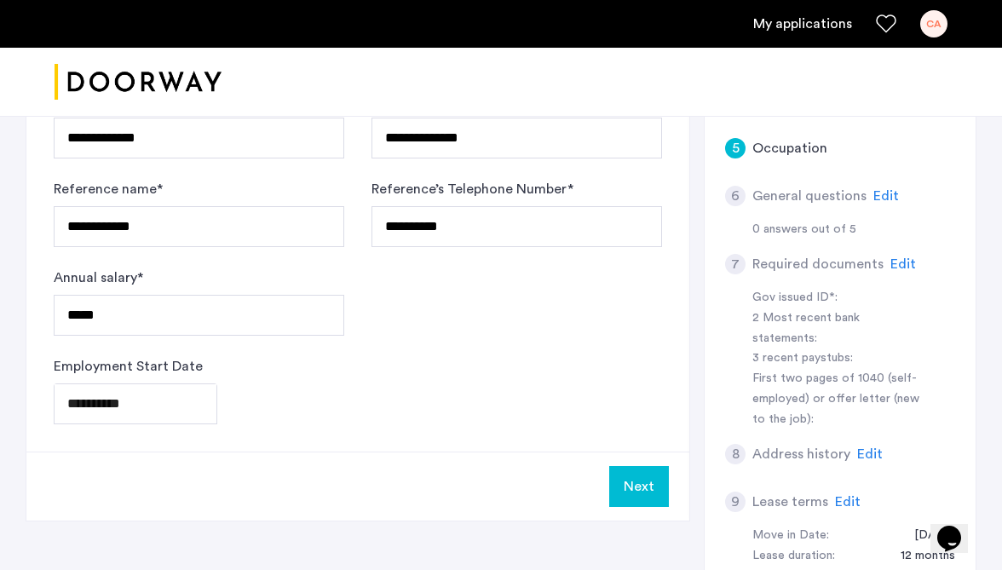
click at [649, 496] on button "Next" at bounding box center [639, 486] width 60 height 41
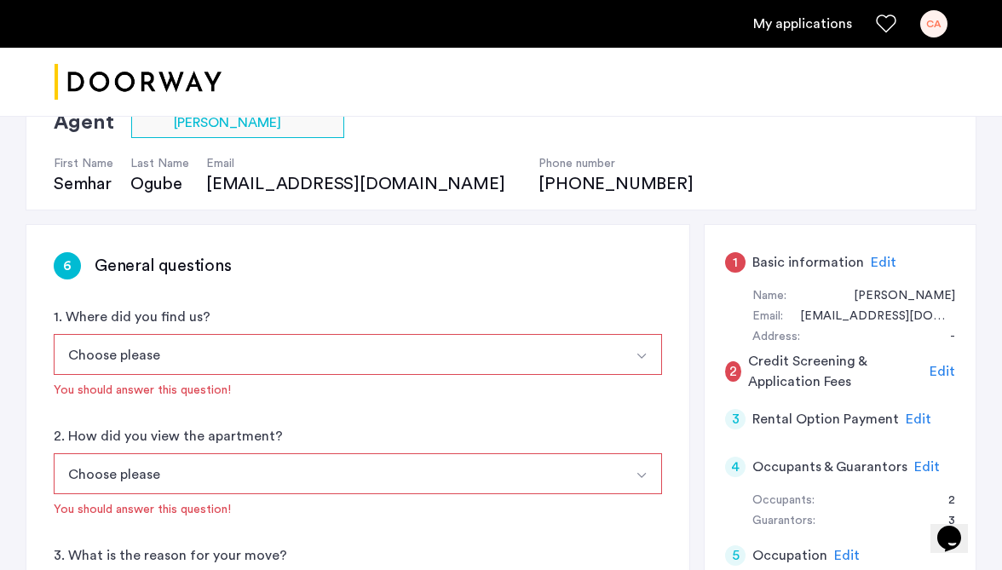
scroll to position [220, 0]
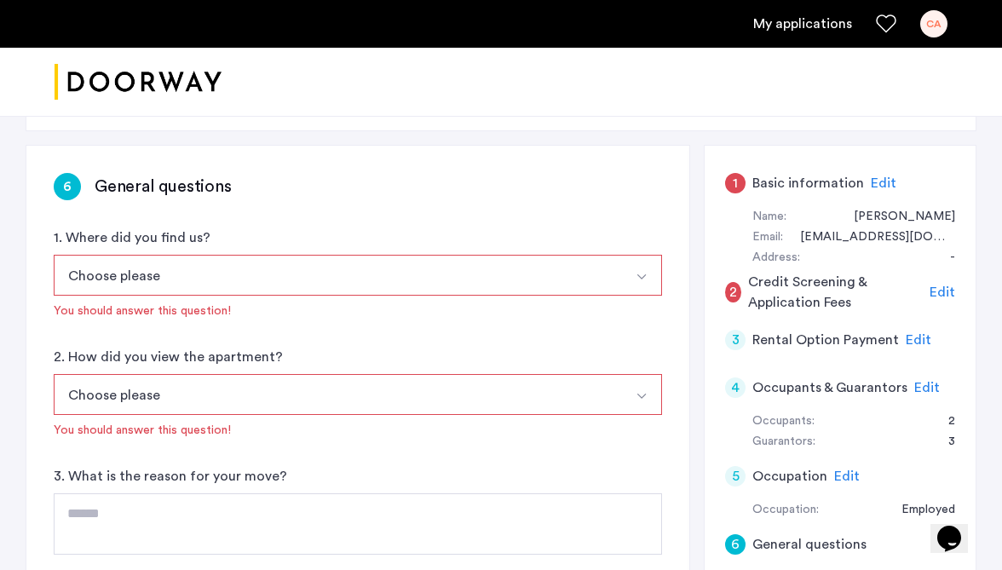
click at [342, 268] on button "Choose please" at bounding box center [338, 275] width 568 height 41
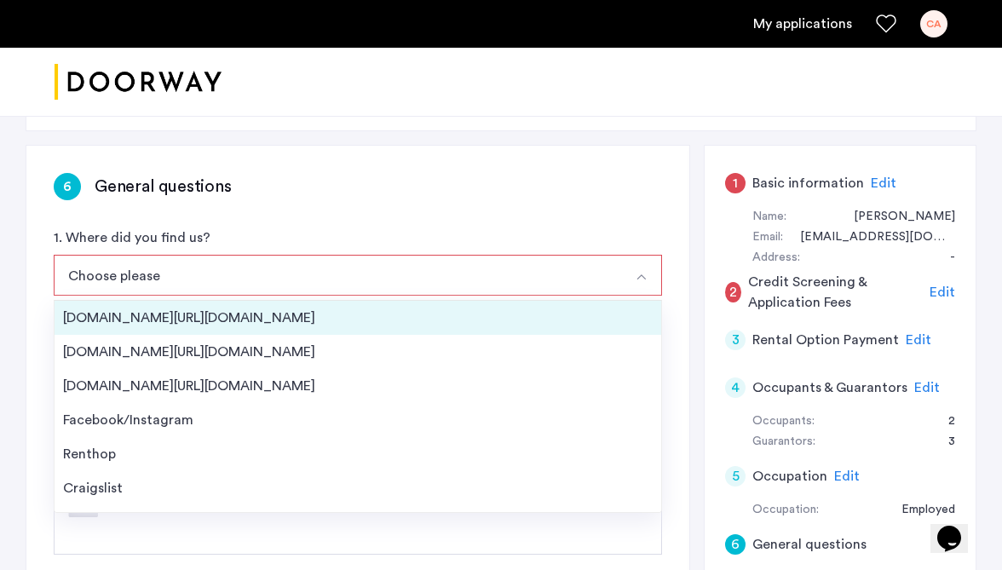
click at [280, 307] on li "[DOMAIN_NAME][URL][DOMAIN_NAME]" at bounding box center [358, 318] width 607 height 34
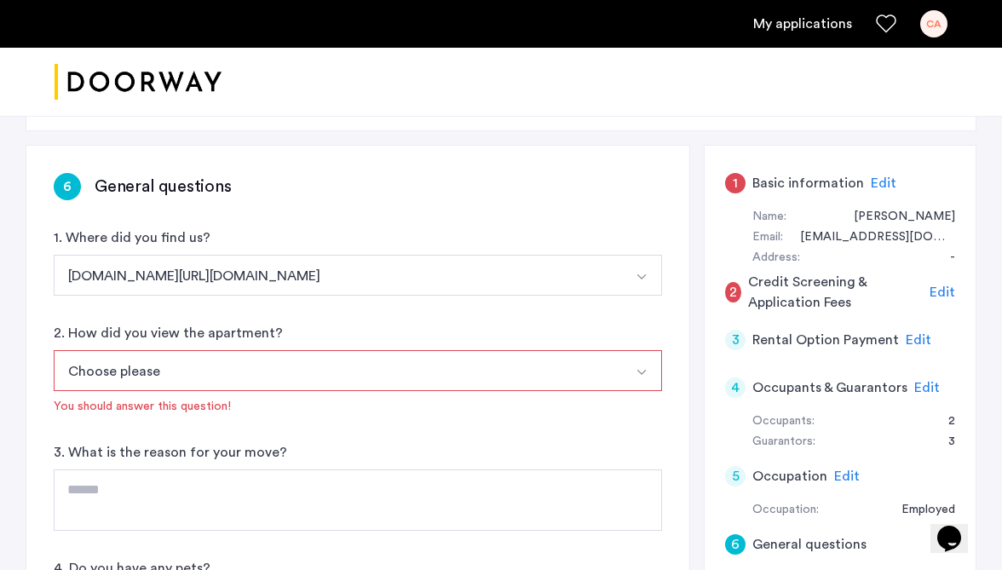
click at [234, 370] on button "Choose please" at bounding box center [338, 370] width 568 height 41
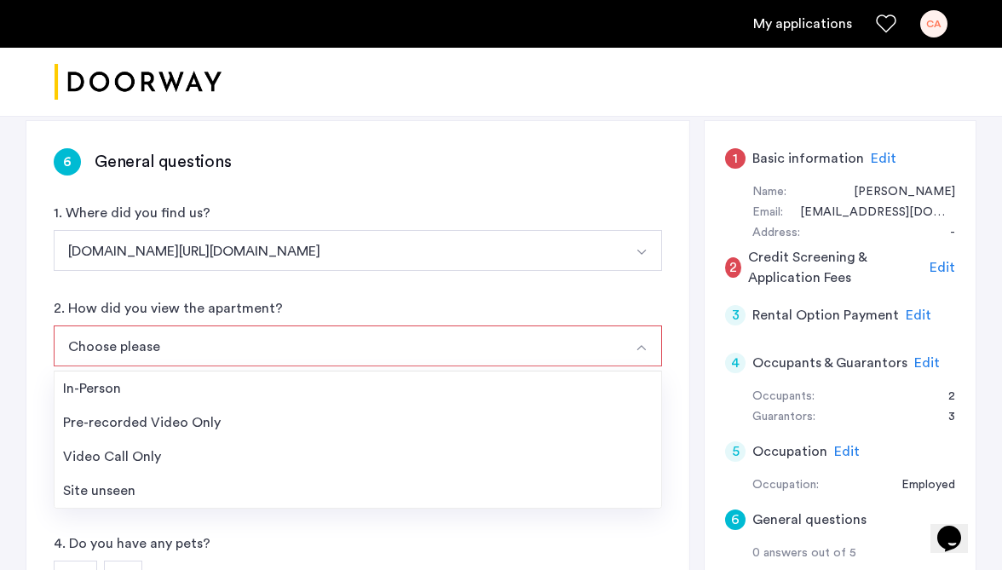
scroll to position [280, 0]
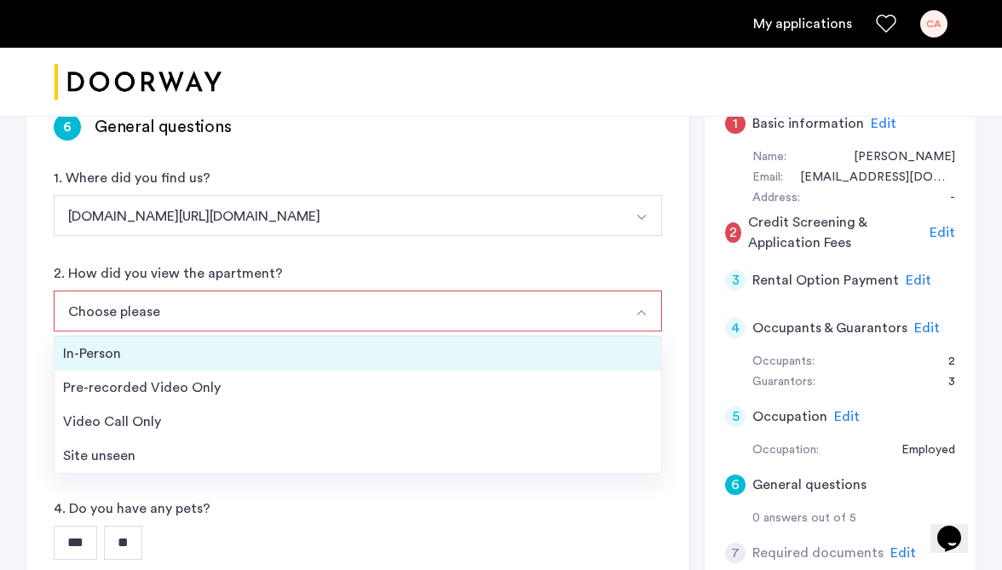
click at [141, 348] on div "In-Person" at bounding box center [358, 353] width 590 height 20
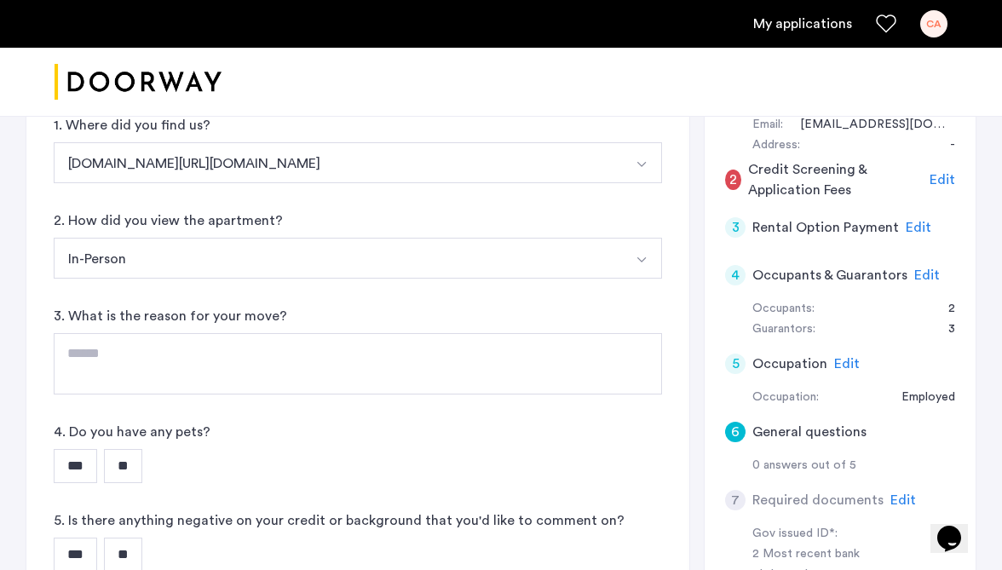
scroll to position [374, 0]
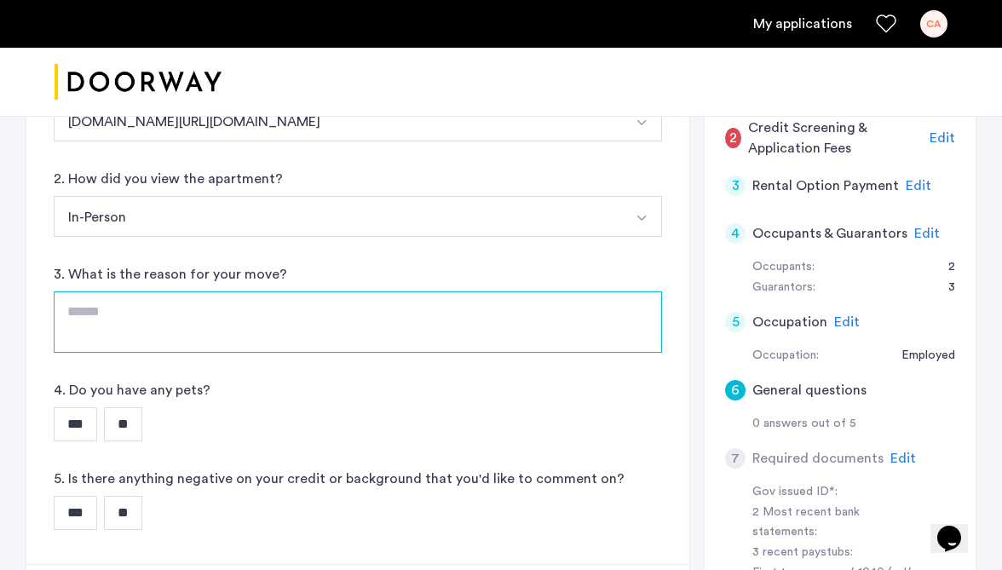
click at [133, 309] on textarea at bounding box center [358, 321] width 609 height 61
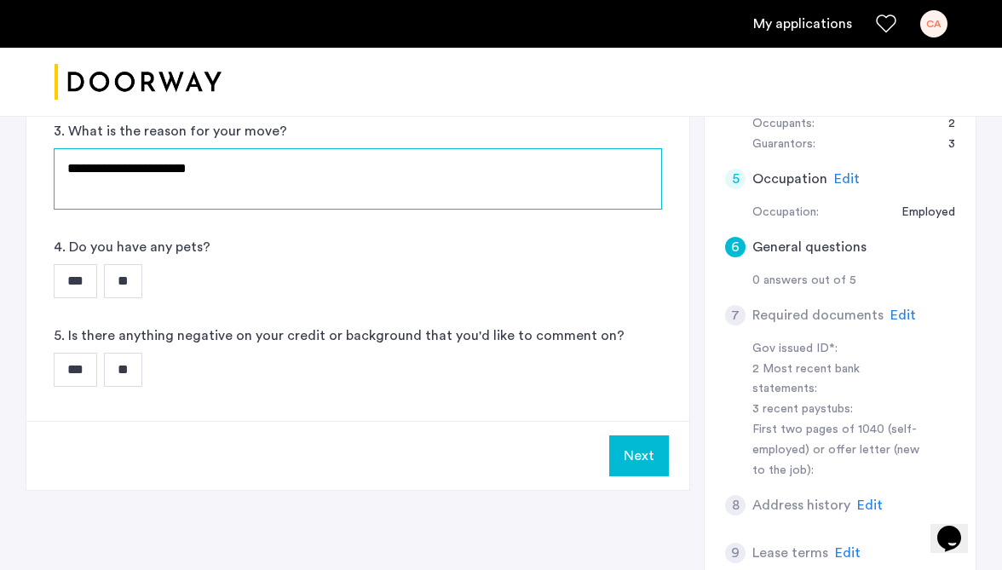
scroll to position [537, 0]
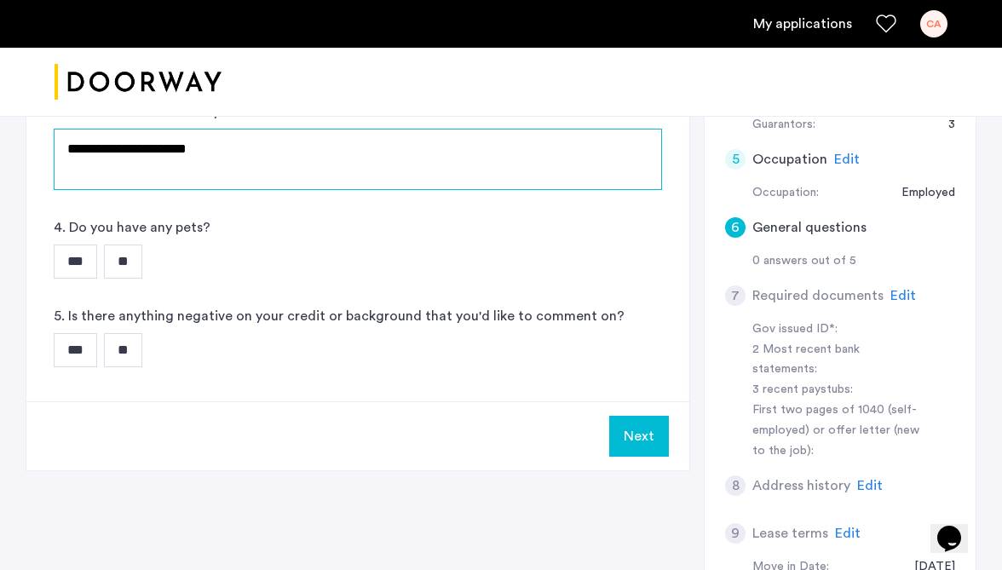
type textarea "**********"
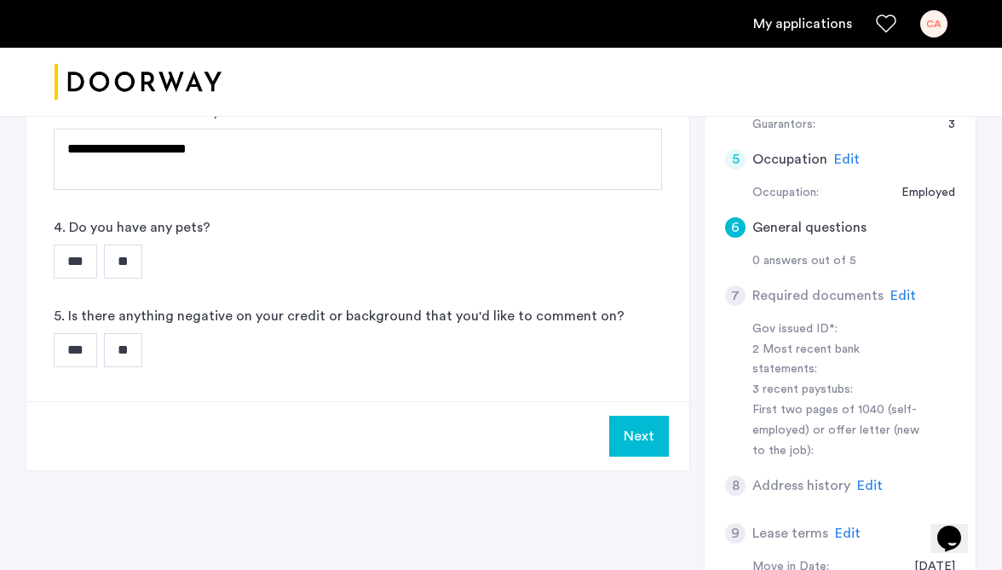
click at [142, 262] on input "**" at bounding box center [123, 262] width 38 height 34
click at [131, 352] on input "**" at bounding box center [123, 350] width 38 height 34
click at [619, 441] on button "Next" at bounding box center [639, 436] width 60 height 41
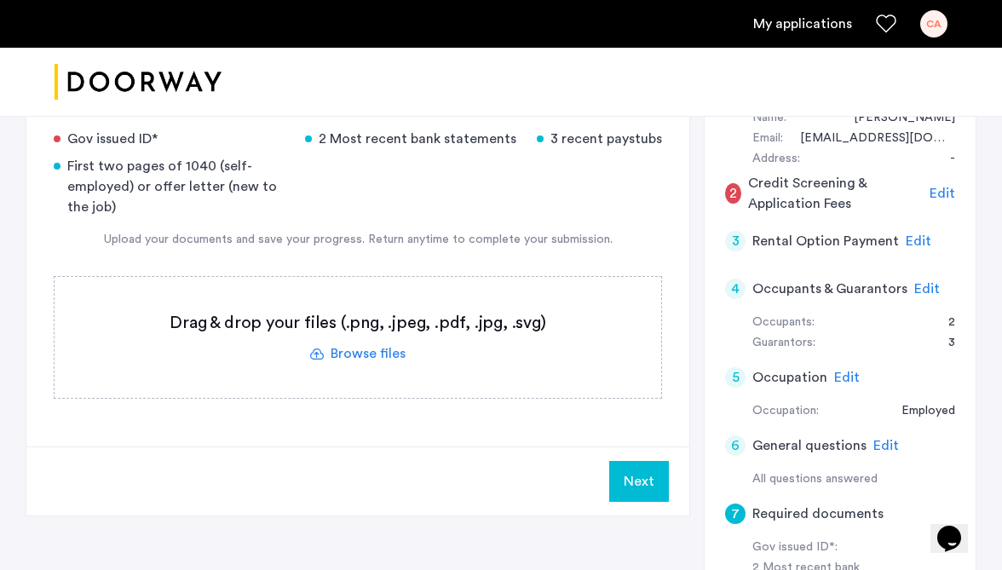
scroll to position [242, 0]
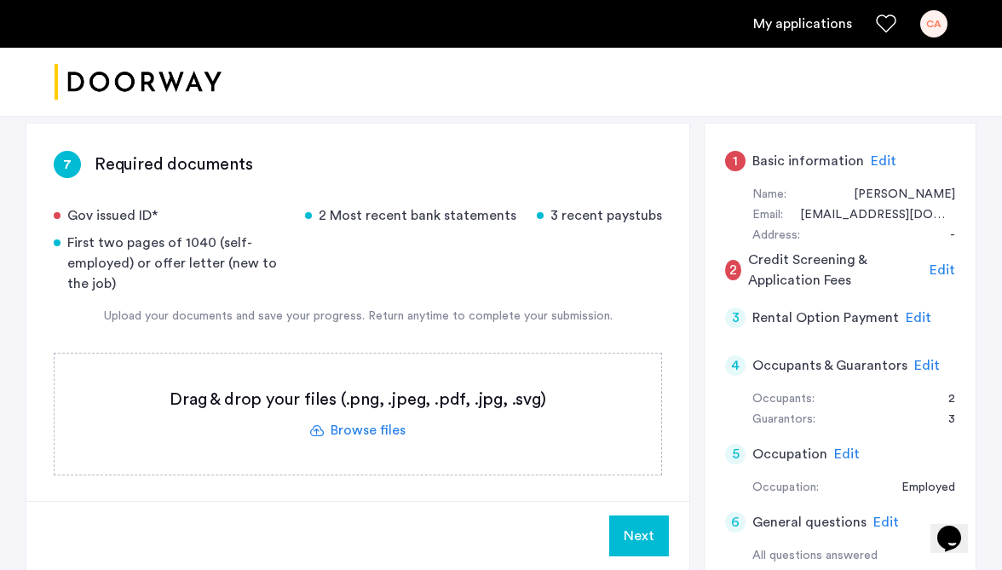
click at [386, 407] on label at bounding box center [358, 414] width 607 height 121
click at [0, 0] on input "file" at bounding box center [0, 0] width 0 height 0
drag, startPoint x: 149, startPoint y: 241, endPoint x: 209, endPoint y: 268, distance: 65.2
click at [210, 270] on div "First two pages of 1040 (self-employed) or offer letter (new to the job)" at bounding box center [169, 263] width 231 height 61
click at [210, 268] on div "First two pages of 1040 (self-employed) or offer letter (new to the job)" at bounding box center [169, 263] width 231 height 61
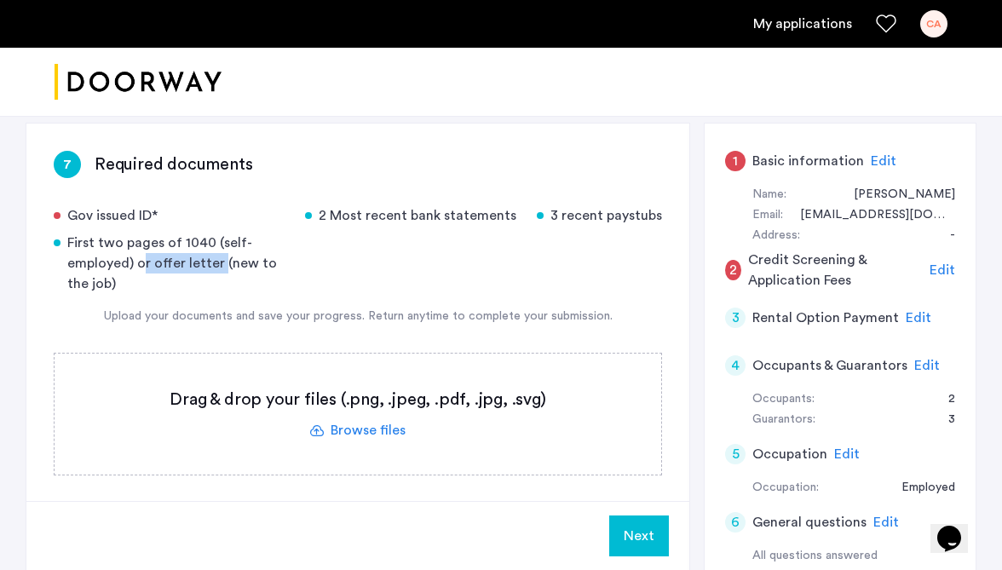
drag, startPoint x: 137, startPoint y: 257, endPoint x: 215, endPoint y: 257, distance: 77.6
click at [215, 258] on div "First two pages of 1040 (self-employed) or offer letter (new to the job)" at bounding box center [169, 263] width 231 height 61
click at [215, 257] on div "First two pages of 1040 (self-employed) or offer letter (new to the job)" at bounding box center [169, 263] width 231 height 61
drag, startPoint x: 215, startPoint y: 257, endPoint x: 138, endPoint y: 267, distance: 77.3
click at [138, 267] on div "First two pages of 1040 (self-employed) or offer letter (new to the job)" at bounding box center [169, 263] width 231 height 61
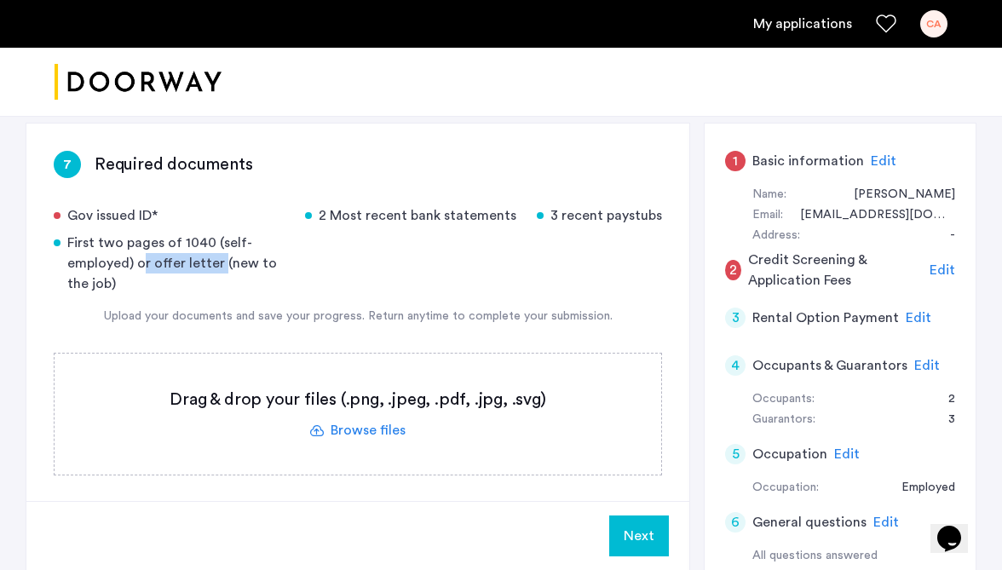
click at [138, 267] on div "First two pages of 1040 (self-employed) or offer letter (new to the job)" at bounding box center [169, 263] width 231 height 61
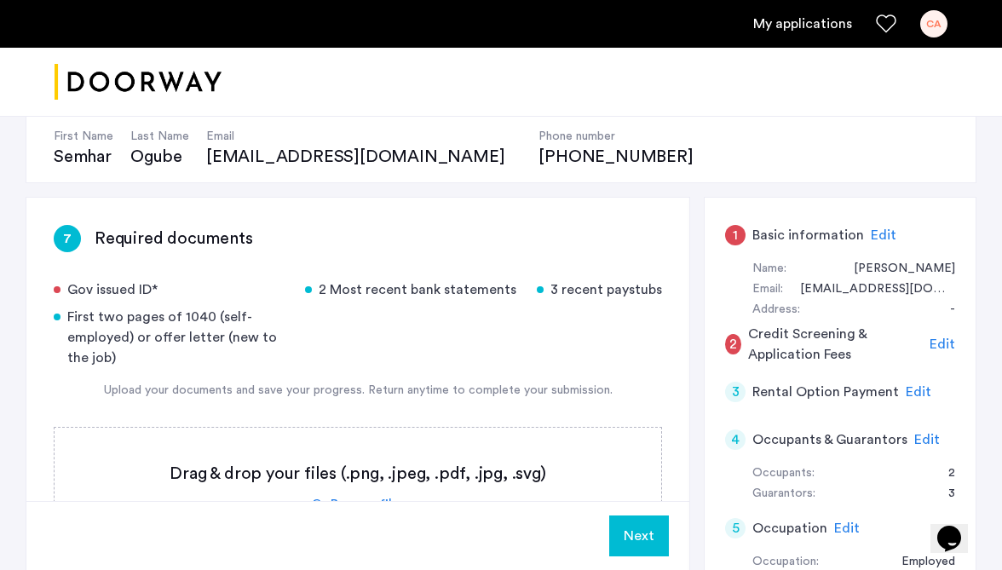
scroll to position [167, 0]
drag, startPoint x: 71, startPoint y: 315, endPoint x: 211, endPoint y: 318, distance: 139.8
click at [211, 318] on div "First two pages of 1040 (self-employed) or offer letter (new to the job)" at bounding box center [169, 338] width 231 height 61
click at [141, 344] on div "First two pages of 1040 (self-employed) or offer letter (new to the job)" at bounding box center [169, 338] width 231 height 61
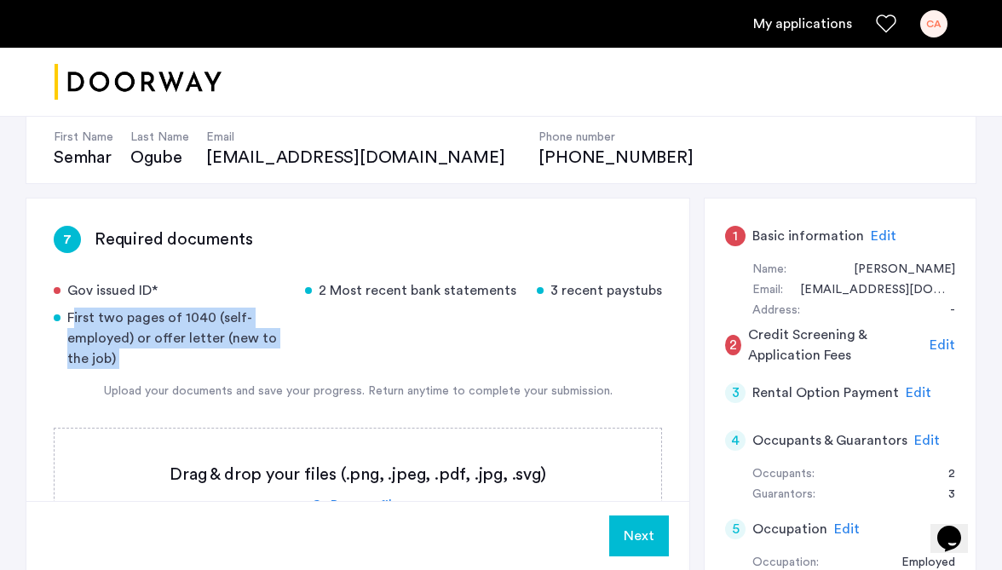
click at [141, 344] on div "First two pages of 1040 (self-employed) or offer letter (new to the job)" at bounding box center [169, 338] width 231 height 61
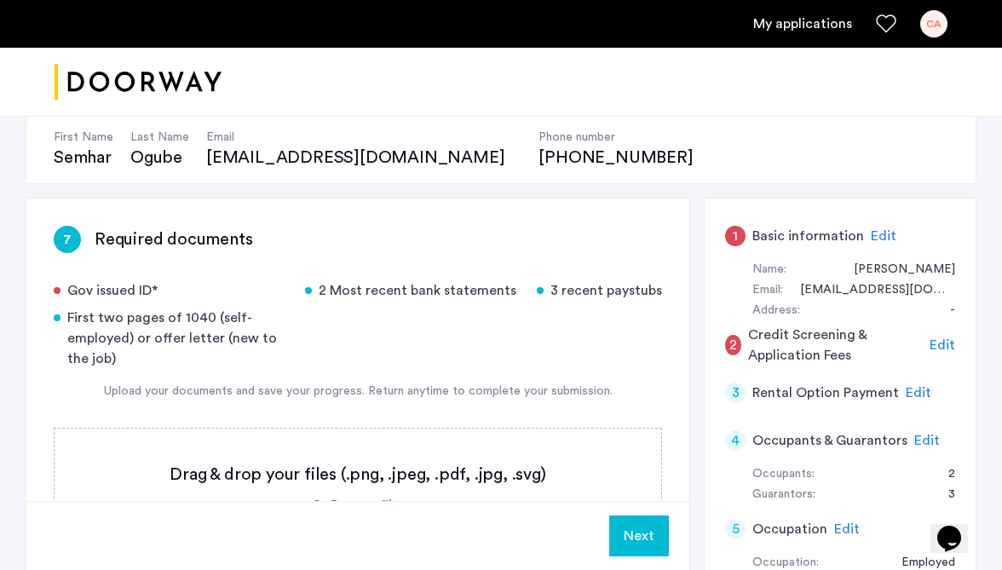
click at [157, 342] on div "First two pages of 1040 (self-employed) or offer letter (new to the job)" at bounding box center [169, 338] width 231 height 61
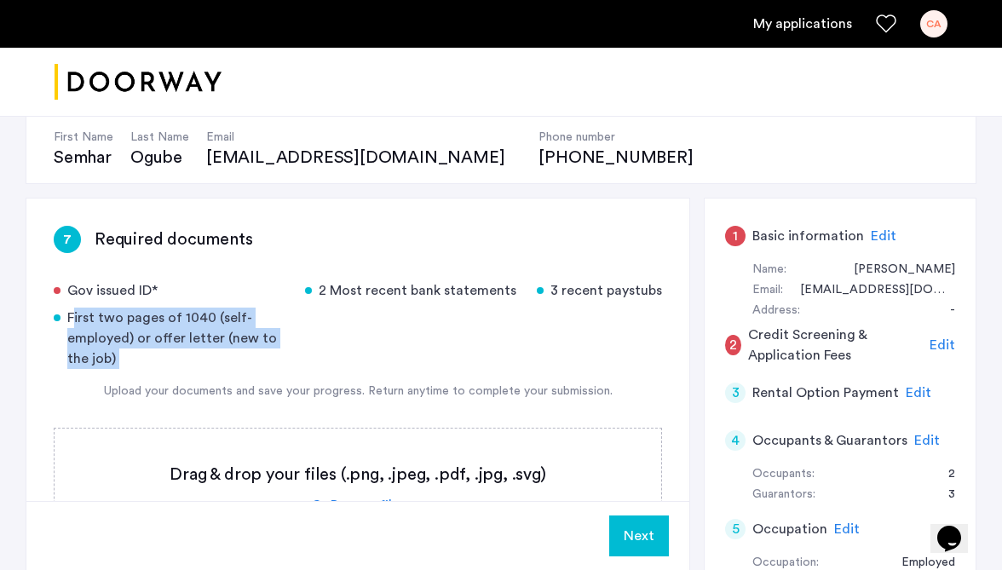
click at [157, 342] on div "First two pages of 1040 (self-employed) or offer letter (new to the job)" at bounding box center [169, 338] width 231 height 61
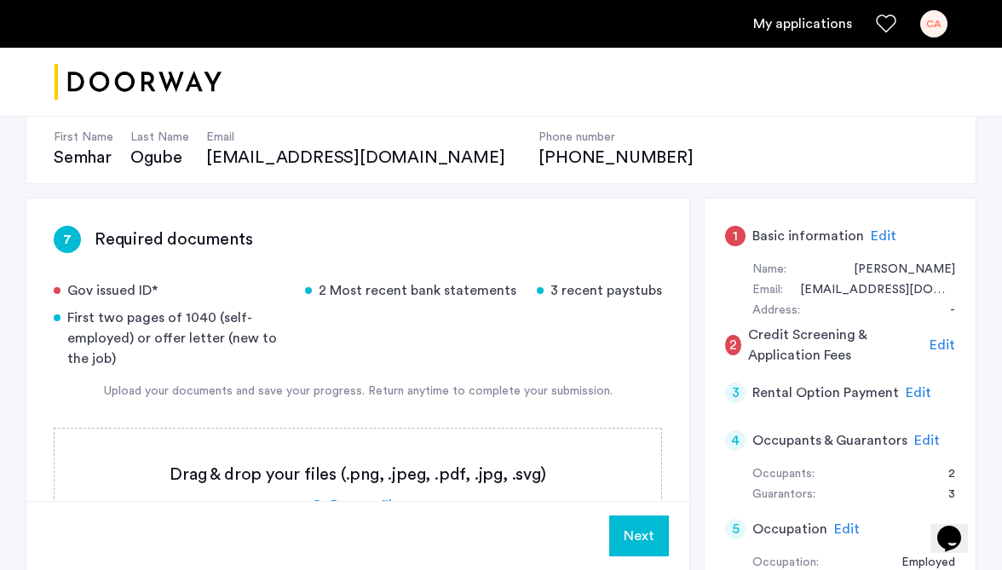
click at [235, 304] on div "Gov issued ID* 2 Most recent bank statements 3 recent paystubs First two pages …" at bounding box center [358, 324] width 609 height 89
click at [174, 339] on div "First two pages of 1040 (self-employed) or offer letter (new to the job)" at bounding box center [169, 338] width 231 height 61
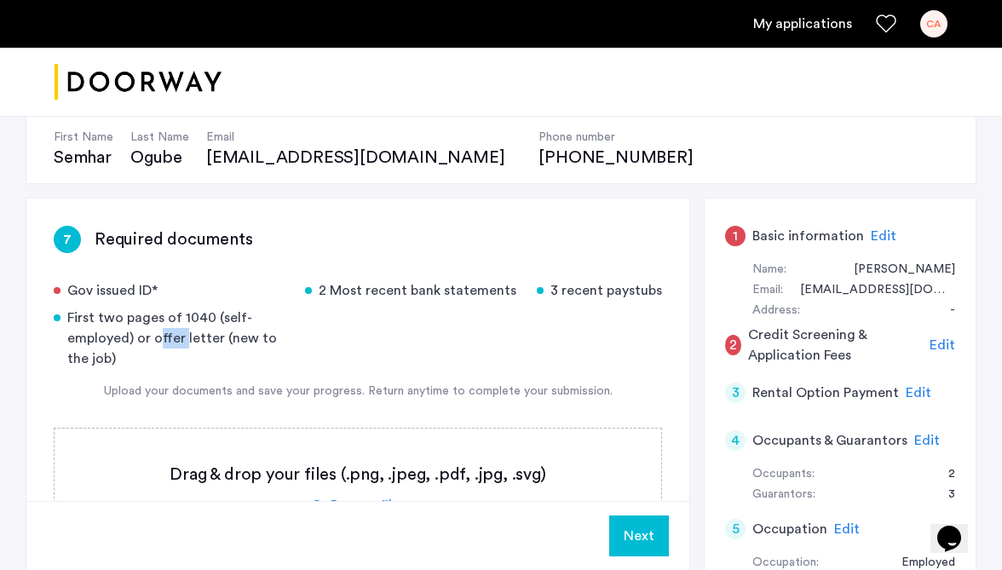
click at [174, 339] on div "First two pages of 1040 (self-employed) or offer letter (new to the job)" at bounding box center [169, 338] width 231 height 61
click at [175, 339] on div "First two pages of 1040 (self-employed) or offer letter (new to the job)" at bounding box center [169, 338] width 231 height 61
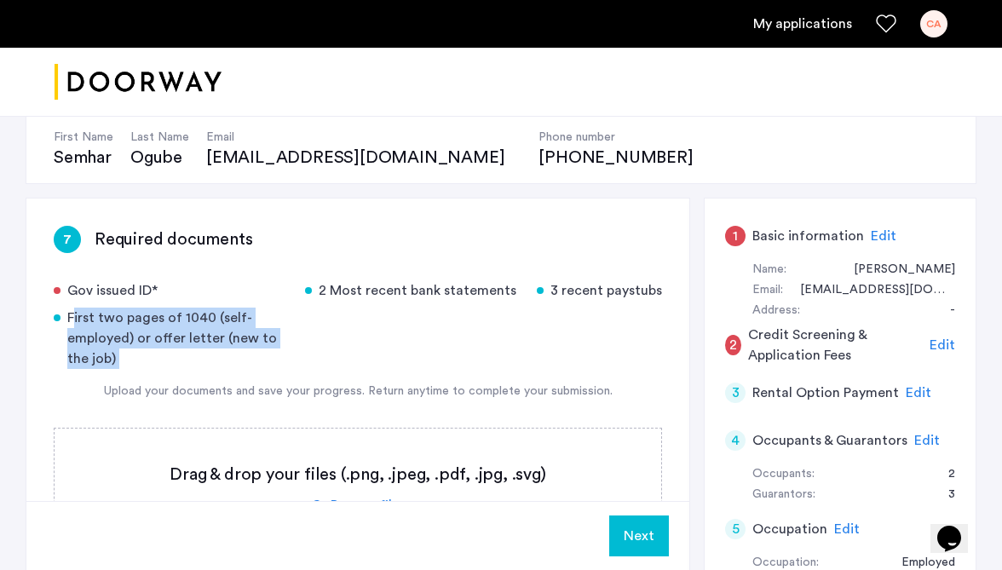
click at [175, 339] on div "First two pages of 1040 (self-employed) or offer letter (new to the job)" at bounding box center [169, 338] width 231 height 61
click at [292, 304] on div "Gov issued ID* 2 Most recent bank statements 3 recent paystubs First two pages …" at bounding box center [358, 324] width 609 height 89
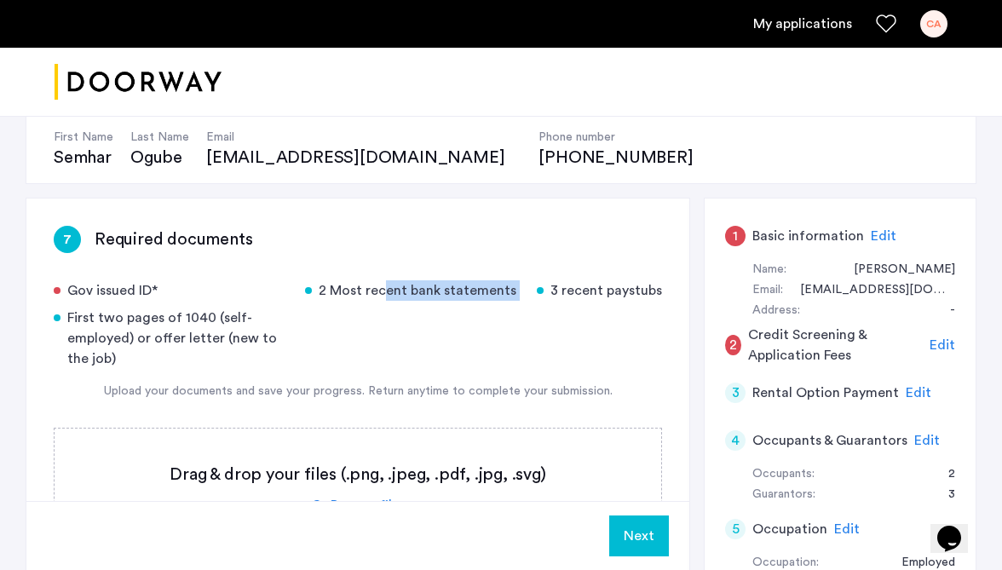
drag, startPoint x: 385, startPoint y: 291, endPoint x: 551, endPoint y: 291, distance: 166.2
click at [551, 291] on div "Gov issued ID* 2 Most recent bank statements 3 recent paystubs First two pages …" at bounding box center [358, 324] width 609 height 89
click at [551, 291] on div "3 recent paystubs" at bounding box center [599, 290] width 125 height 20
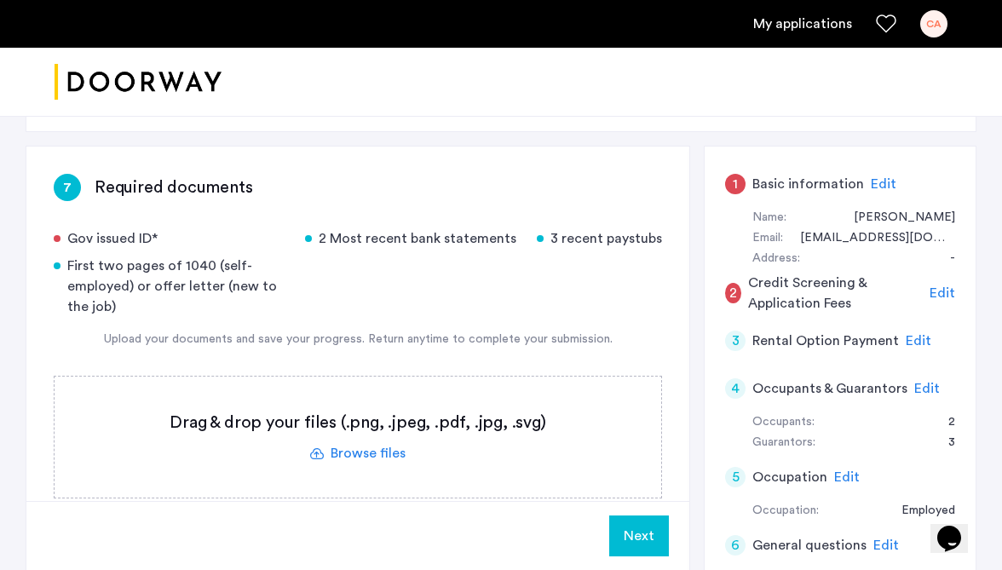
scroll to position [246, 0]
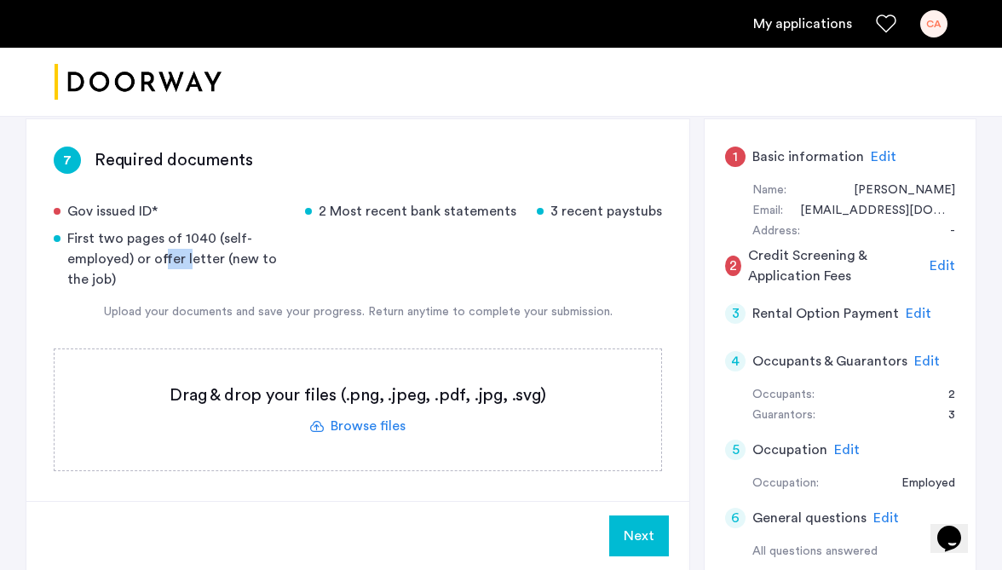
drag, startPoint x: 157, startPoint y: 261, endPoint x: 193, endPoint y: 261, distance: 35.8
click at [193, 261] on div "First two pages of 1040 (self-employed) or offer letter (new to the job)" at bounding box center [169, 258] width 231 height 61
drag, startPoint x: 330, startPoint y: 211, endPoint x: 387, endPoint y: 215, distance: 57.2
click at [388, 216] on div "2 Most recent bank statements" at bounding box center [410, 211] width 211 height 20
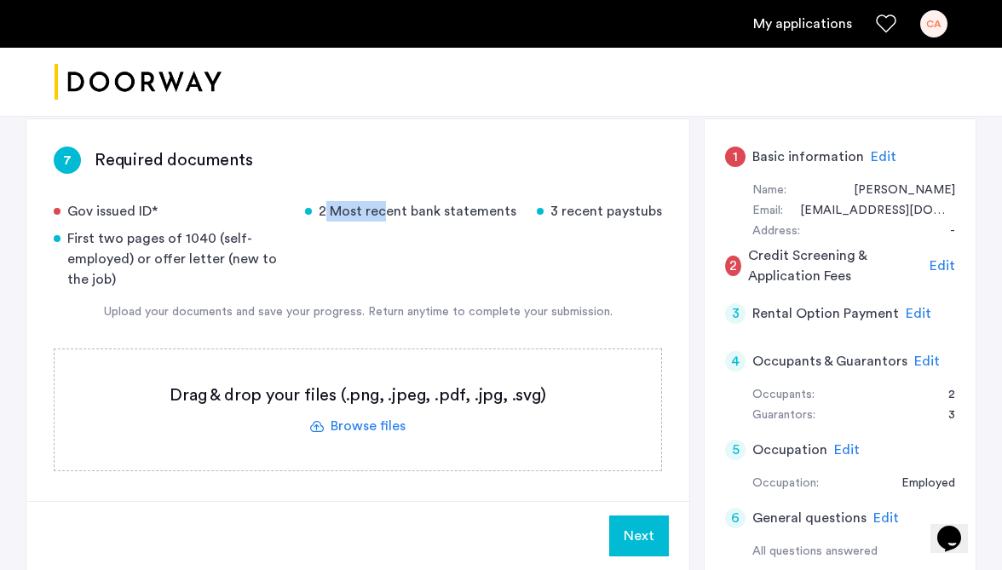
click at [387, 215] on div "2 Most recent bank statements" at bounding box center [410, 211] width 211 height 20
drag, startPoint x: 557, startPoint y: 218, endPoint x: 624, endPoint y: 216, distance: 67.3
click at [626, 218] on div "3 recent paystubs" at bounding box center [599, 211] width 125 height 20
click at [624, 216] on div "3 recent paystubs" at bounding box center [599, 211] width 125 height 20
click at [908, 315] on span "Edit" at bounding box center [919, 314] width 26 height 14
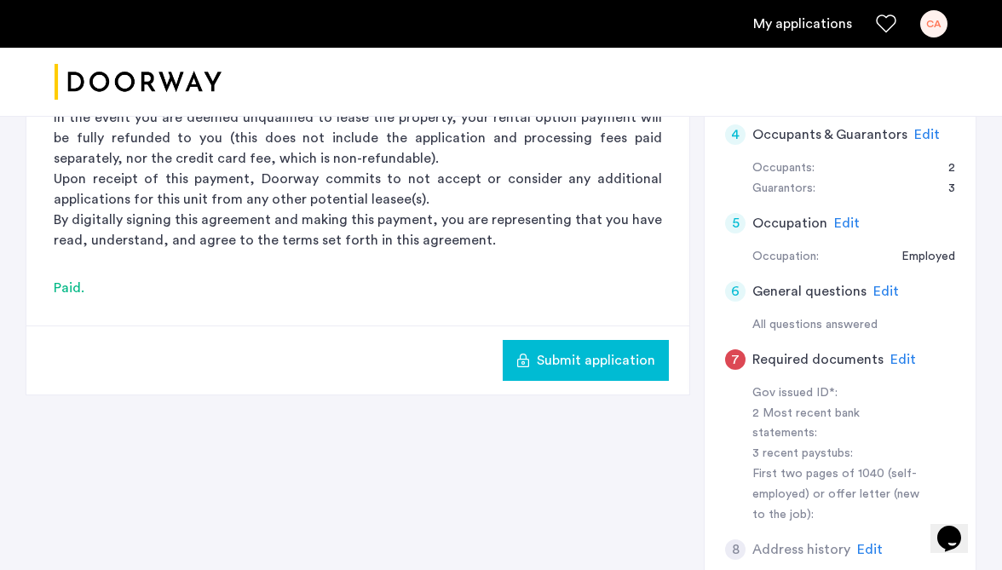
scroll to position [326, 0]
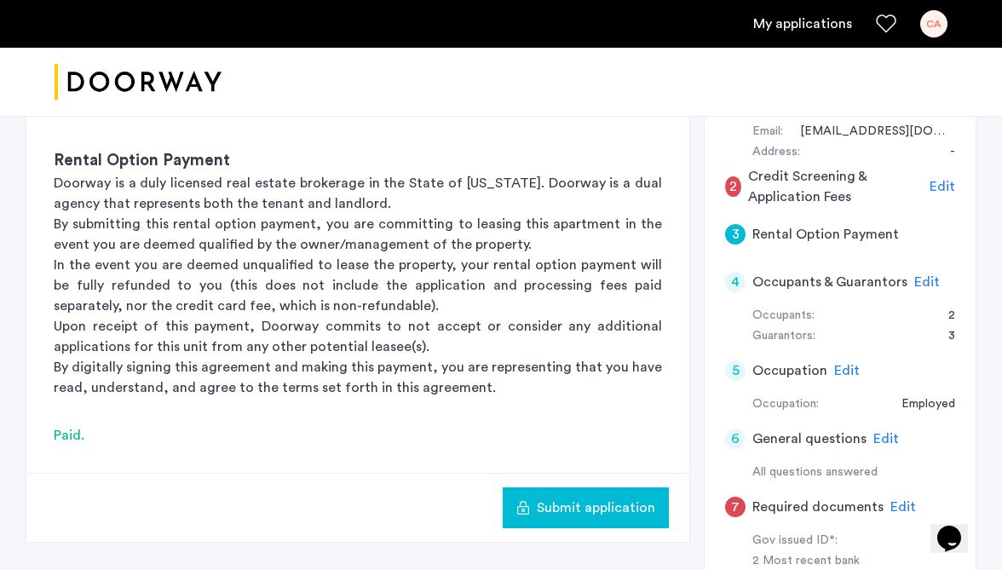
click at [834, 371] on span "Edit" at bounding box center [847, 371] width 26 height 14
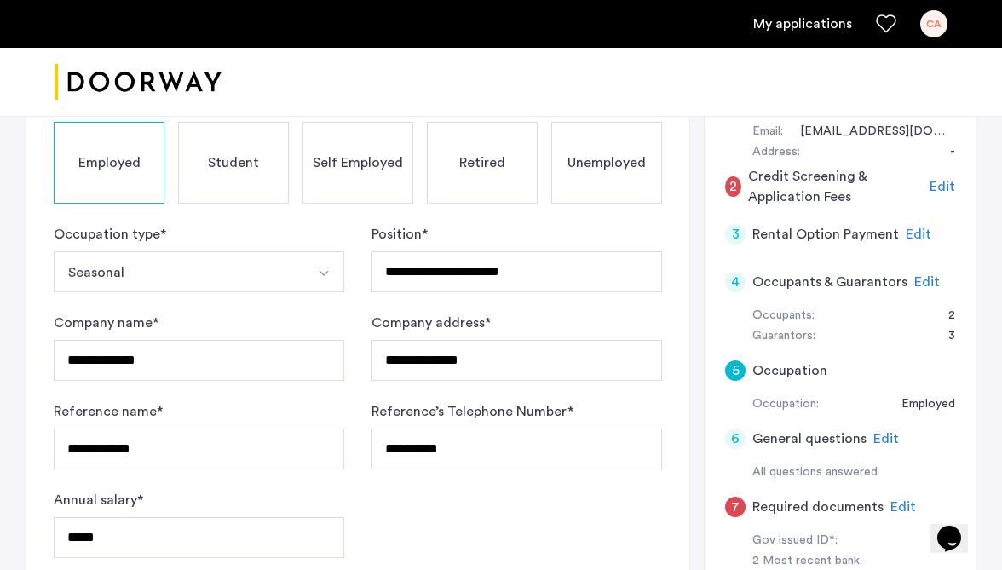
scroll to position [305, 0]
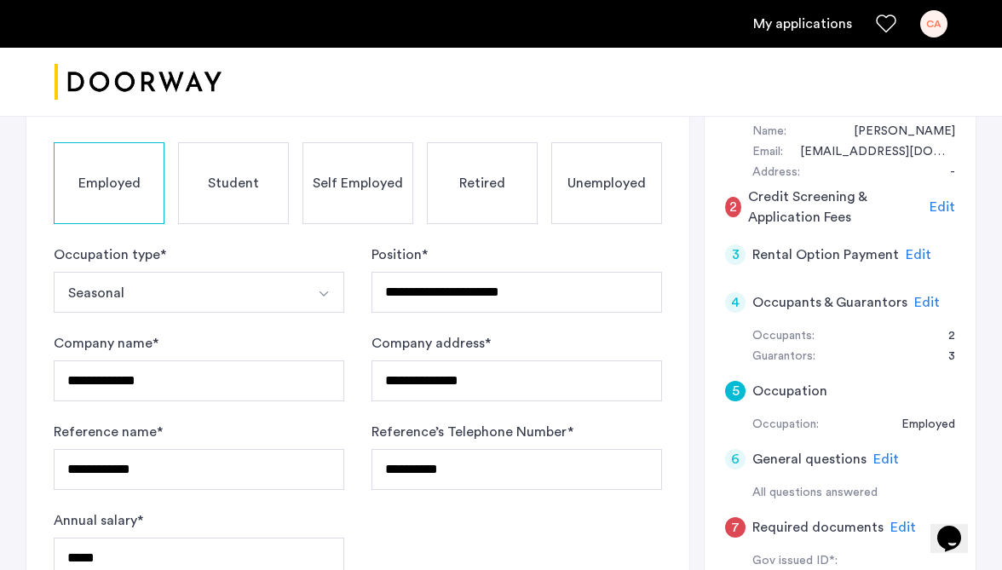
click at [892, 464] on span "Edit" at bounding box center [887, 460] width 26 height 14
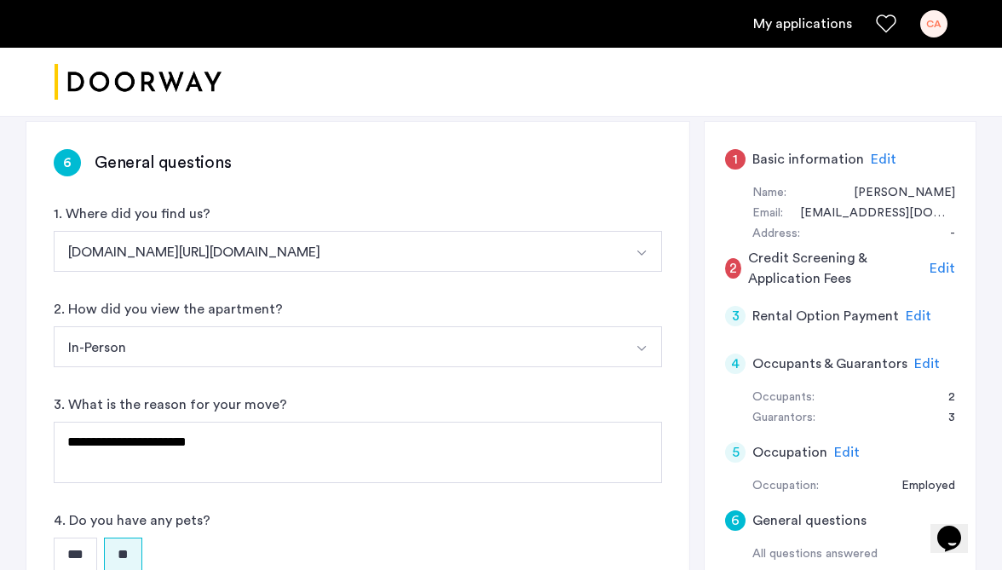
scroll to position [241, 0]
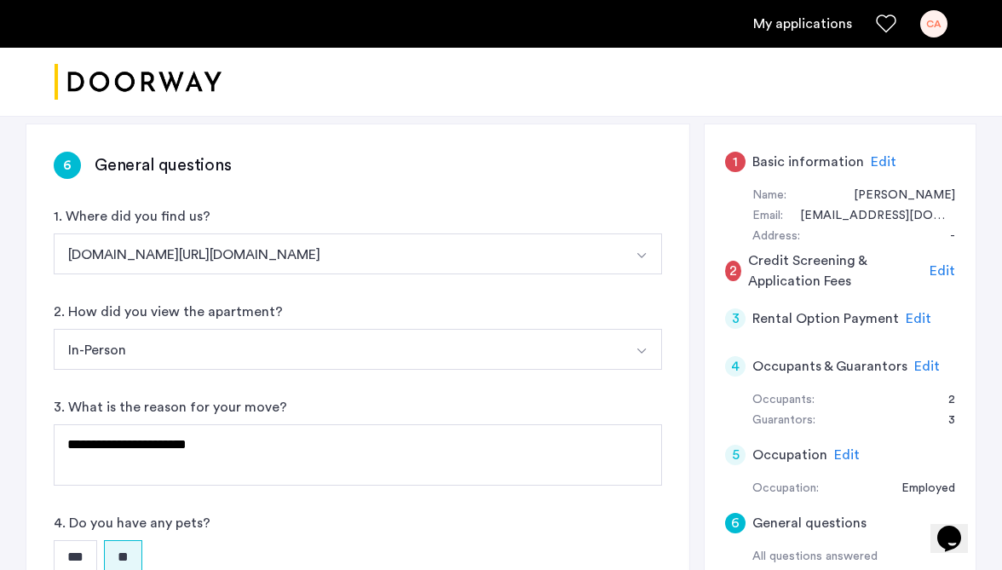
click at [943, 274] on span "Edit" at bounding box center [943, 271] width 26 height 14
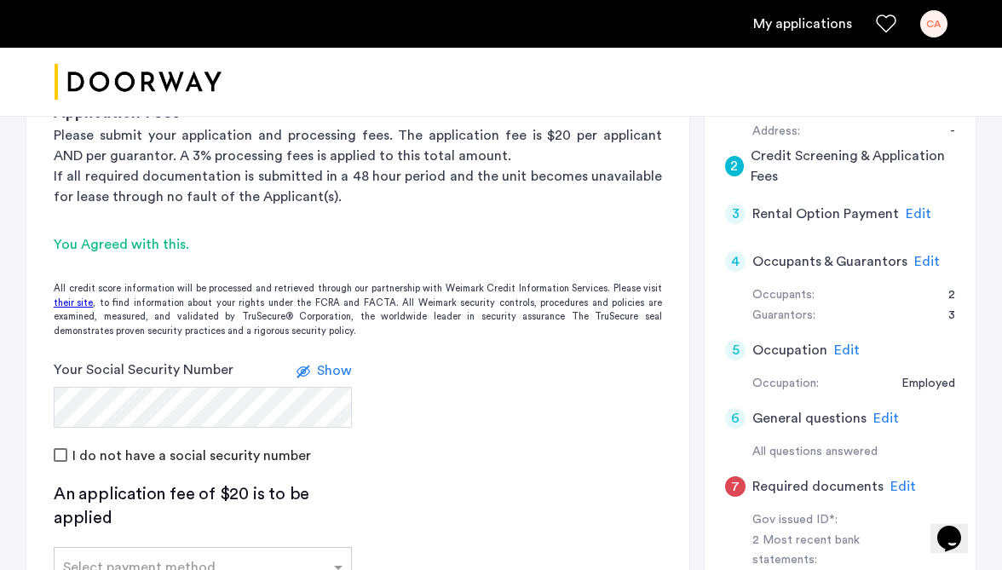
scroll to position [138, 0]
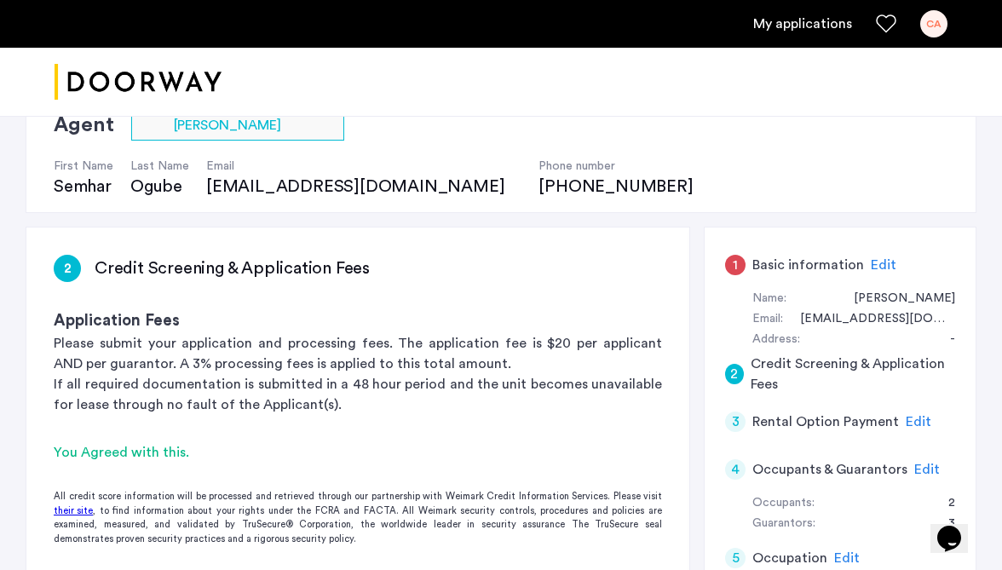
click at [877, 261] on span "Edit" at bounding box center [884, 265] width 26 height 14
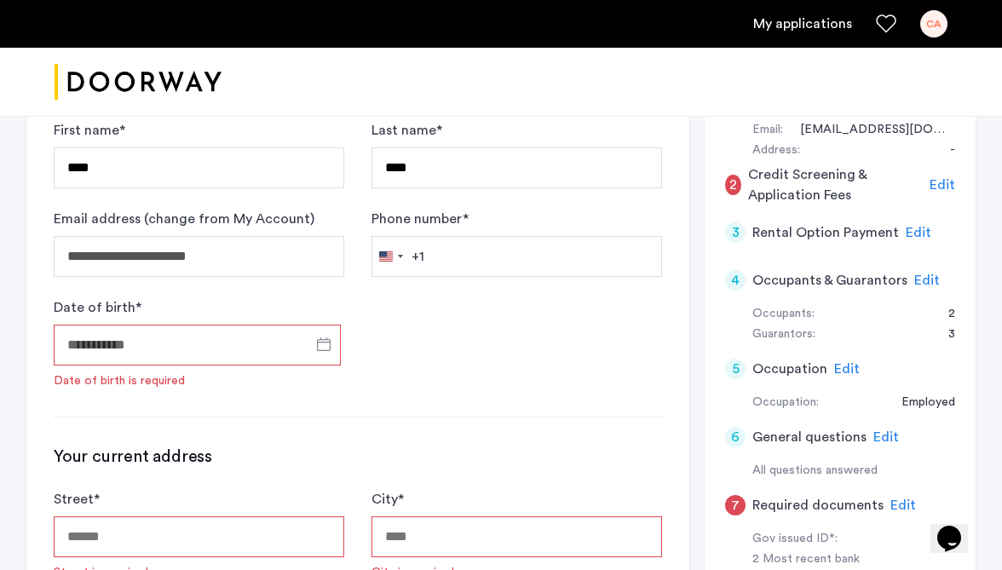
scroll to position [353, 0]
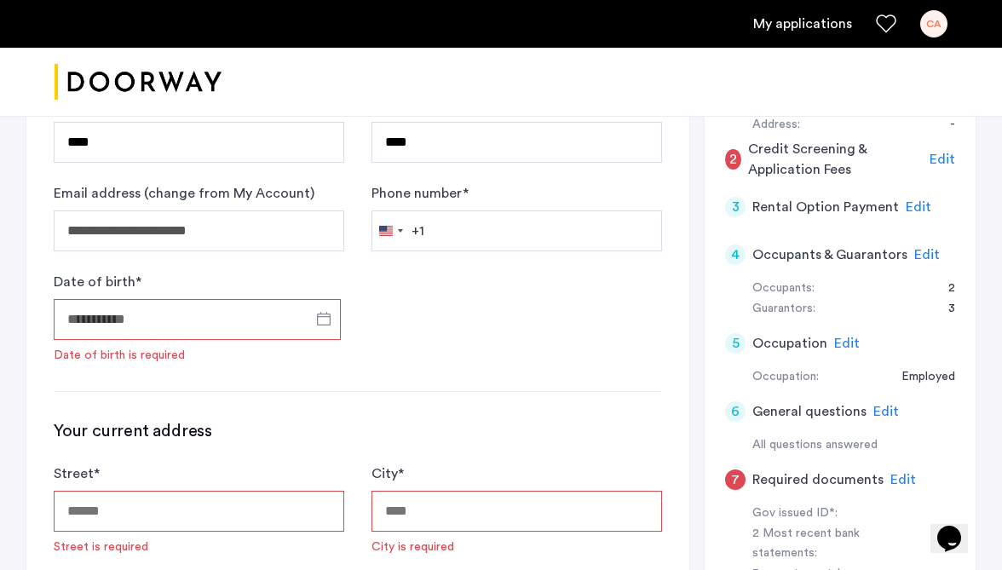
click at [191, 332] on input "Date of birth *" at bounding box center [197, 319] width 287 height 41
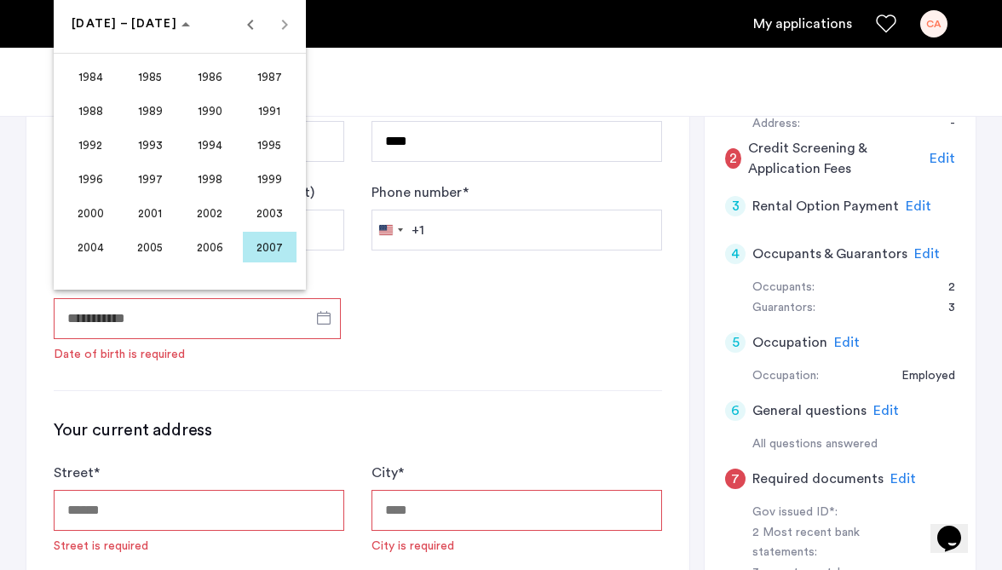
scroll to position [370, 0]
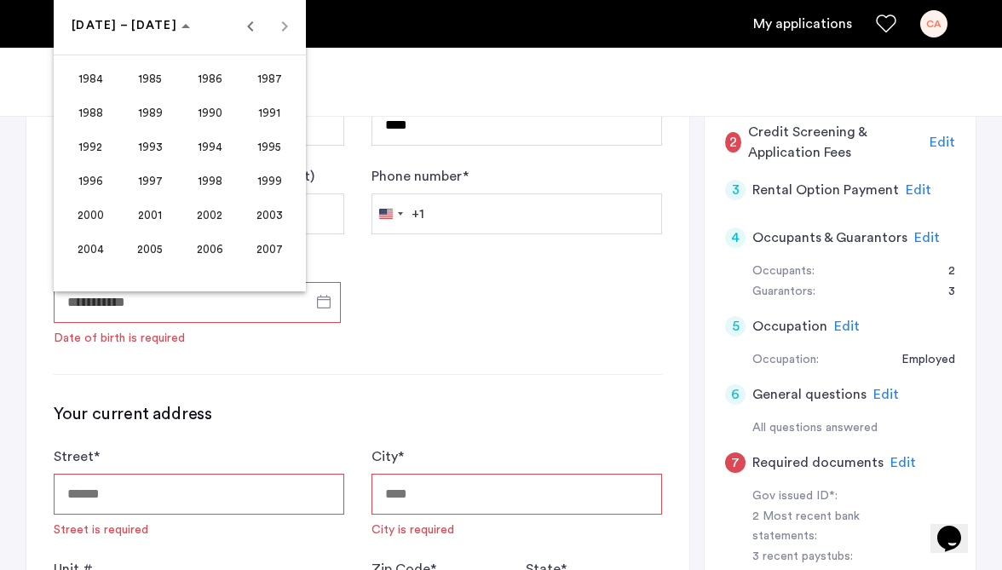
click at [153, 247] on span "2005" at bounding box center [151, 249] width 54 height 31
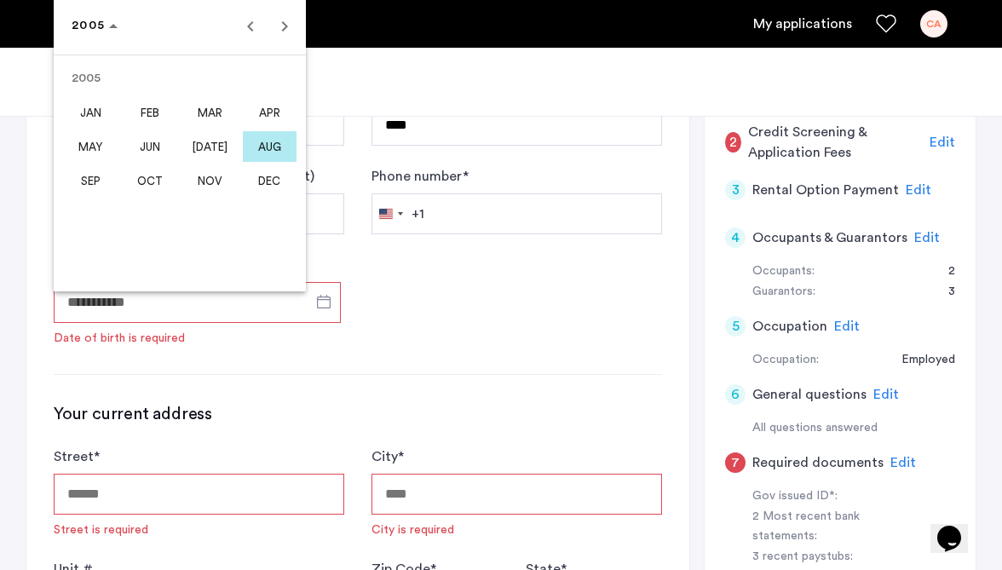
click at [273, 108] on span "APR" at bounding box center [270, 112] width 54 height 31
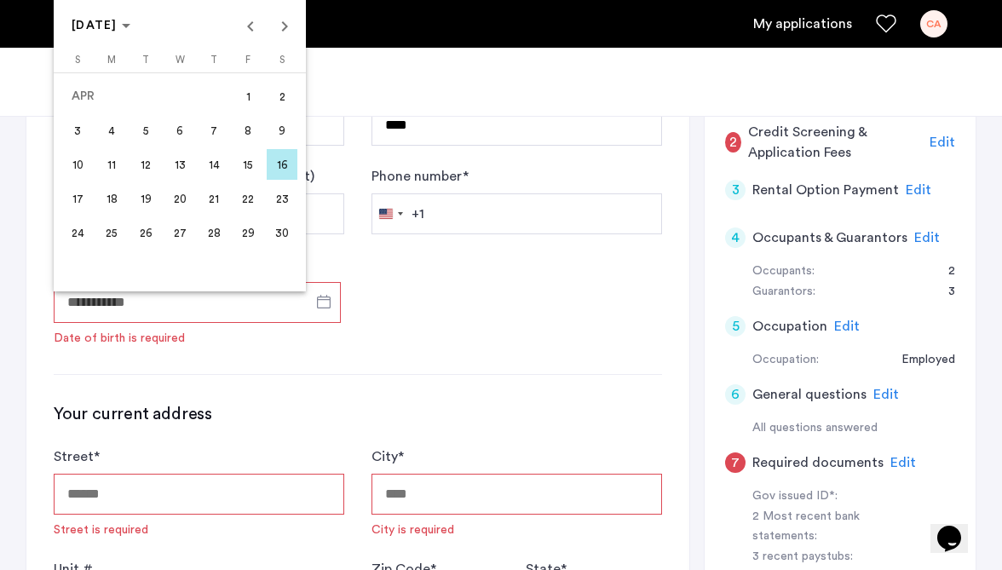
click at [179, 198] on span "20" at bounding box center [179, 198] width 31 height 31
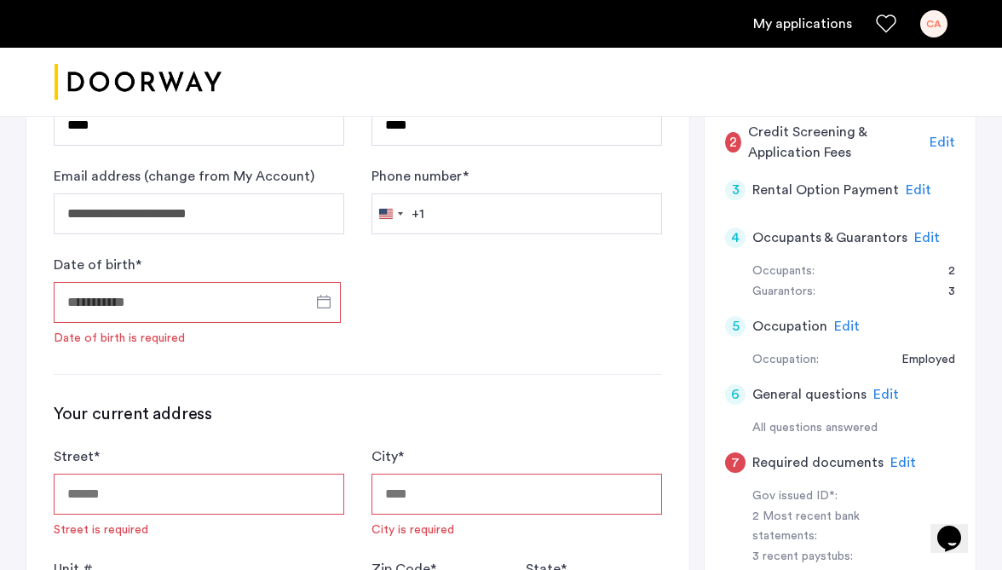
type input "**********"
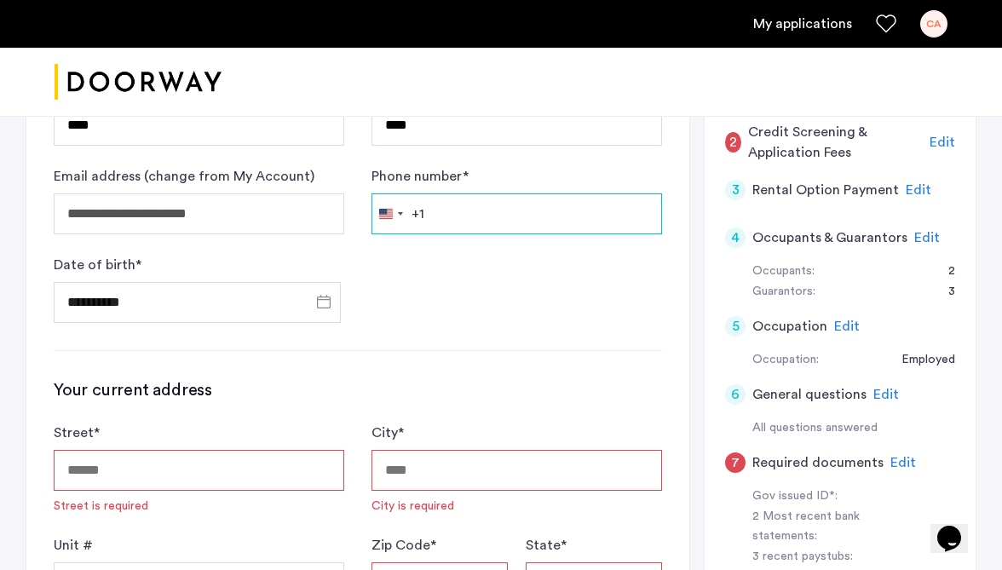
click at [508, 234] on input "Phone number *" at bounding box center [517, 213] width 291 height 41
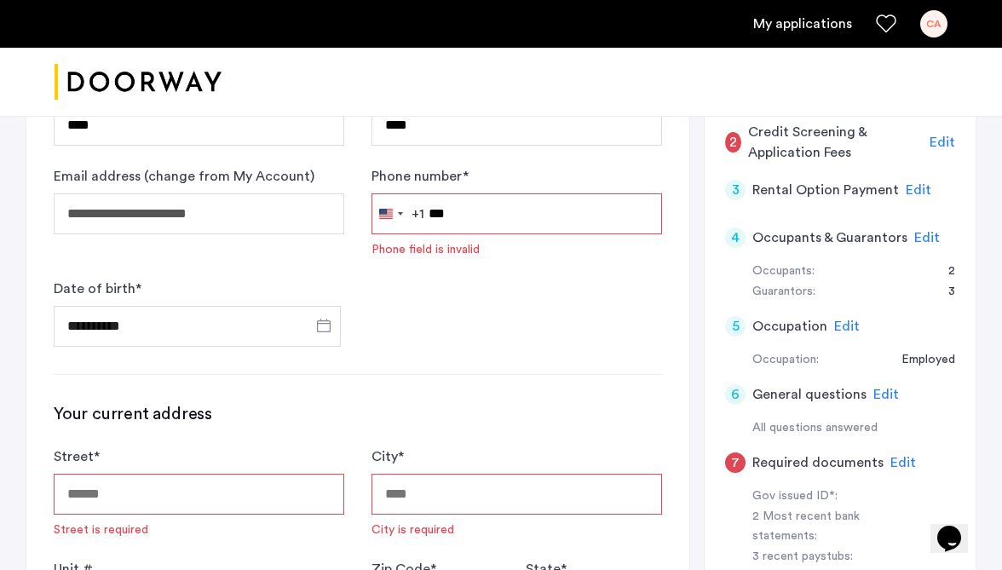
type input "**********"
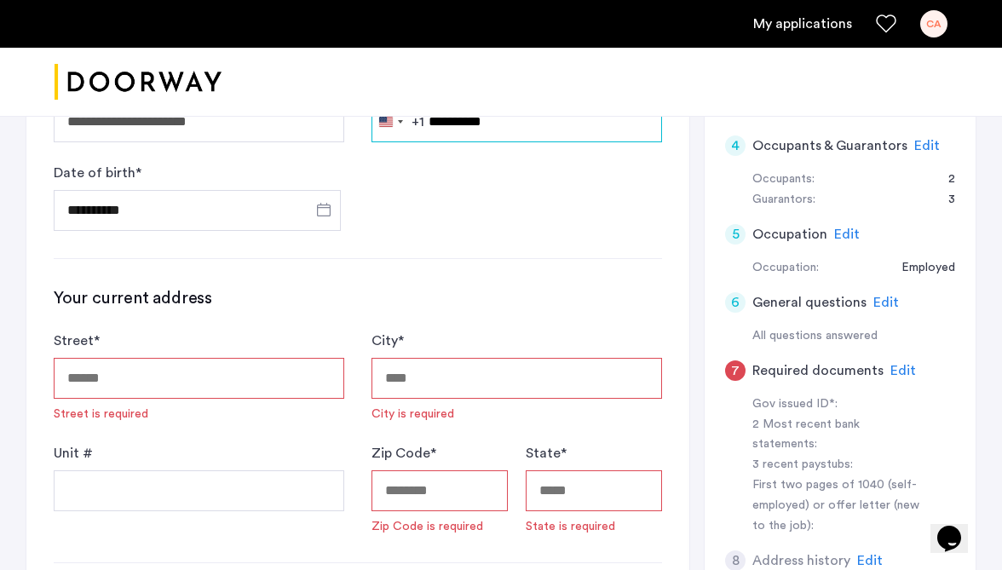
scroll to position [521, 0]
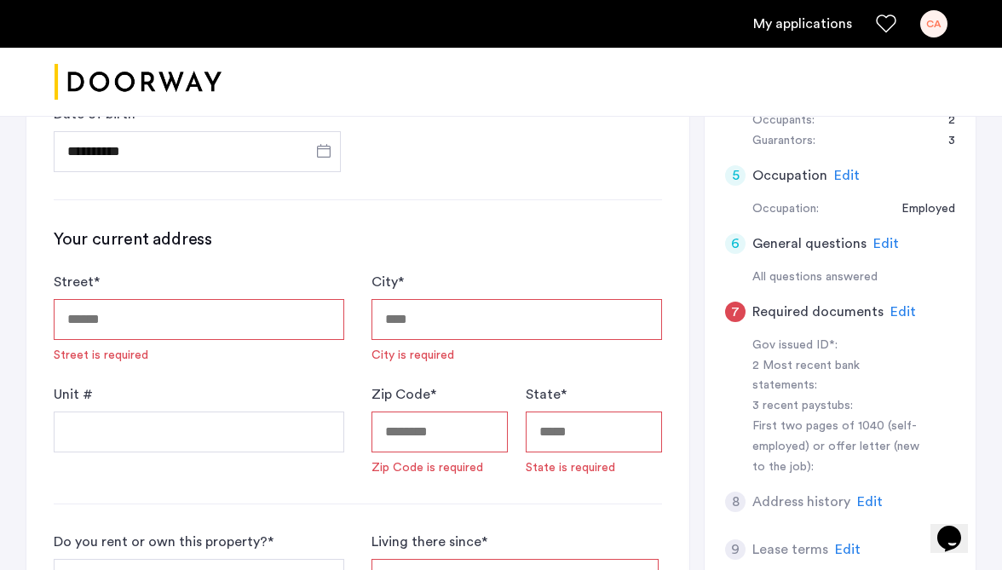
click at [227, 332] on input "Street *" at bounding box center [199, 319] width 291 height 41
type input "**********"
type input "******"
type input "*****"
type input "**"
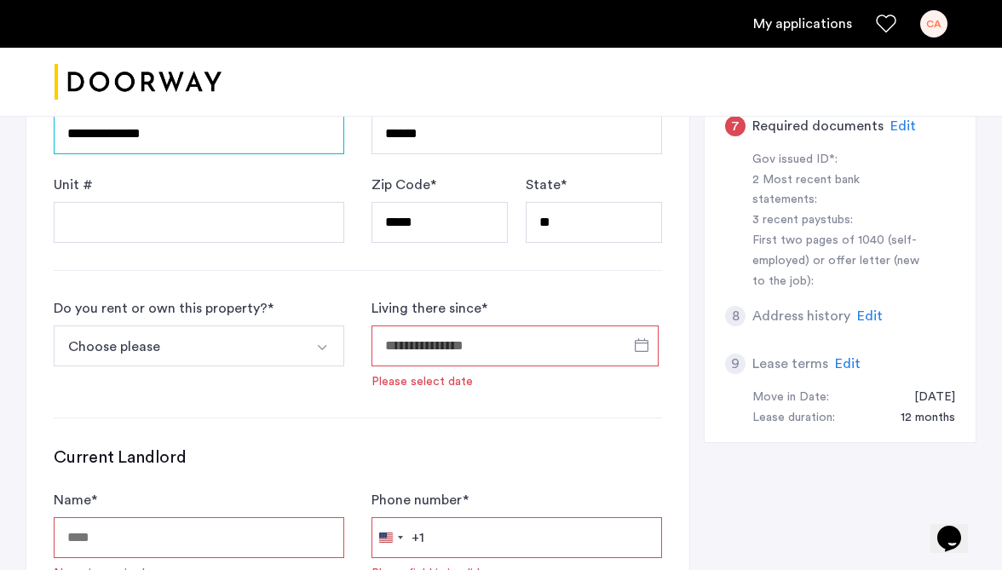
scroll to position [712, 0]
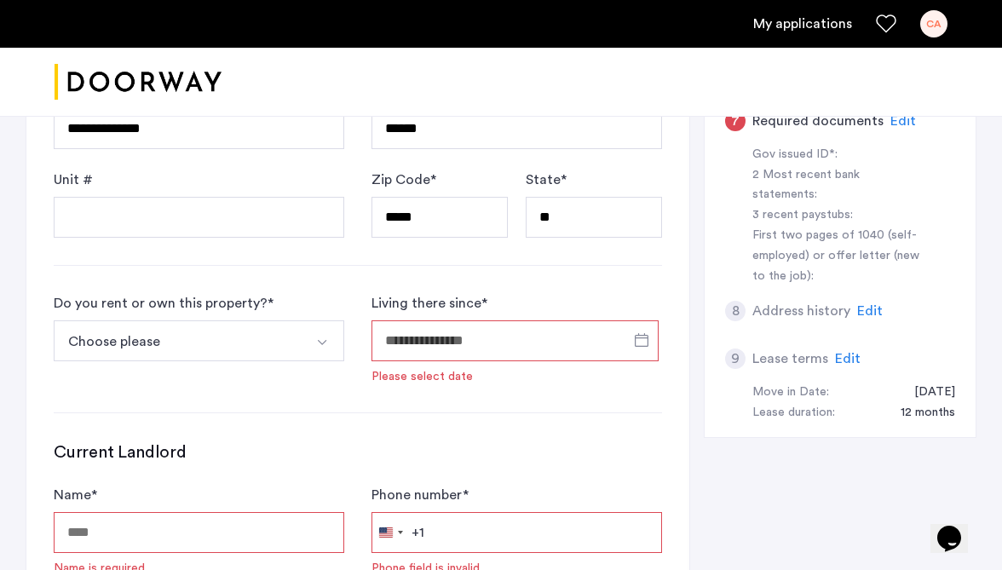
click at [867, 304] on span "Edit" at bounding box center [870, 311] width 26 height 14
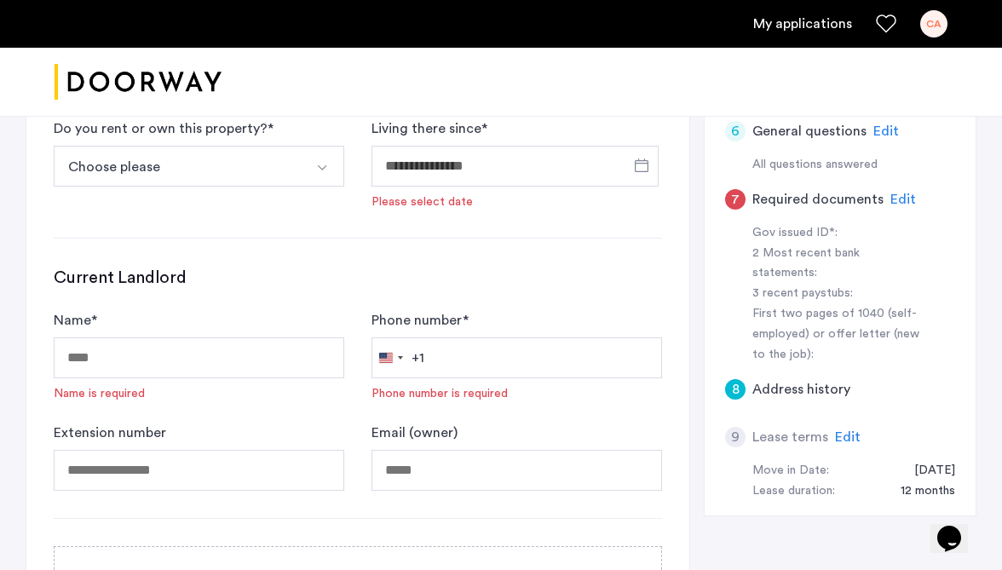
scroll to position [634, 0]
click at [845, 430] on span "Edit" at bounding box center [848, 437] width 26 height 14
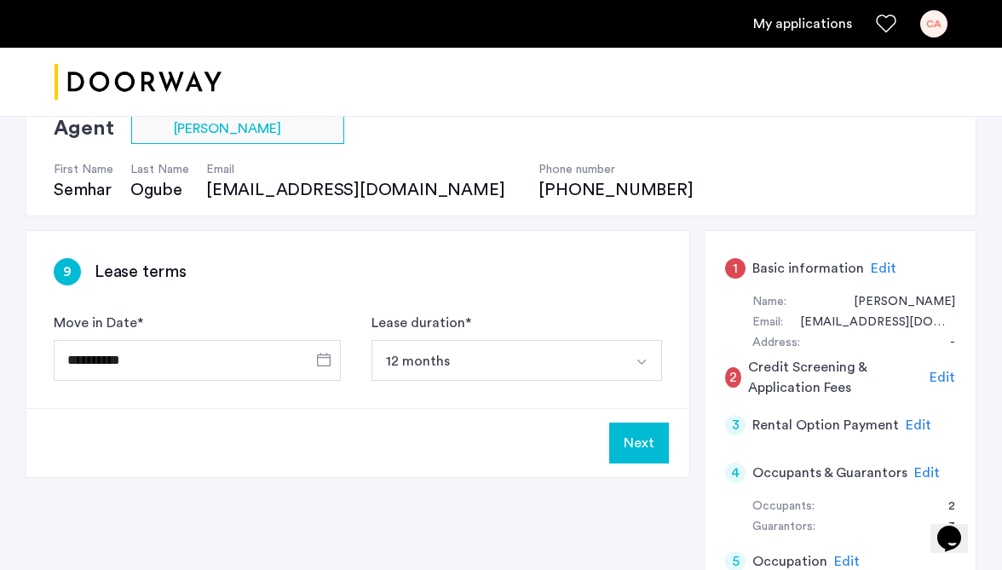
scroll to position [207, 0]
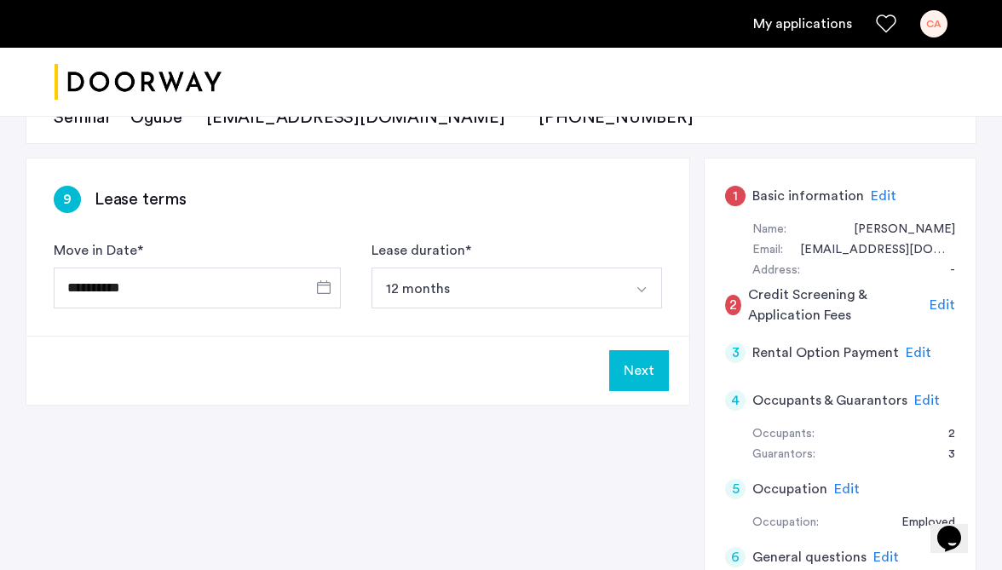
click at [447, 279] on button "12 months" at bounding box center [497, 288] width 251 height 41
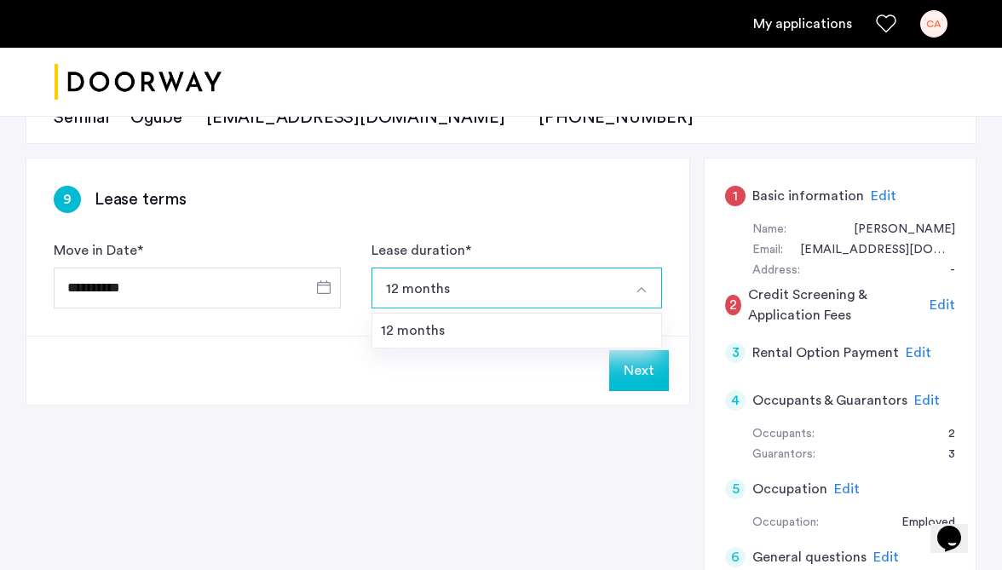
click at [428, 287] on button "12 months" at bounding box center [497, 288] width 251 height 41
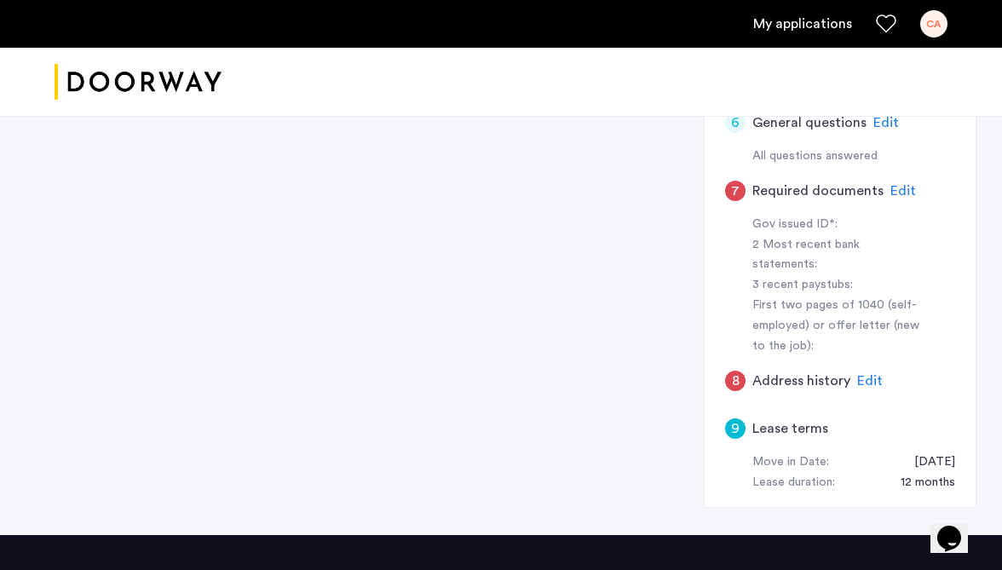
scroll to position [650, 0]
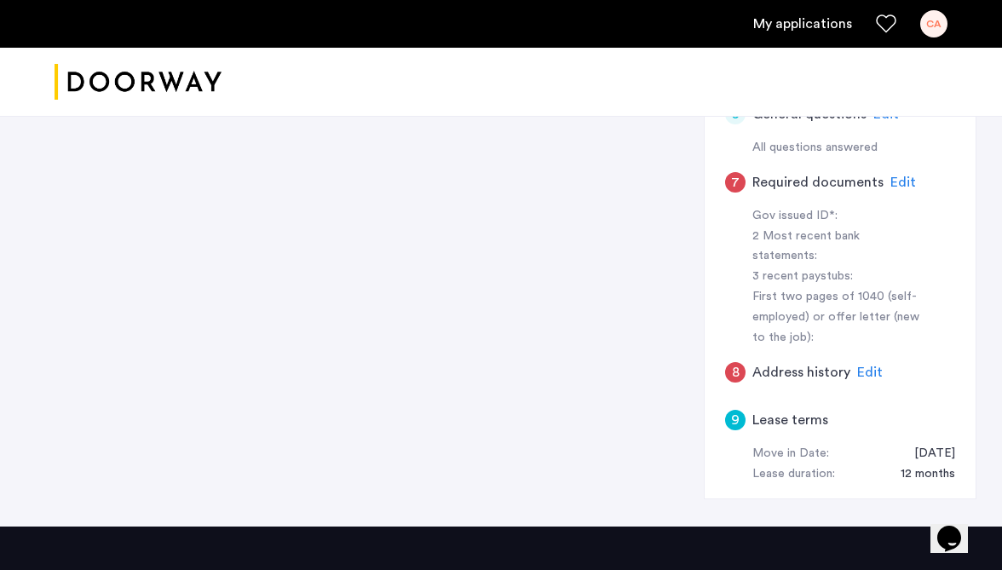
click at [779, 410] on h5 "Lease terms" at bounding box center [791, 420] width 76 height 20
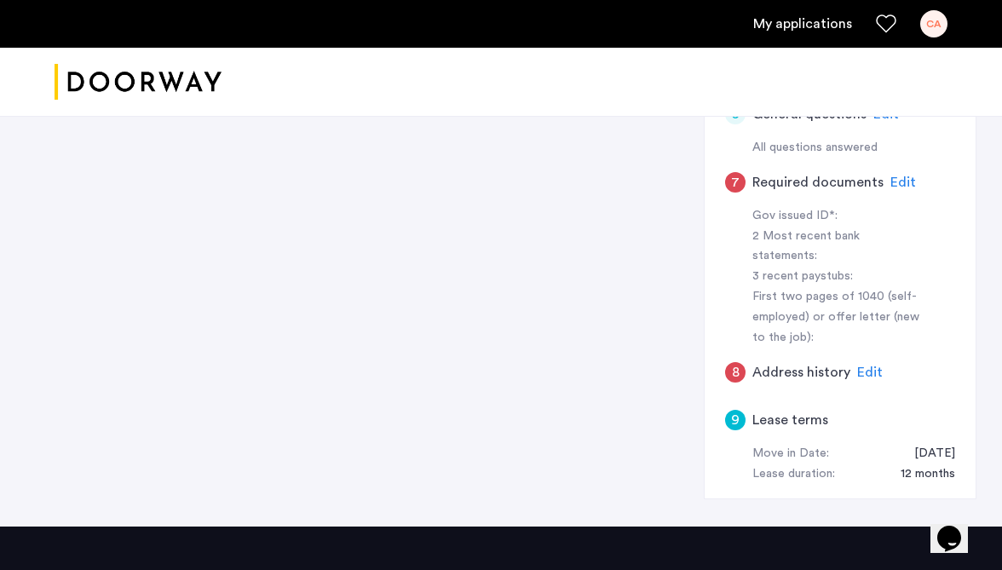
click at [471, 342] on div "**********" at bounding box center [501, 120] width 951 height 812
click at [763, 183] on h5 "Required documents" at bounding box center [818, 182] width 131 height 20
click at [781, 362] on h5 "Address history" at bounding box center [802, 372] width 98 height 20
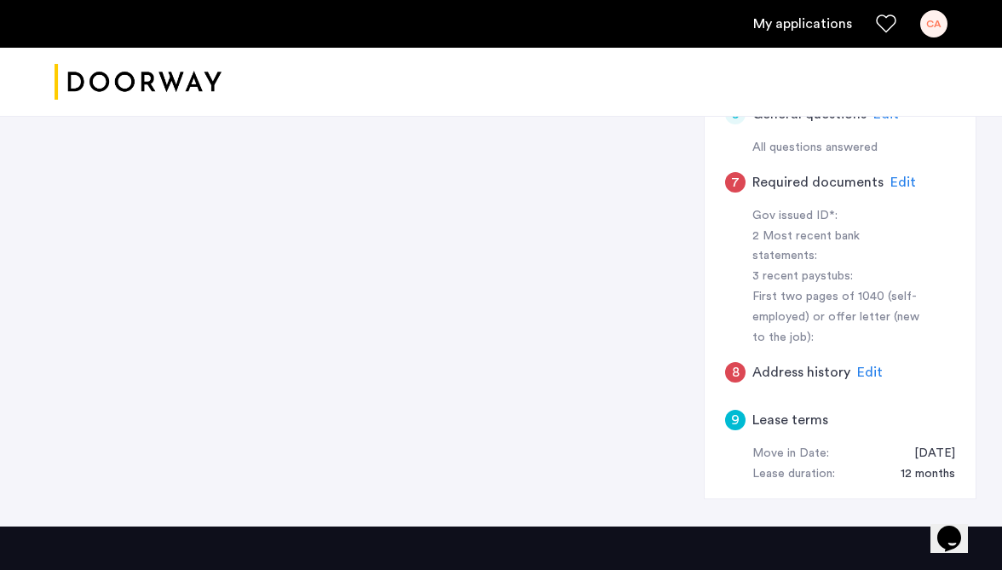
click at [781, 362] on h5 "Address history" at bounding box center [802, 372] width 98 height 20
click at [776, 410] on h5 "Lease terms" at bounding box center [791, 420] width 76 height 20
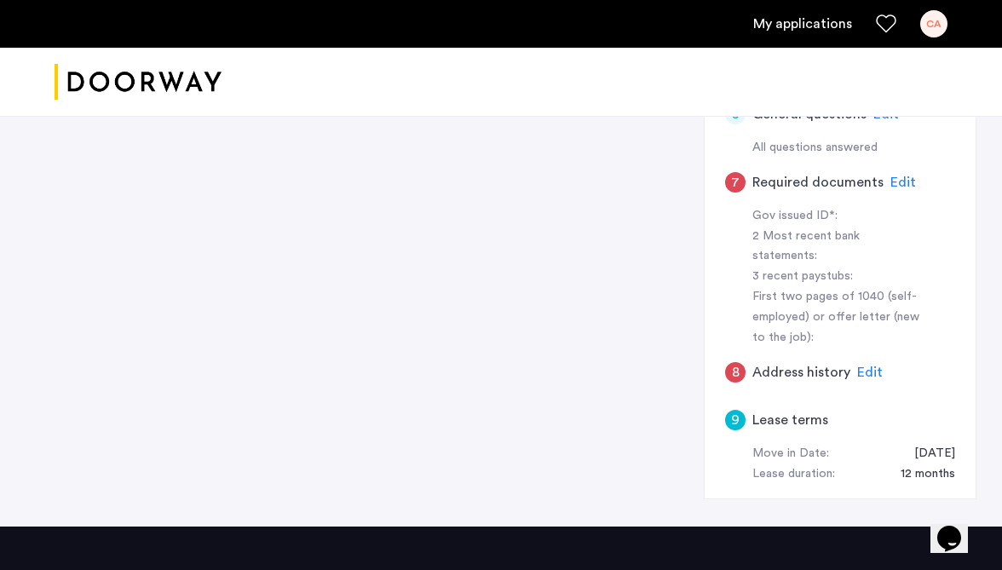
click at [619, 355] on div "**********" at bounding box center [501, 120] width 951 height 812
click at [783, 464] on div "Lease duration:" at bounding box center [794, 474] width 83 height 20
click at [930, 444] on div "[DATE]" at bounding box center [926, 454] width 58 height 20
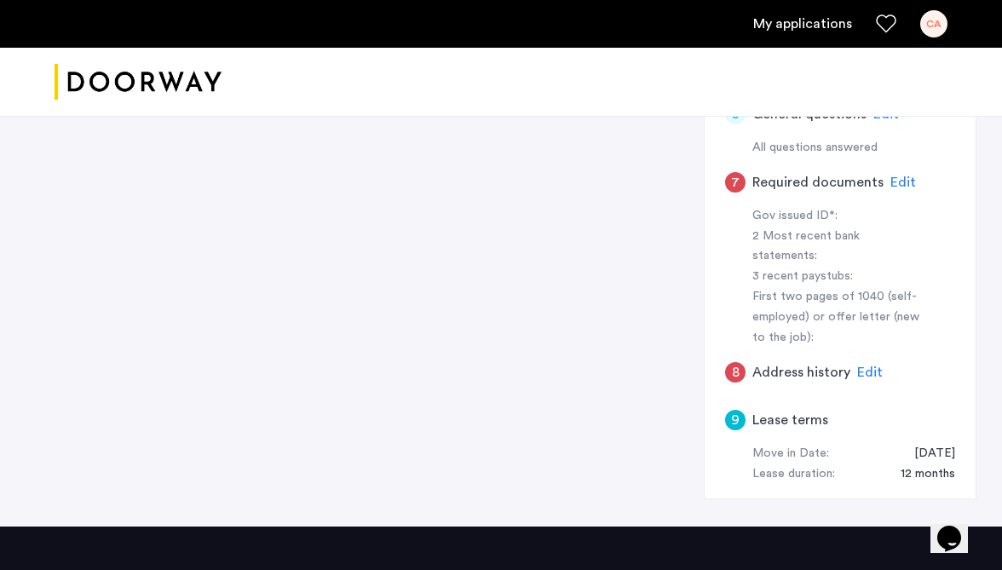
click at [930, 444] on div "[DATE]" at bounding box center [926, 454] width 58 height 20
click at [582, 361] on div "**********" at bounding box center [501, 120] width 951 height 812
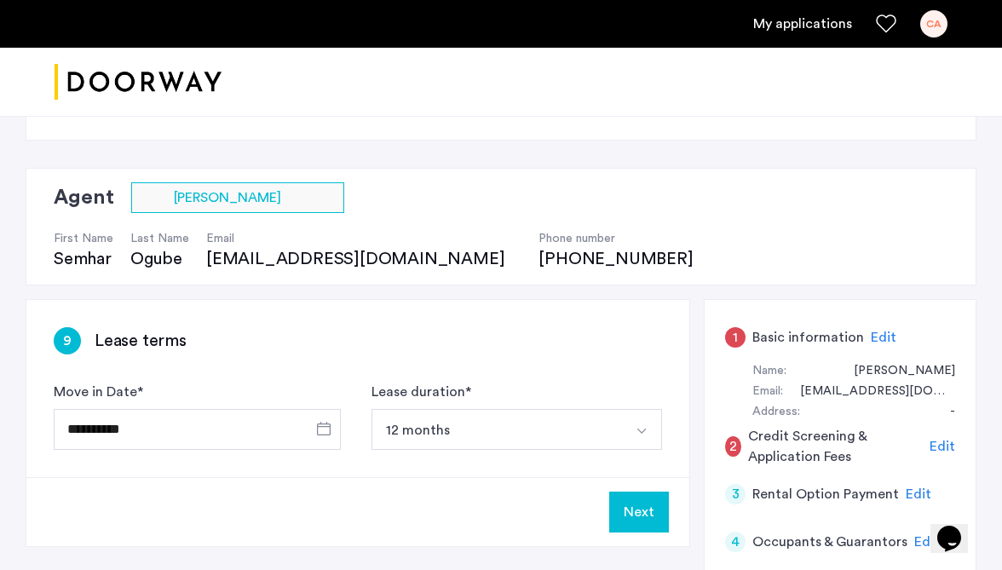
scroll to position [104, 0]
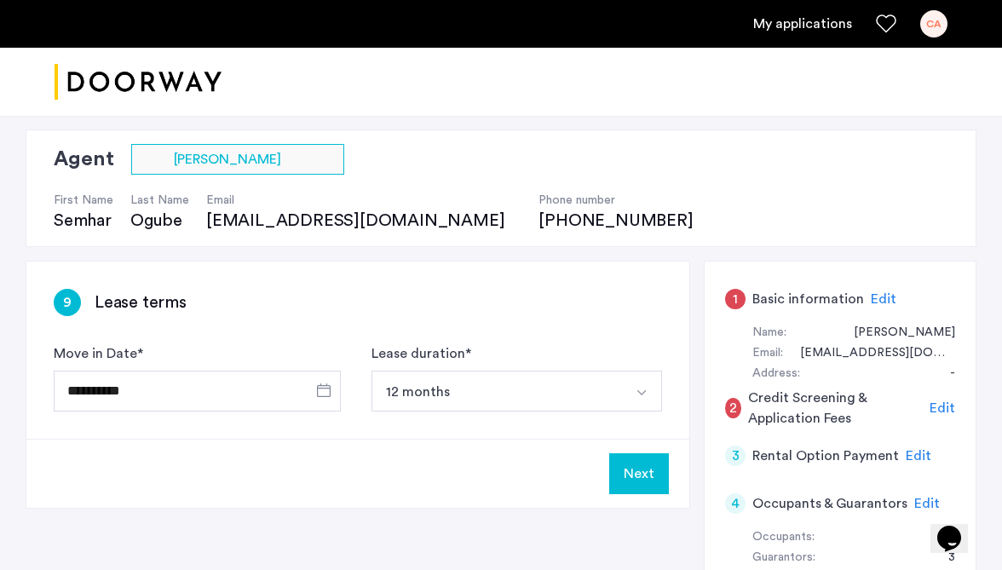
click at [887, 303] on span "Edit" at bounding box center [884, 299] width 26 height 14
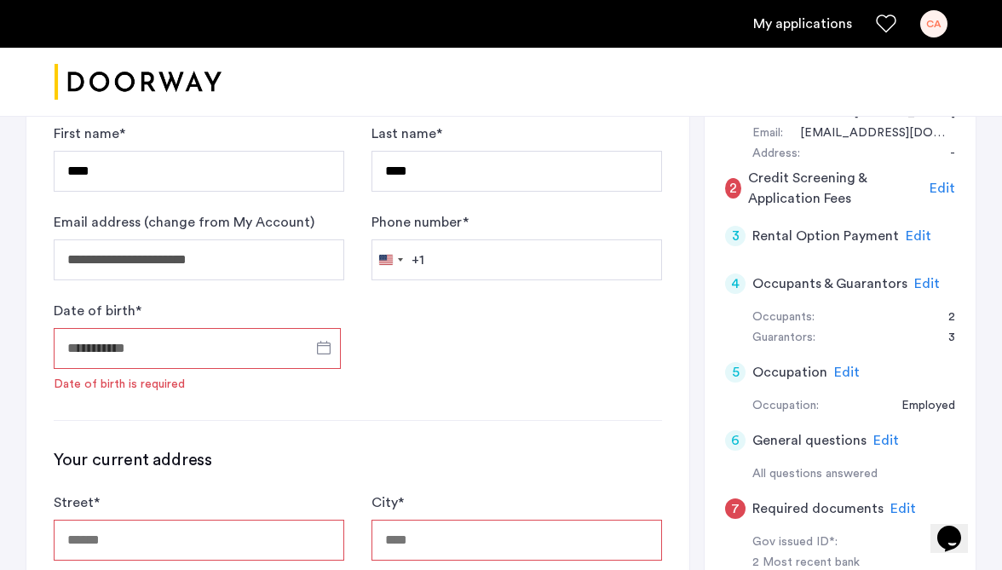
scroll to position [314, 0]
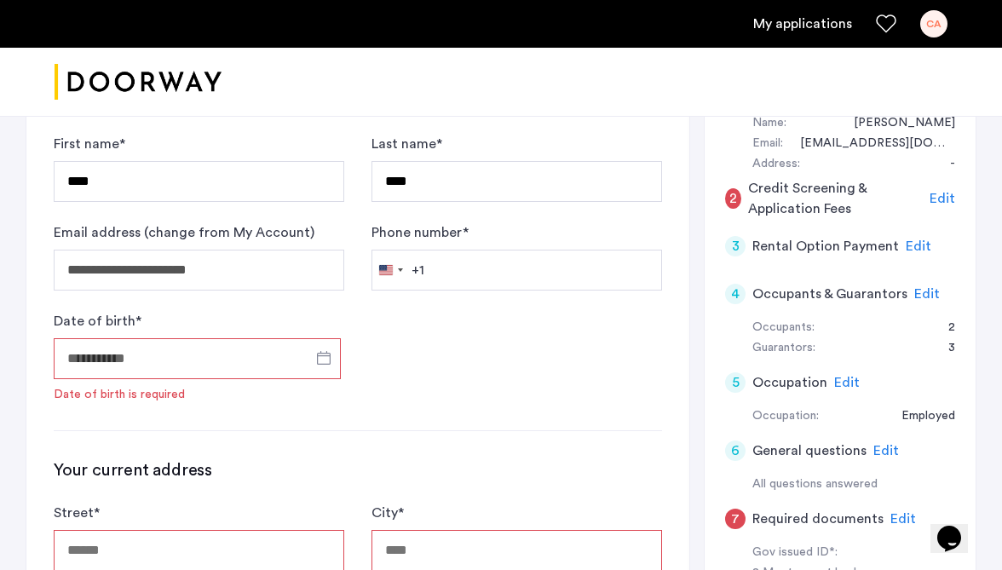
click at [836, 376] on span "Edit" at bounding box center [847, 383] width 26 height 14
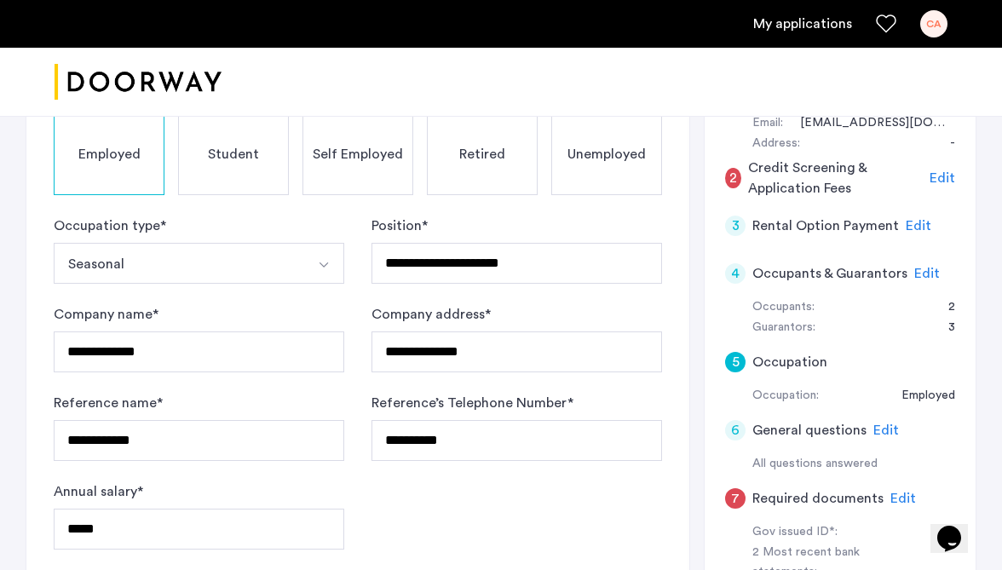
scroll to position [328, 0]
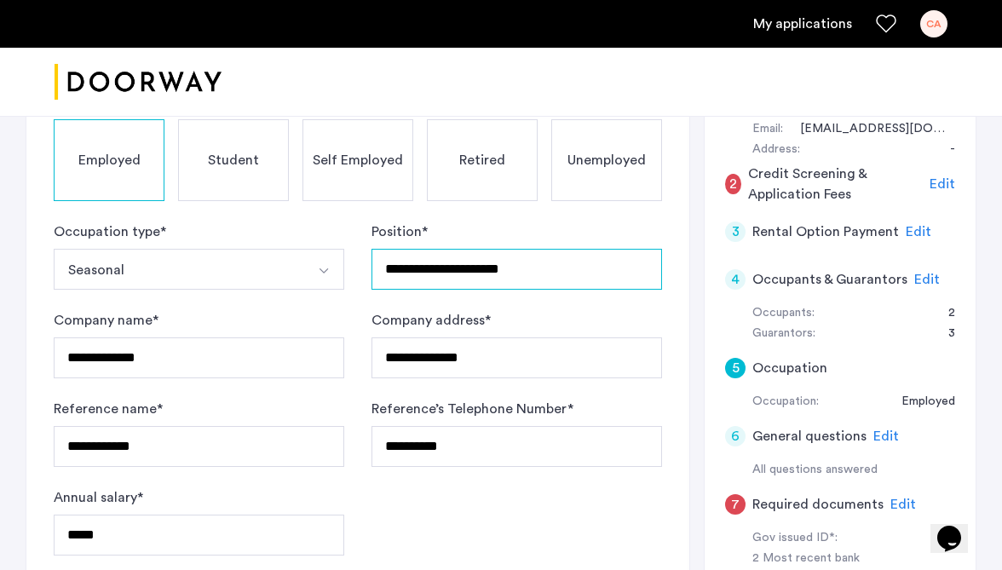
click at [557, 273] on input "**********" at bounding box center [517, 269] width 291 height 41
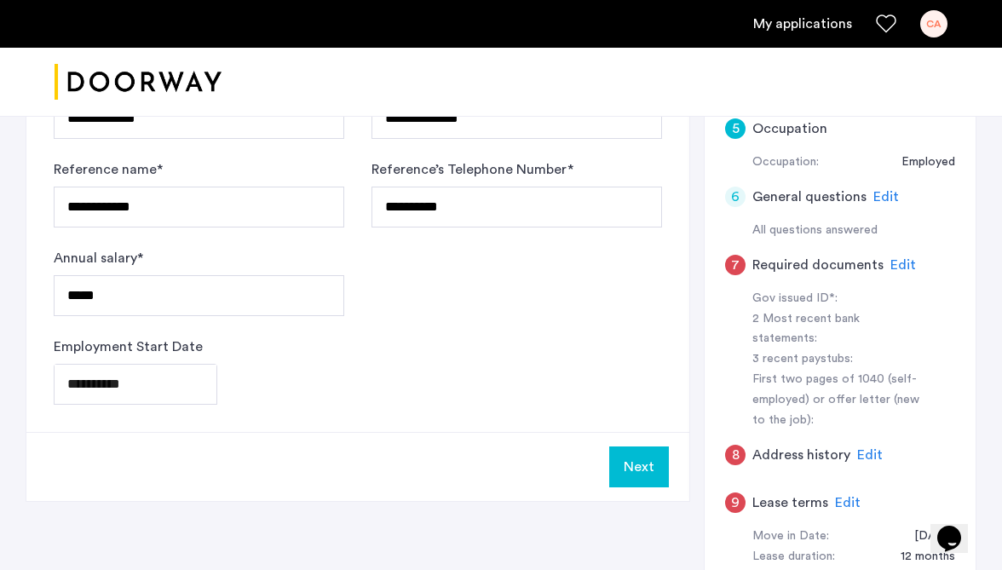
scroll to position [478, 0]
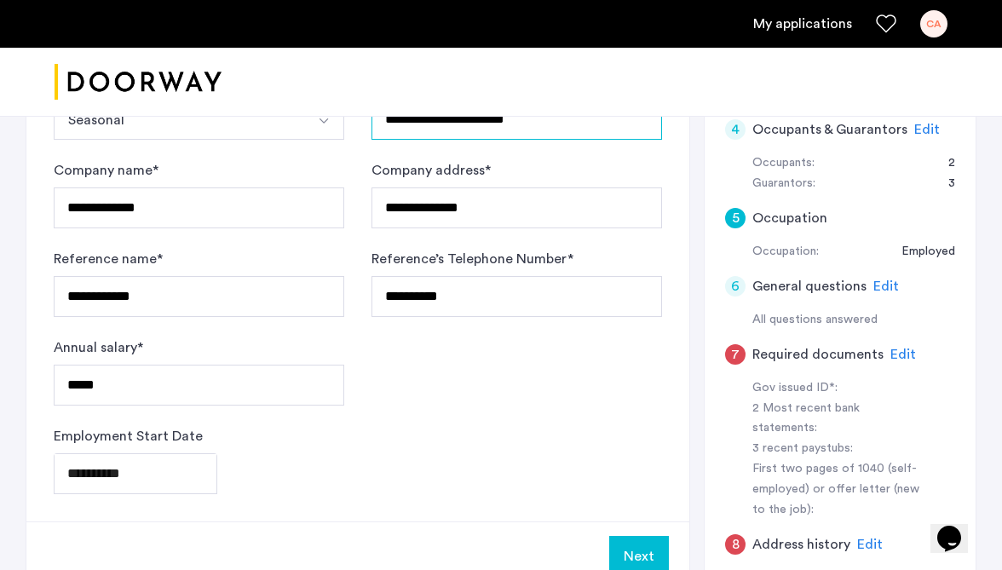
type input "**********"
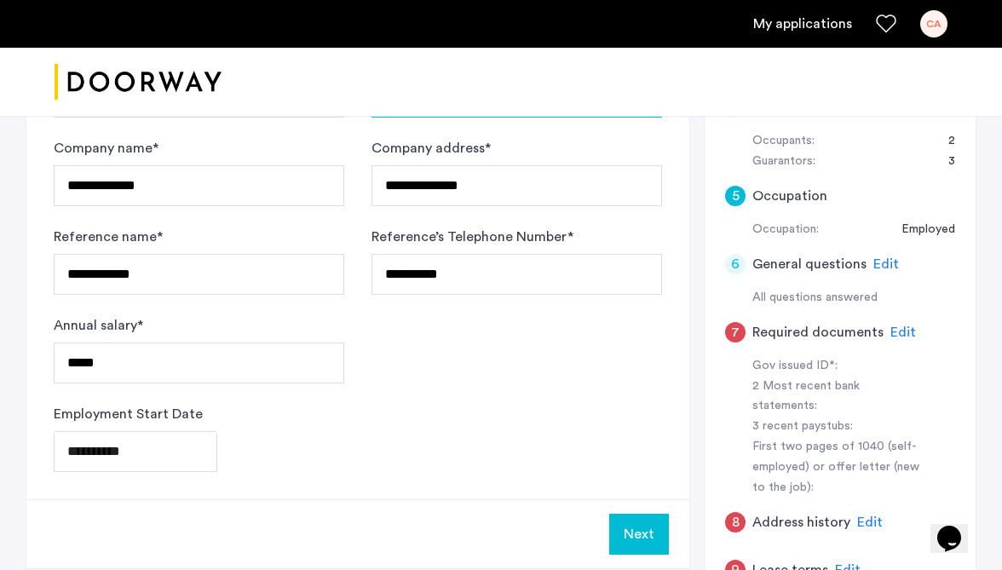
scroll to position [546, 0]
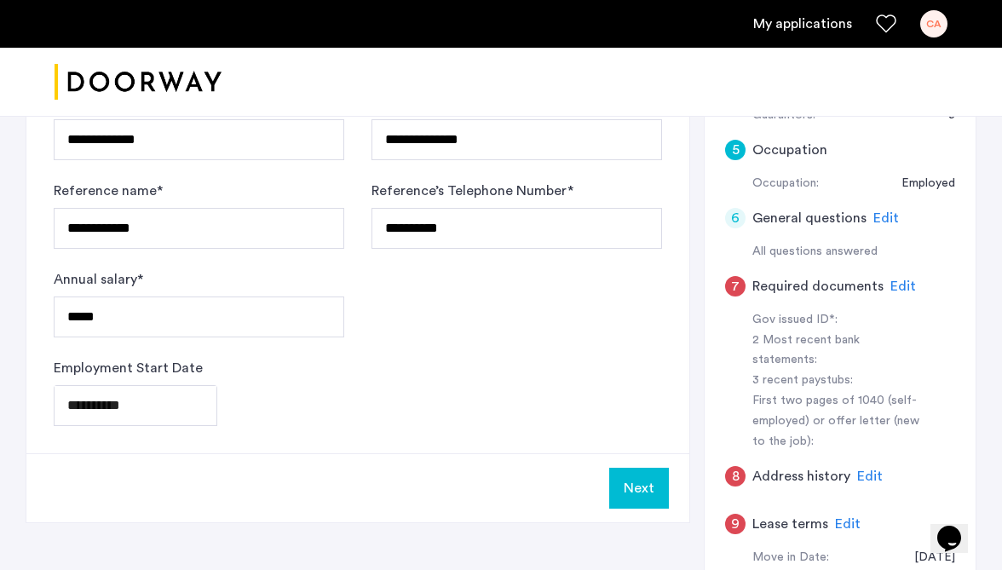
click at [868, 470] on span "Edit" at bounding box center [870, 477] width 26 height 14
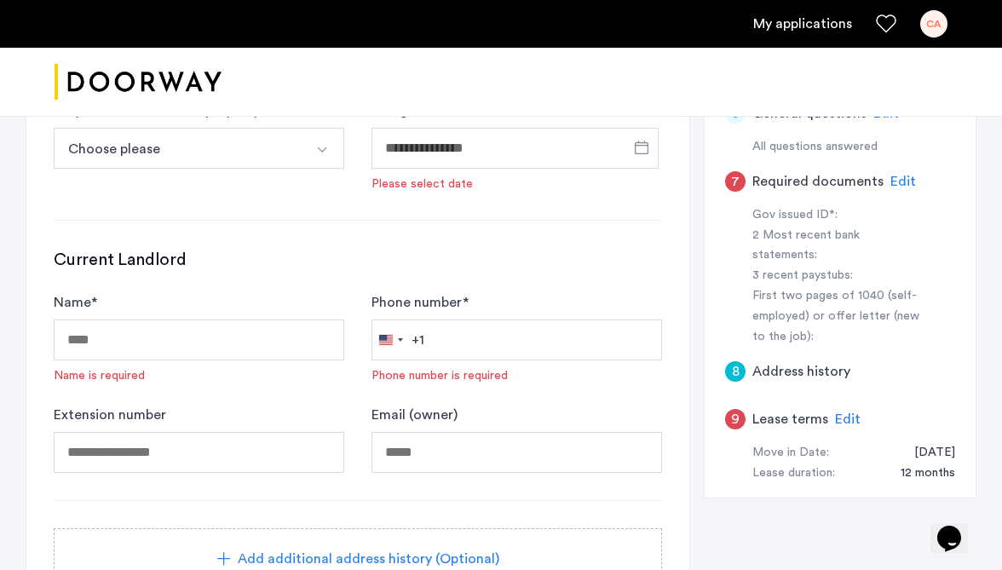
scroll to position [659, 0]
